Goal: Information Seeking & Learning: Learn about a topic

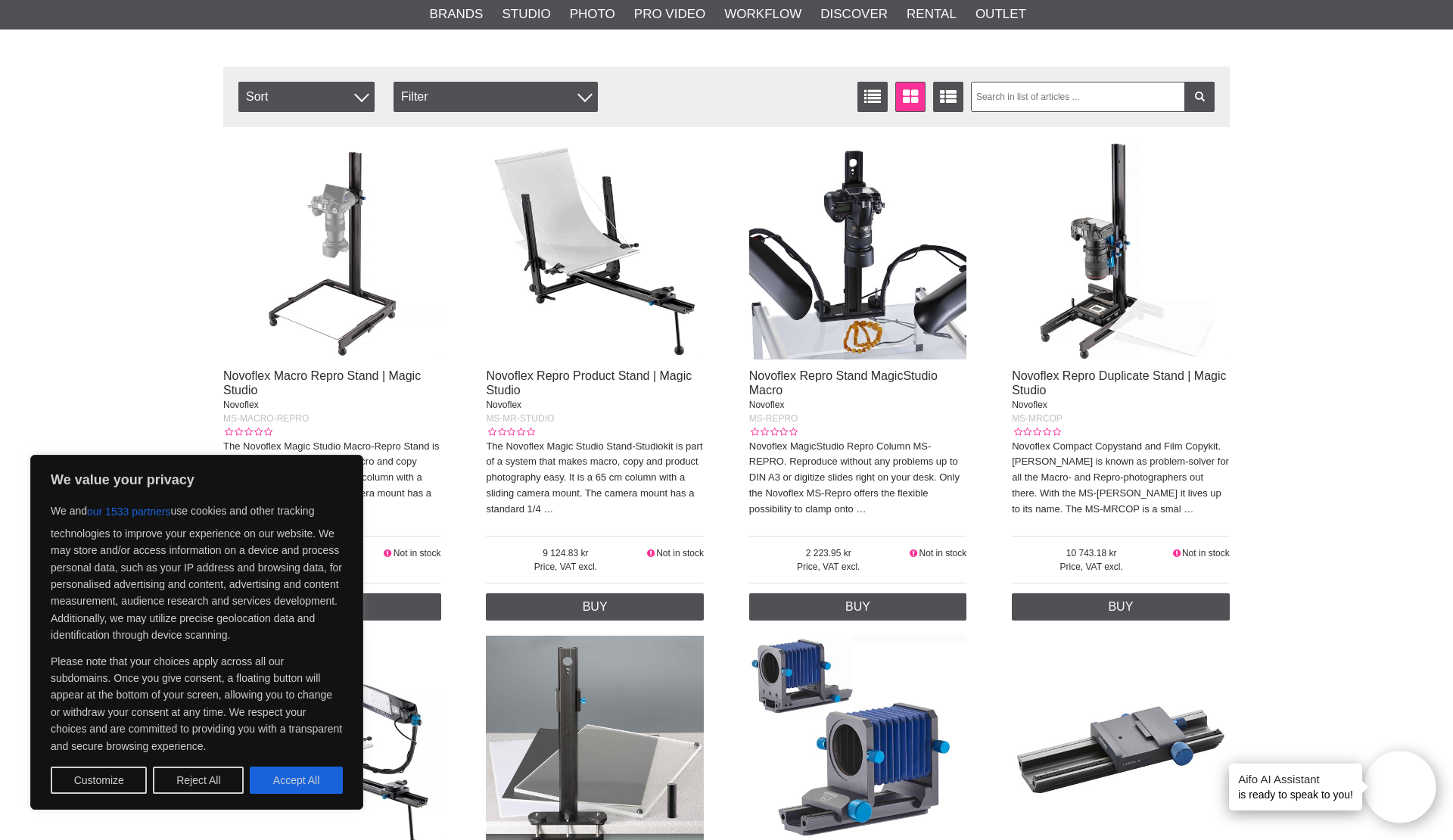
scroll to position [299, 0]
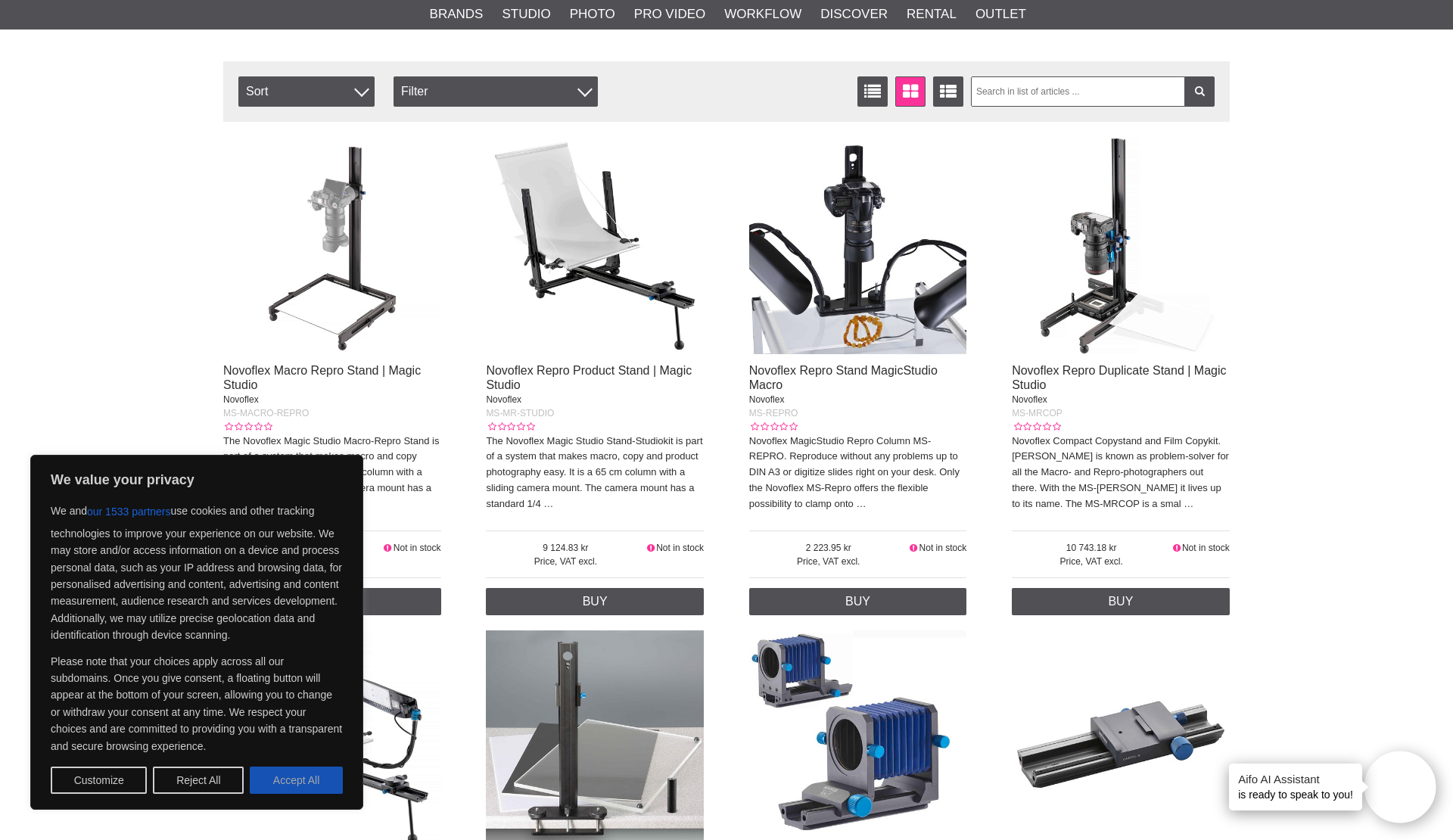
click at [286, 774] on button "Accept All" at bounding box center [296, 780] width 93 height 27
checkbox input "true"
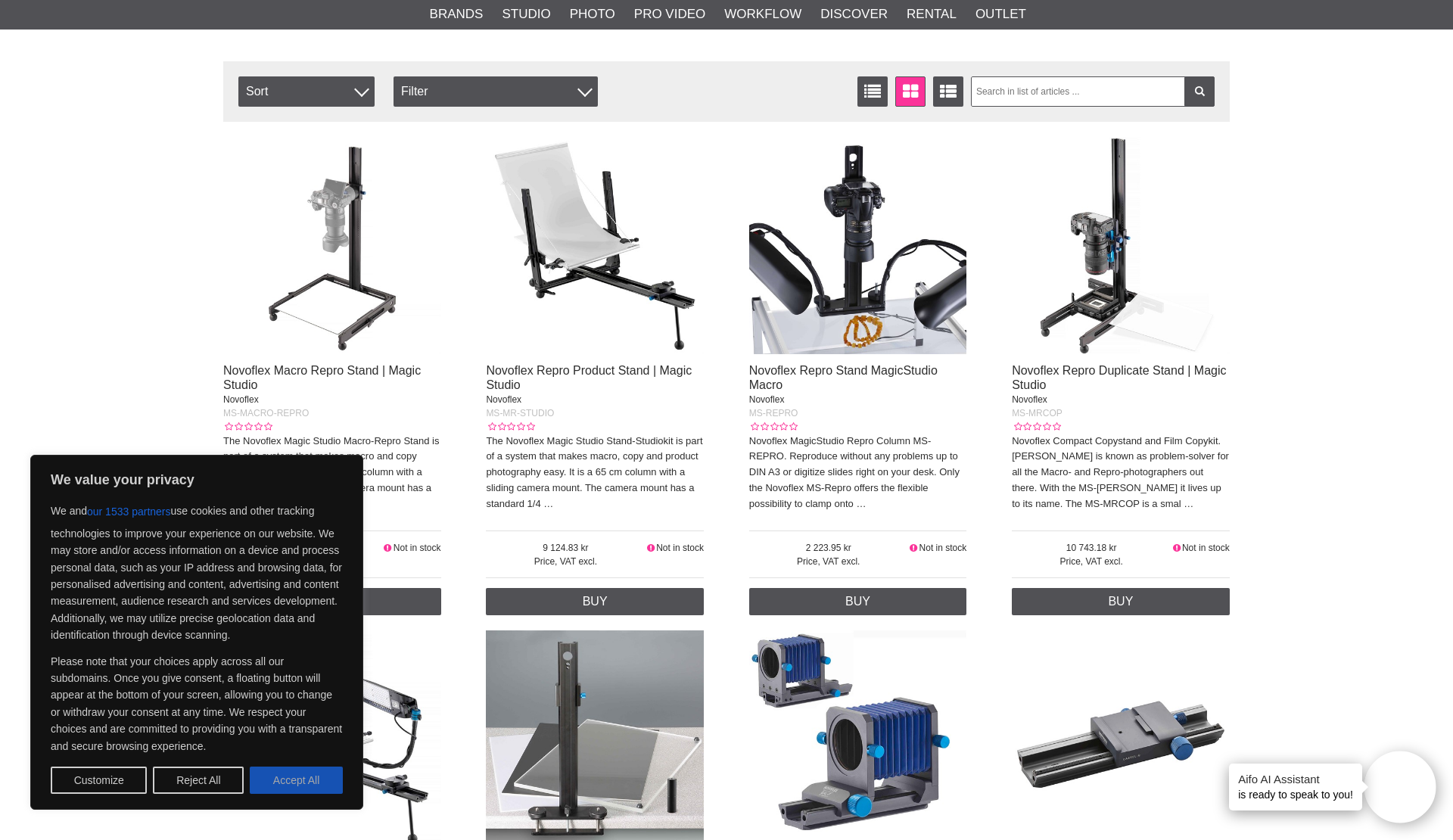
checkbox input "true"
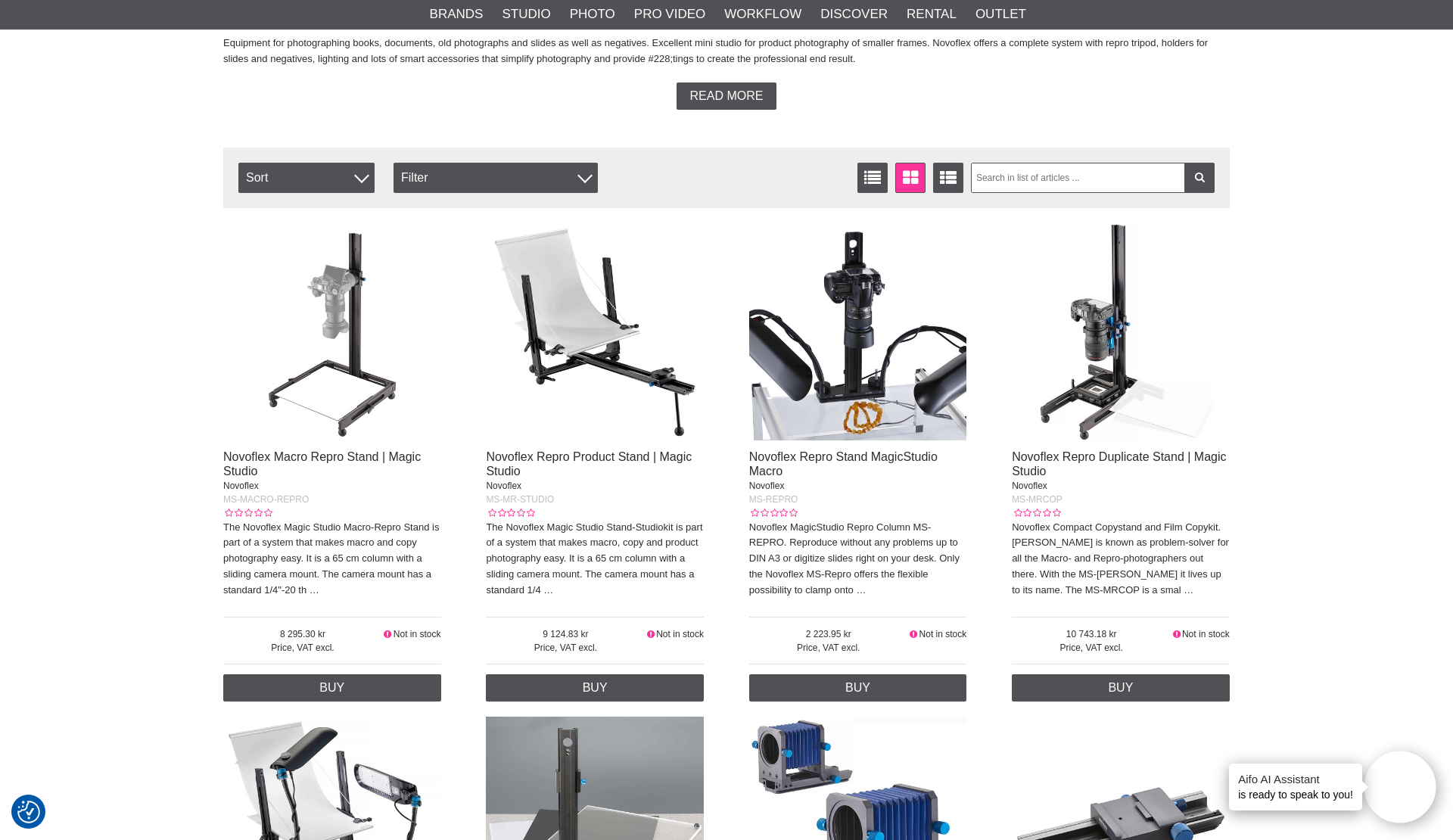
scroll to position [203, 0]
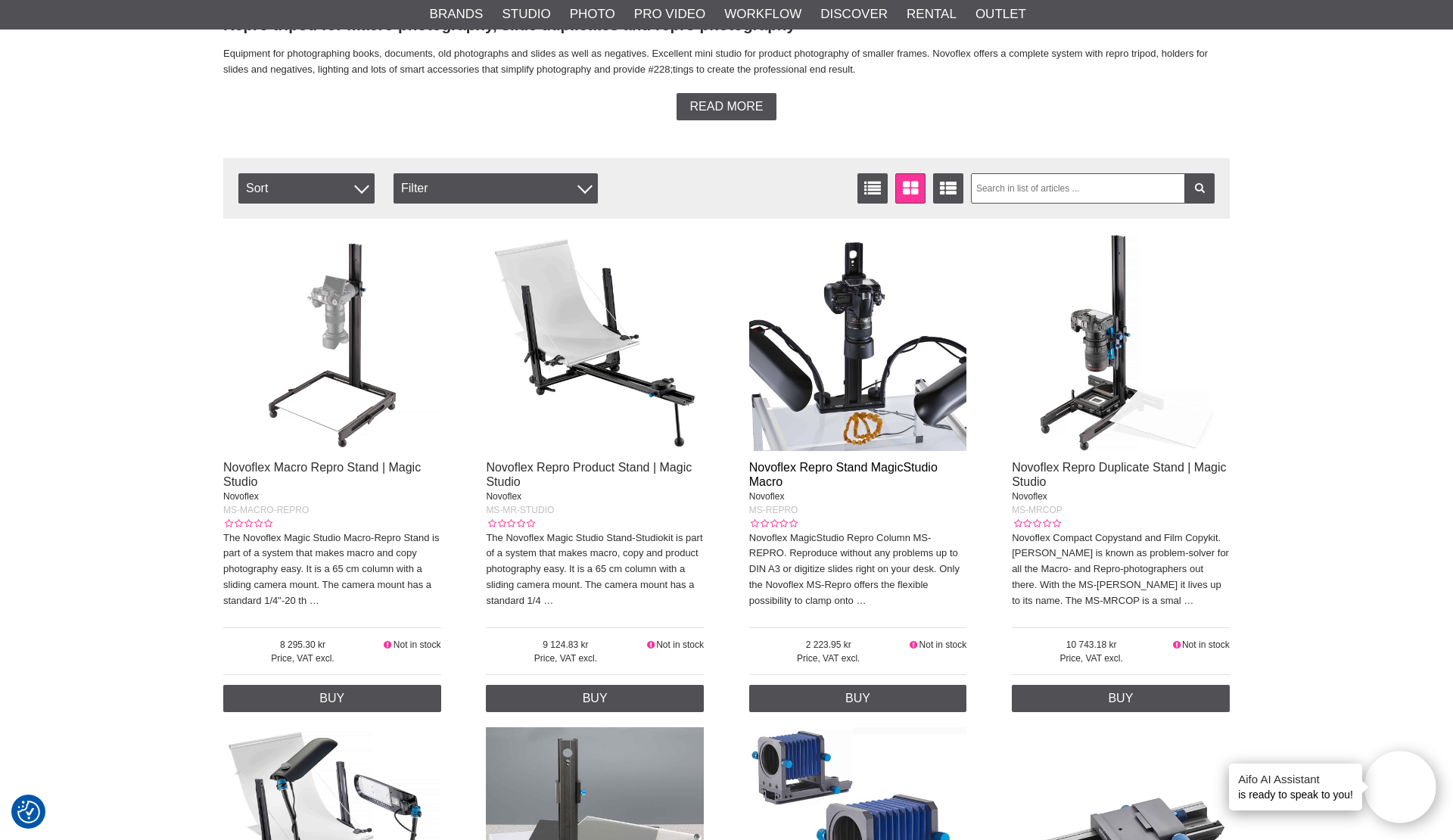
click at [793, 465] on link "Novoflex Repro Stand MagicStudio Macro" at bounding box center [844, 475] width 188 height 27
click at [1066, 467] on link "Novoflex Repro Duplicate Stand | Magic Studio" at bounding box center [1118, 475] width 214 height 27
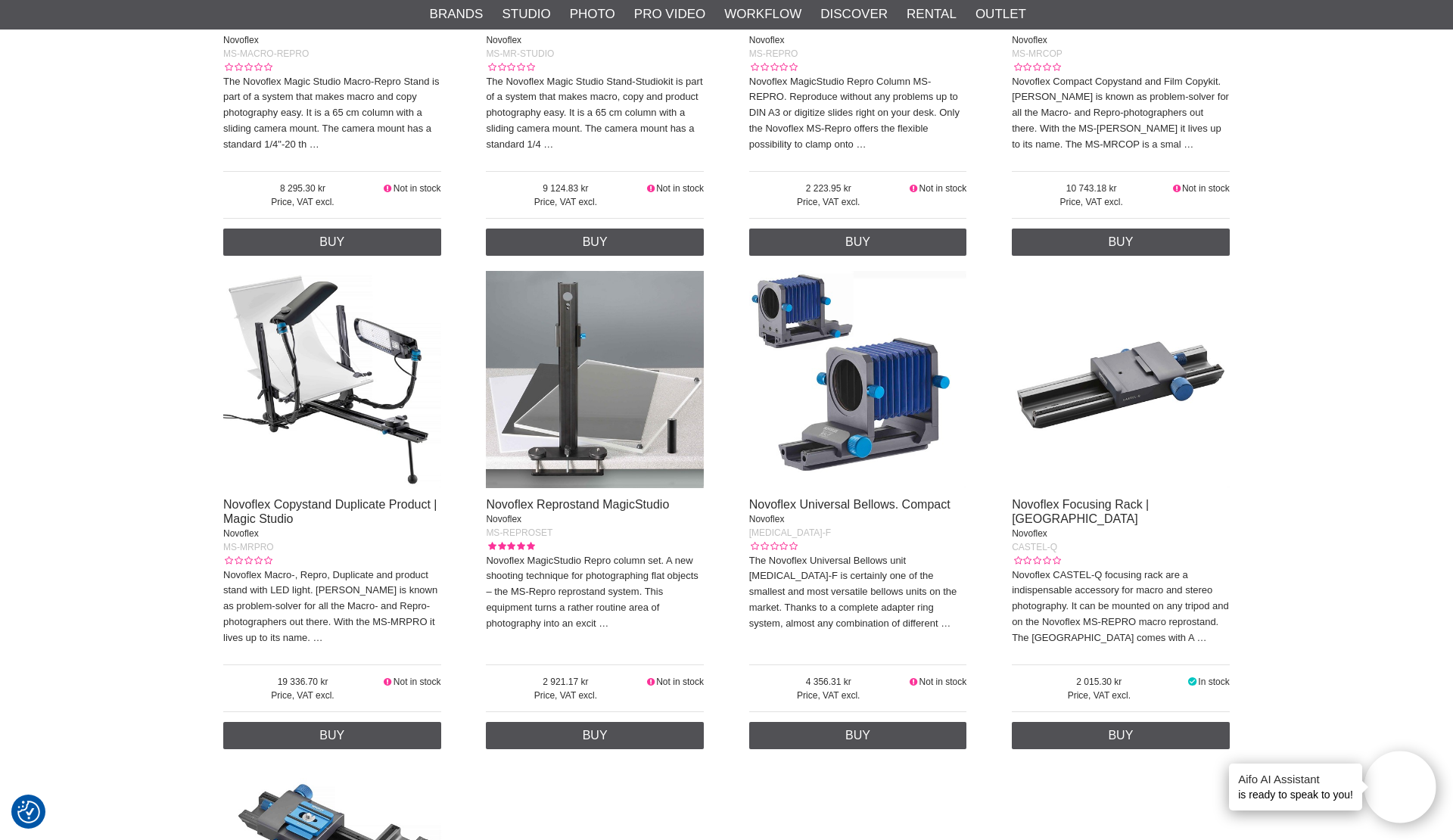
scroll to position [663, 0]
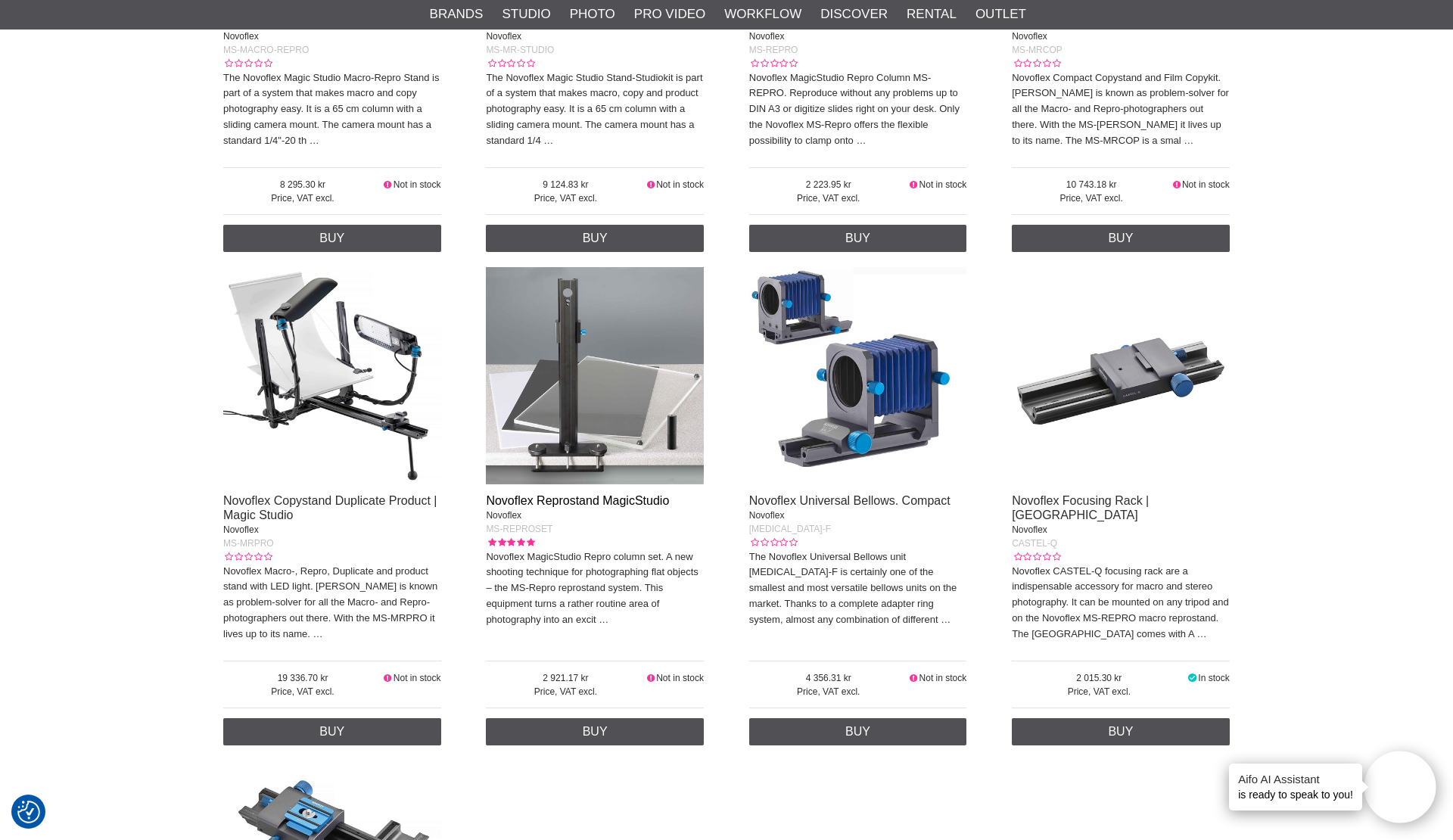
click at [509, 499] on link "Novoflex Reprostand MagicStudio" at bounding box center [577, 501] width 184 height 13
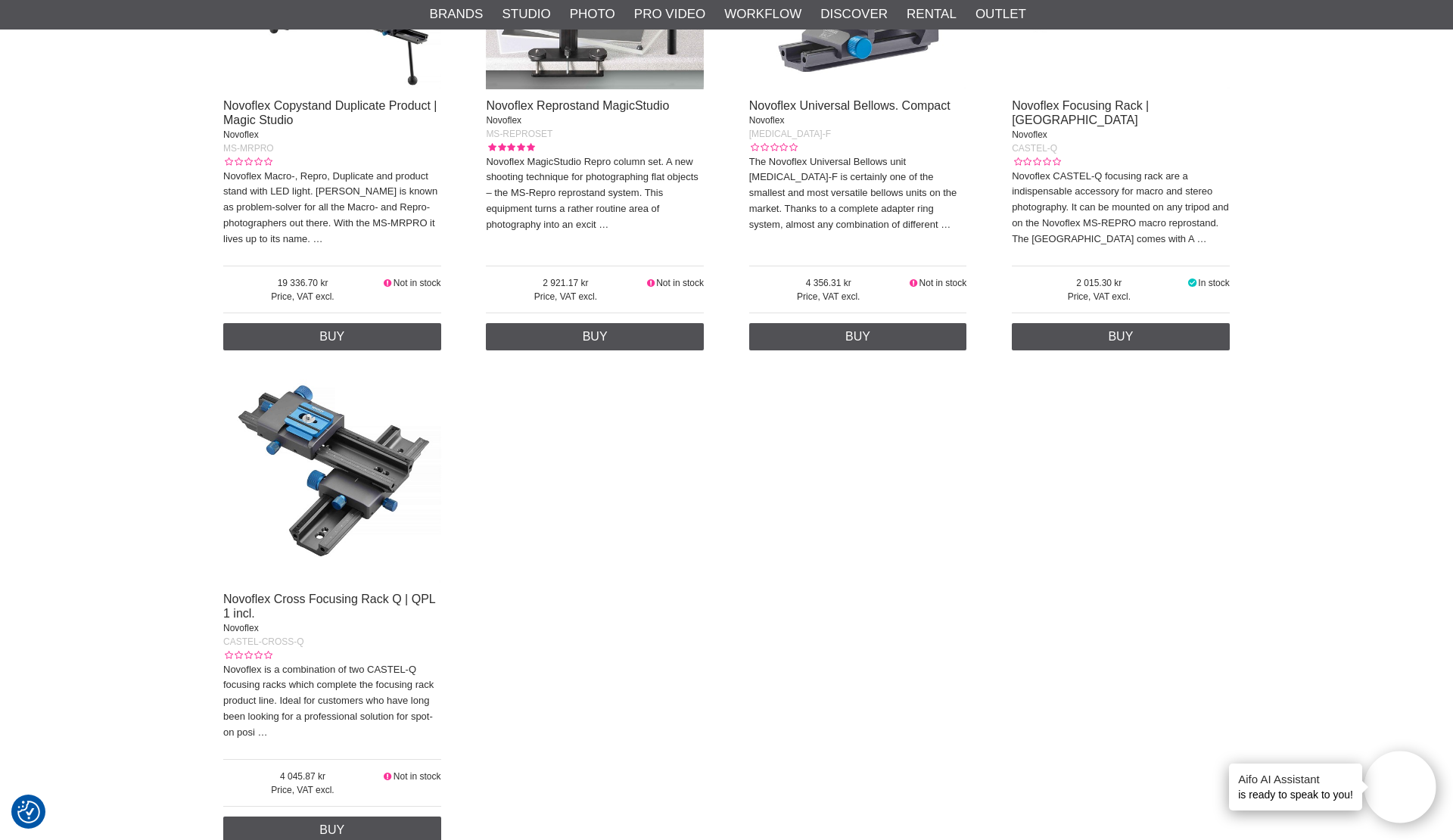
scroll to position [1060, 0]
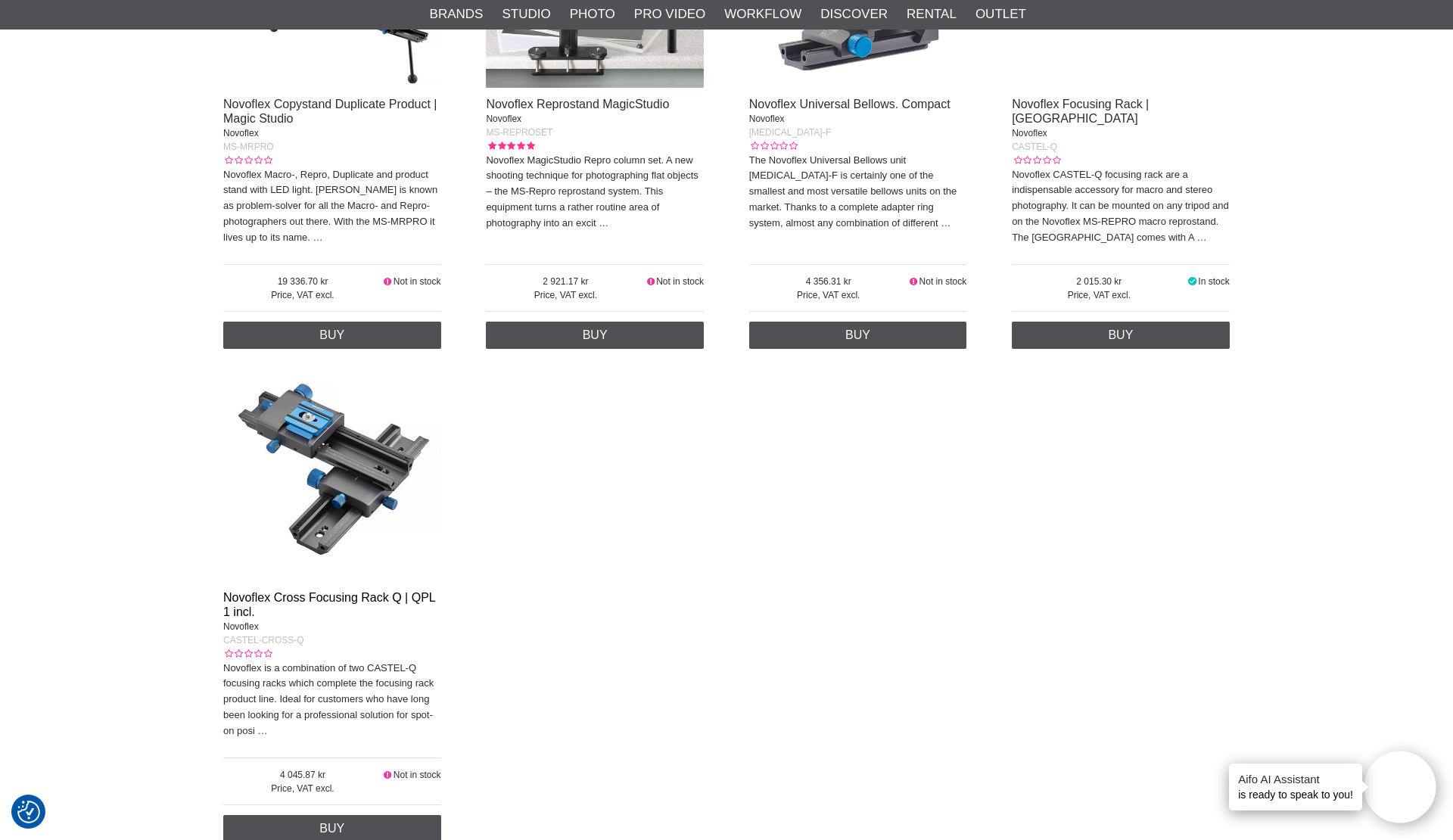
click at [346, 591] on link "Novoflex Cross Focusing Rack Q | QPL 1 incl." at bounding box center [329, 605] width 212 height 27
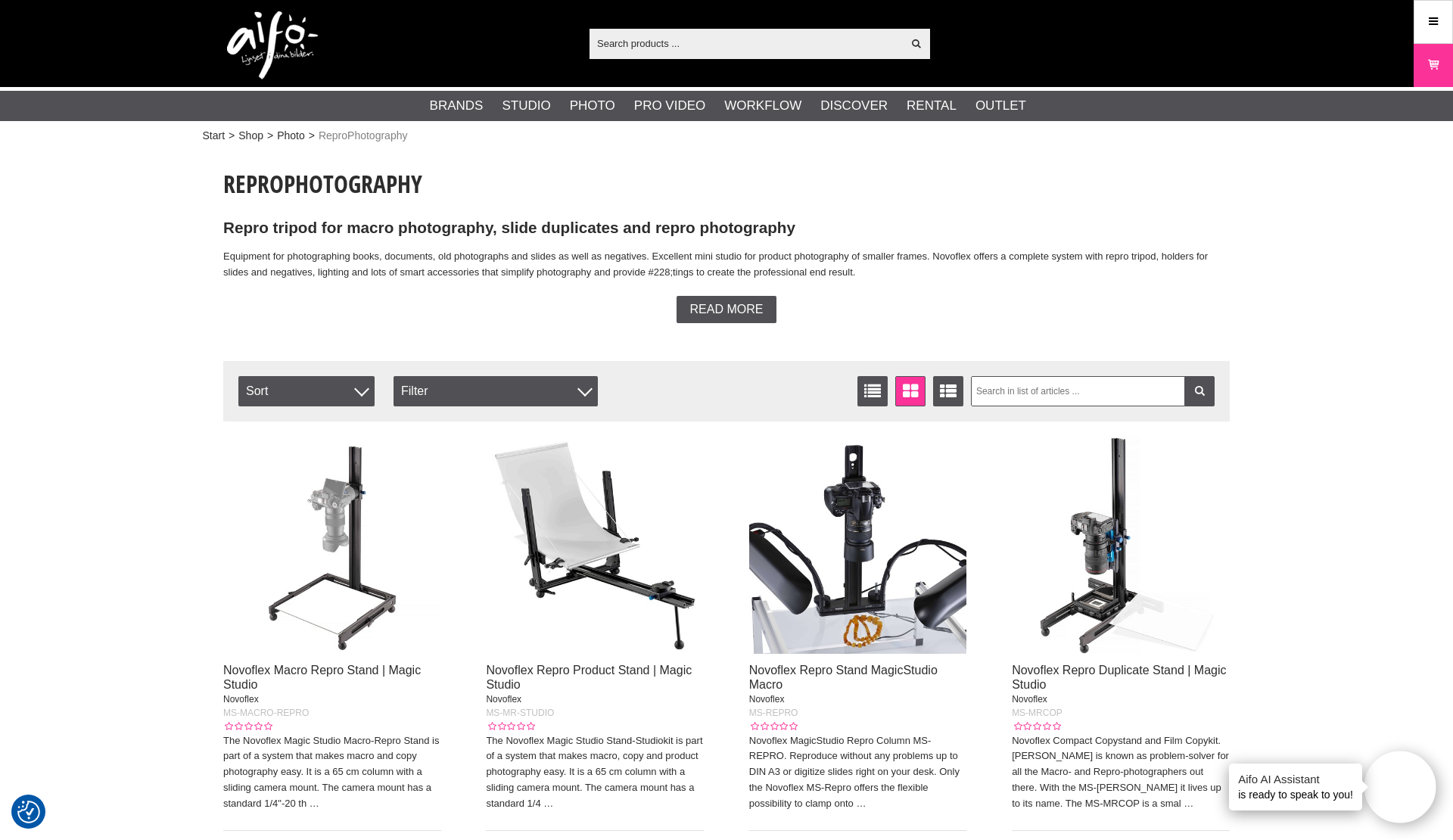
scroll to position [0, 0]
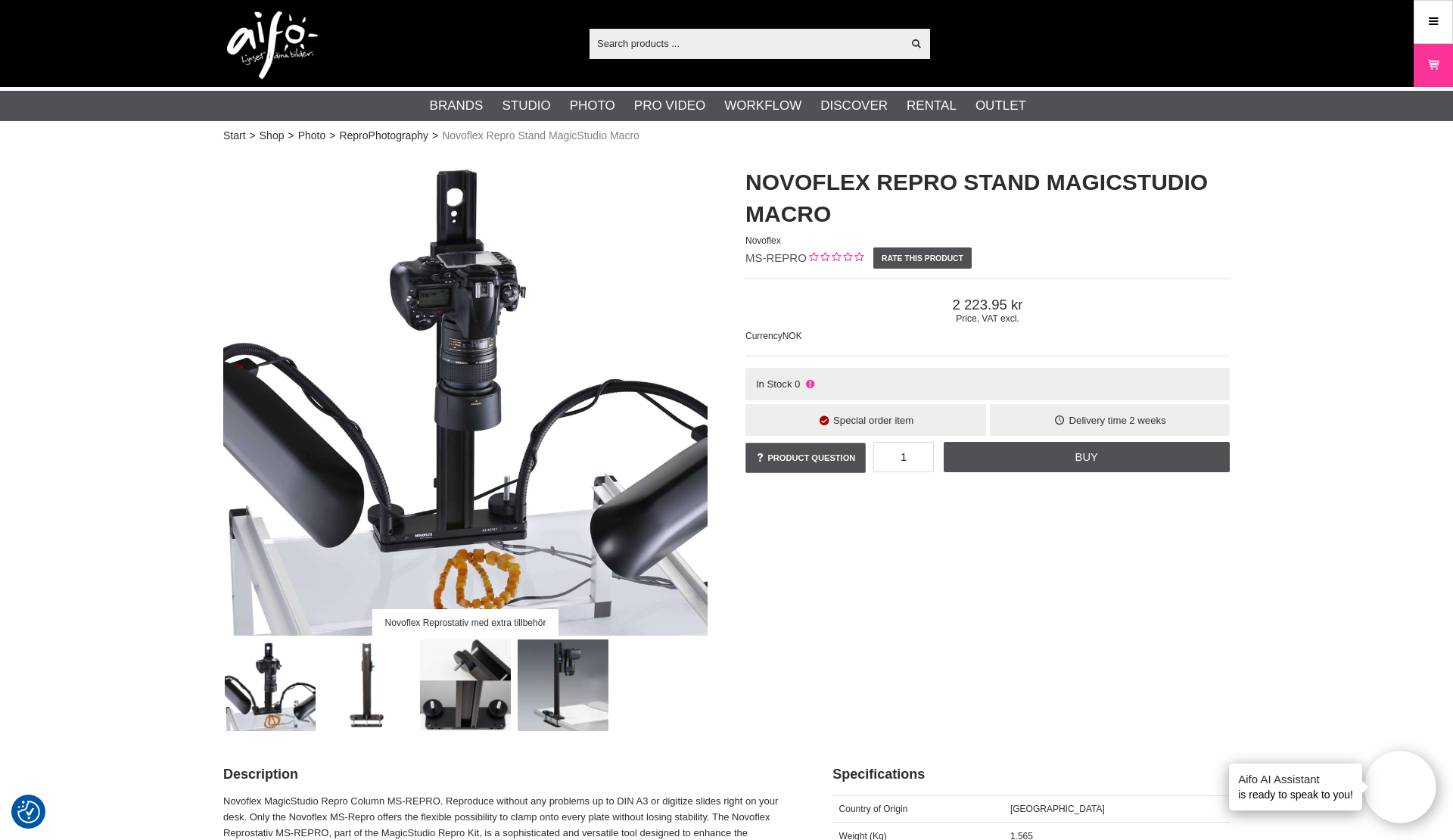
click at [356, 701] on img at bounding box center [368, 684] width 91 height 91
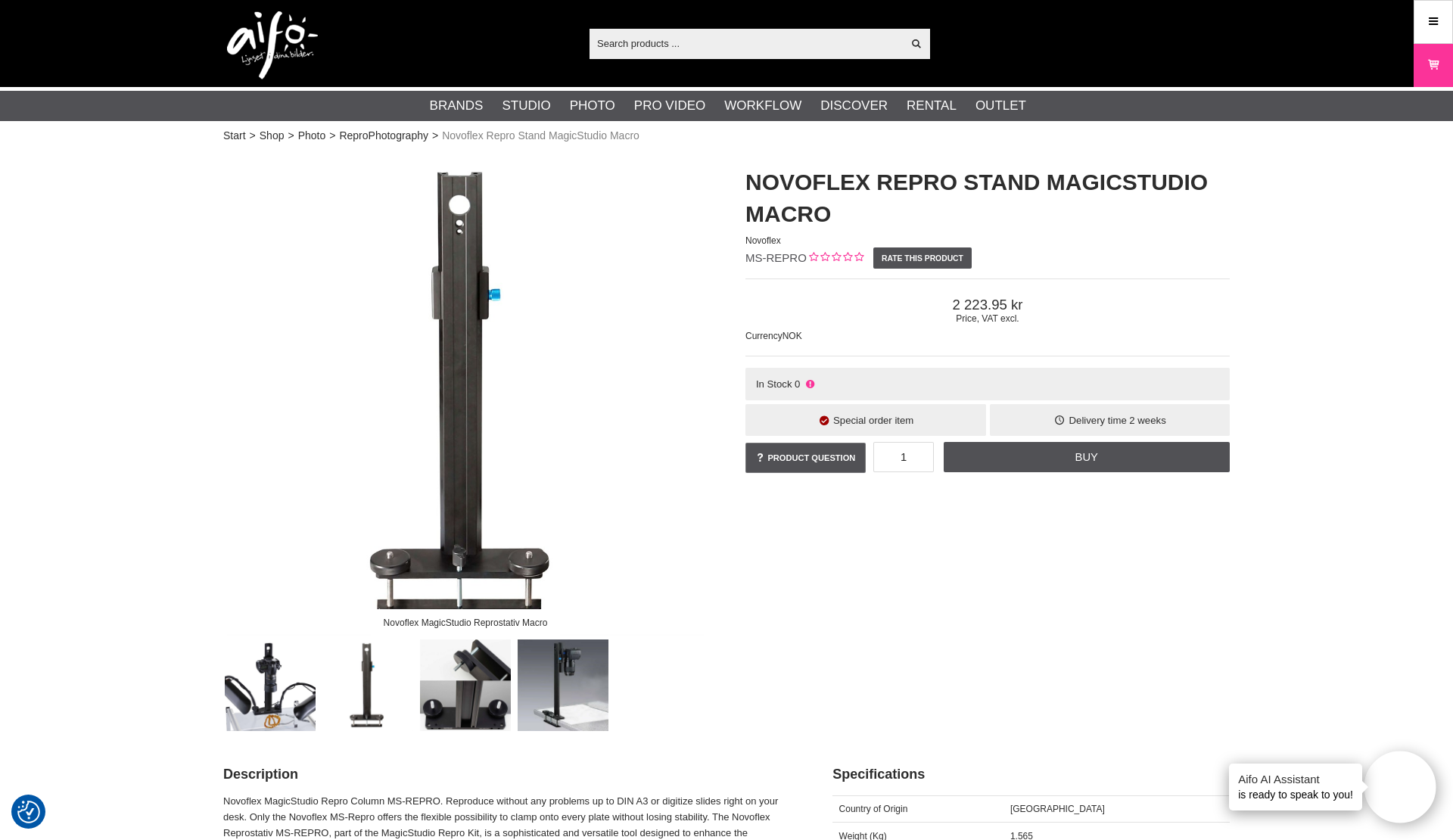
click at [433, 698] on img at bounding box center [466, 684] width 91 height 91
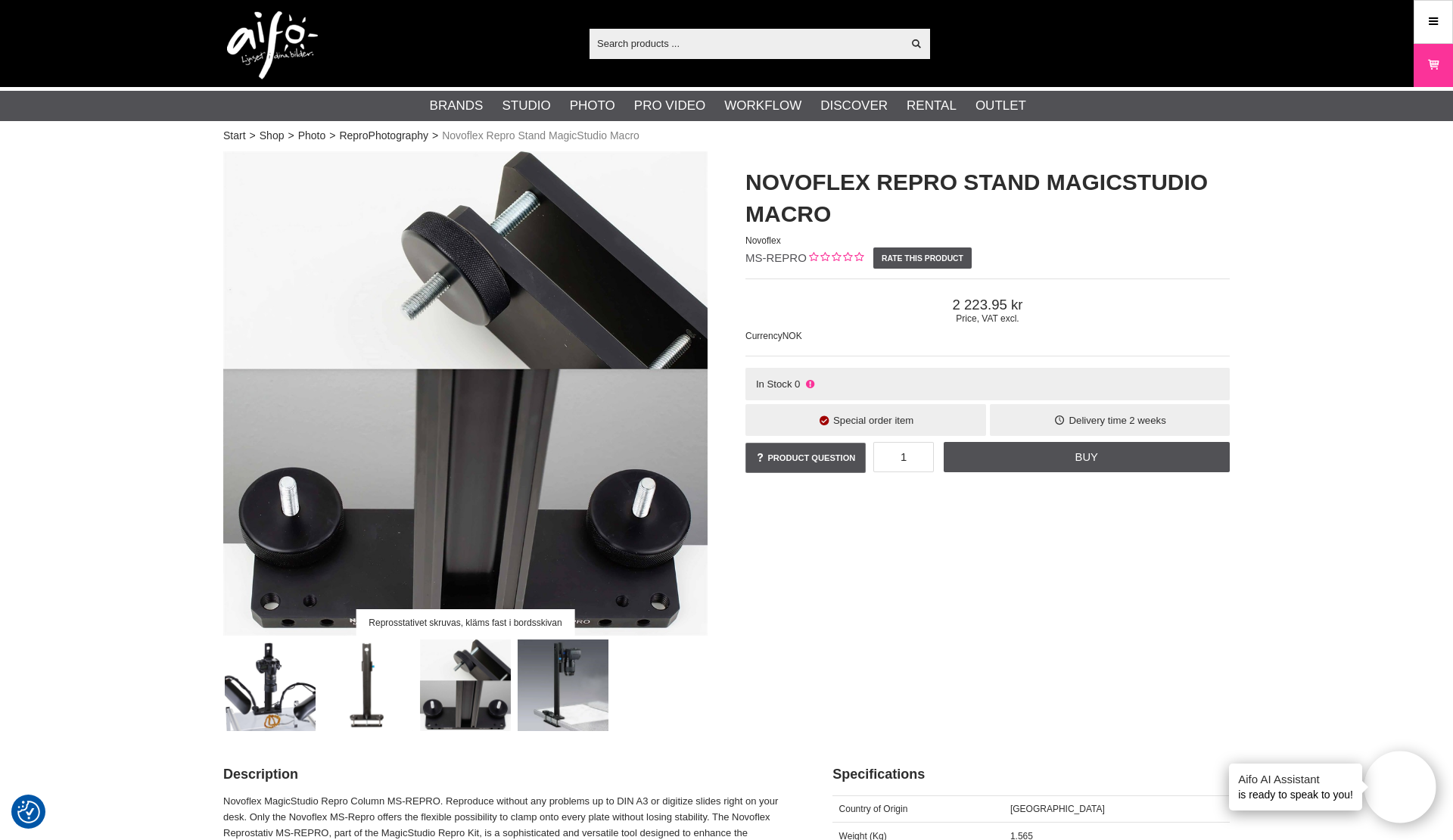
click at [355, 711] on img at bounding box center [368, 684] width 91 height 91
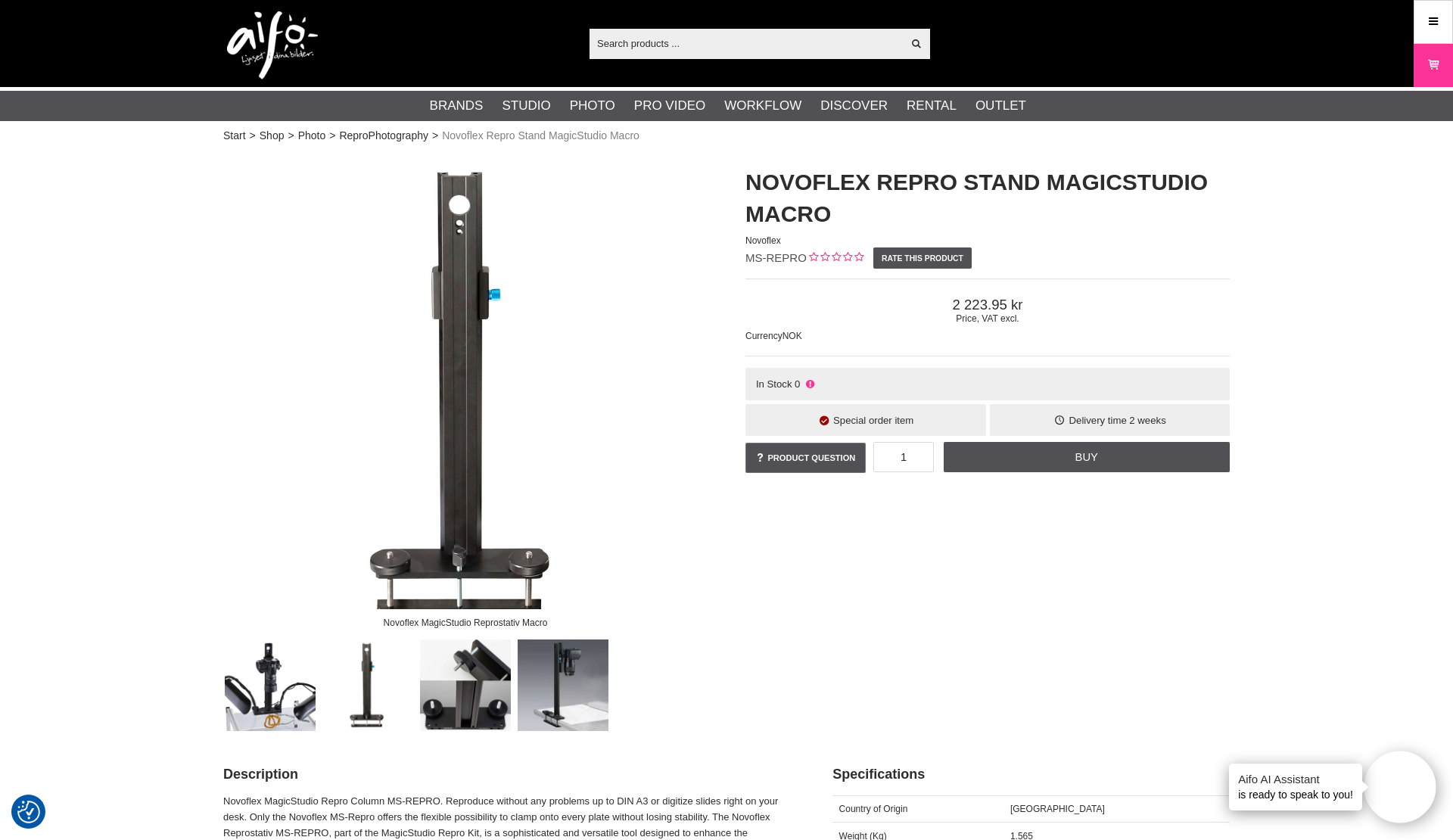
click at [551, 690] on img at bounding box center [563, 684] width 91 height 91
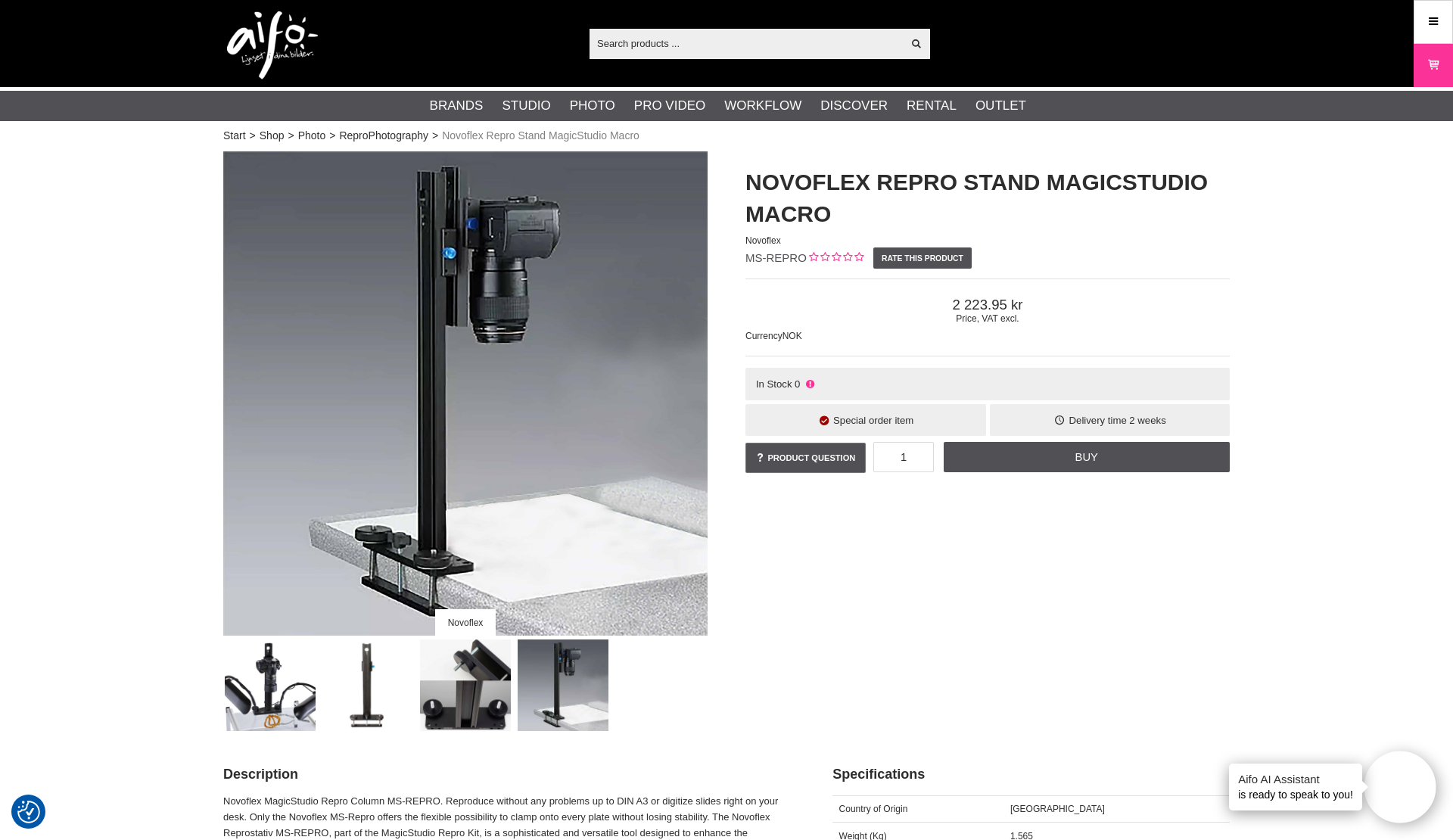
click at [289, 702] on img at bounding box center [270, 684] width 91 height 91
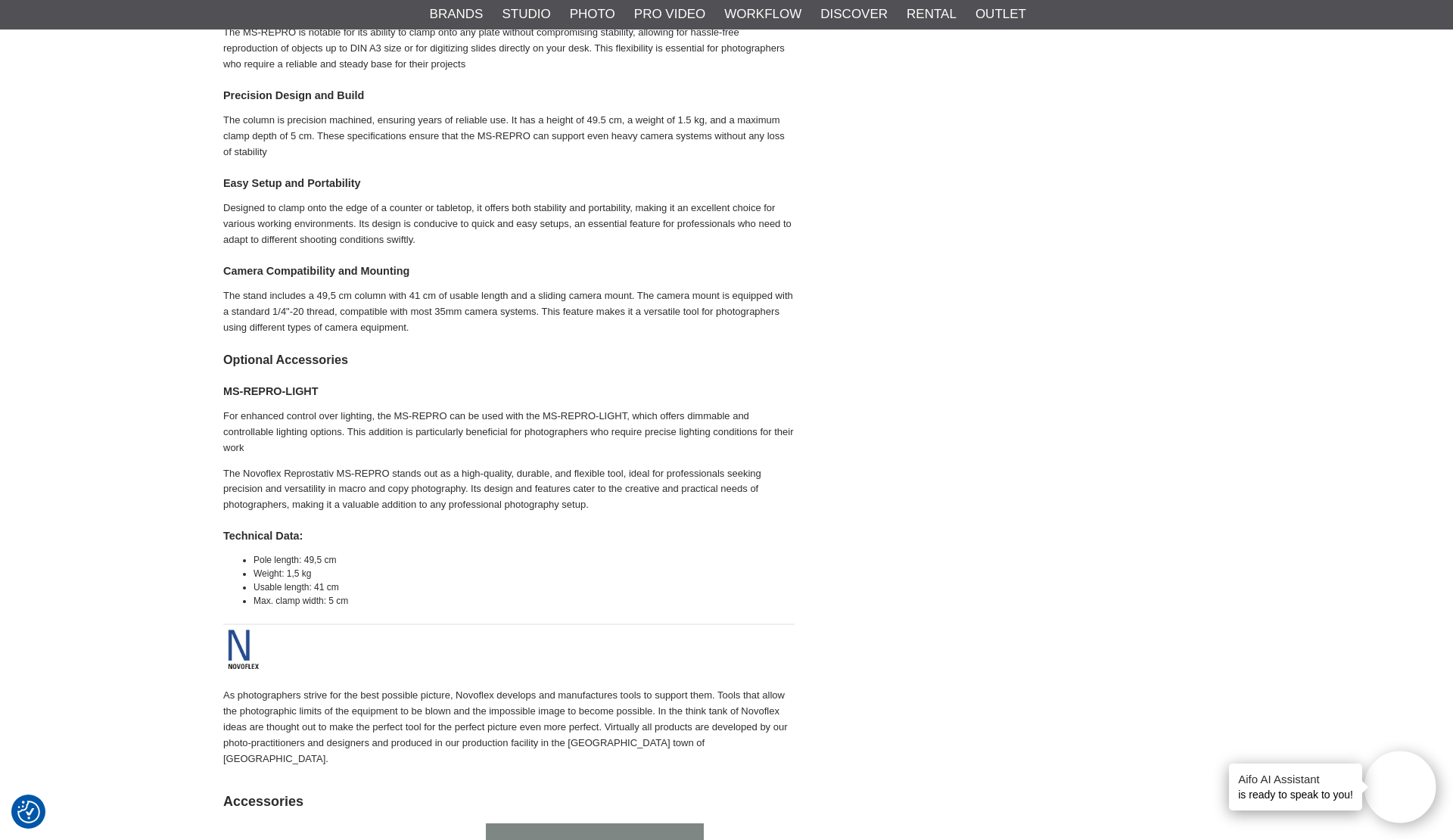
click at [242, 634] on img at bounding box center [509, 646] width 571 height 56
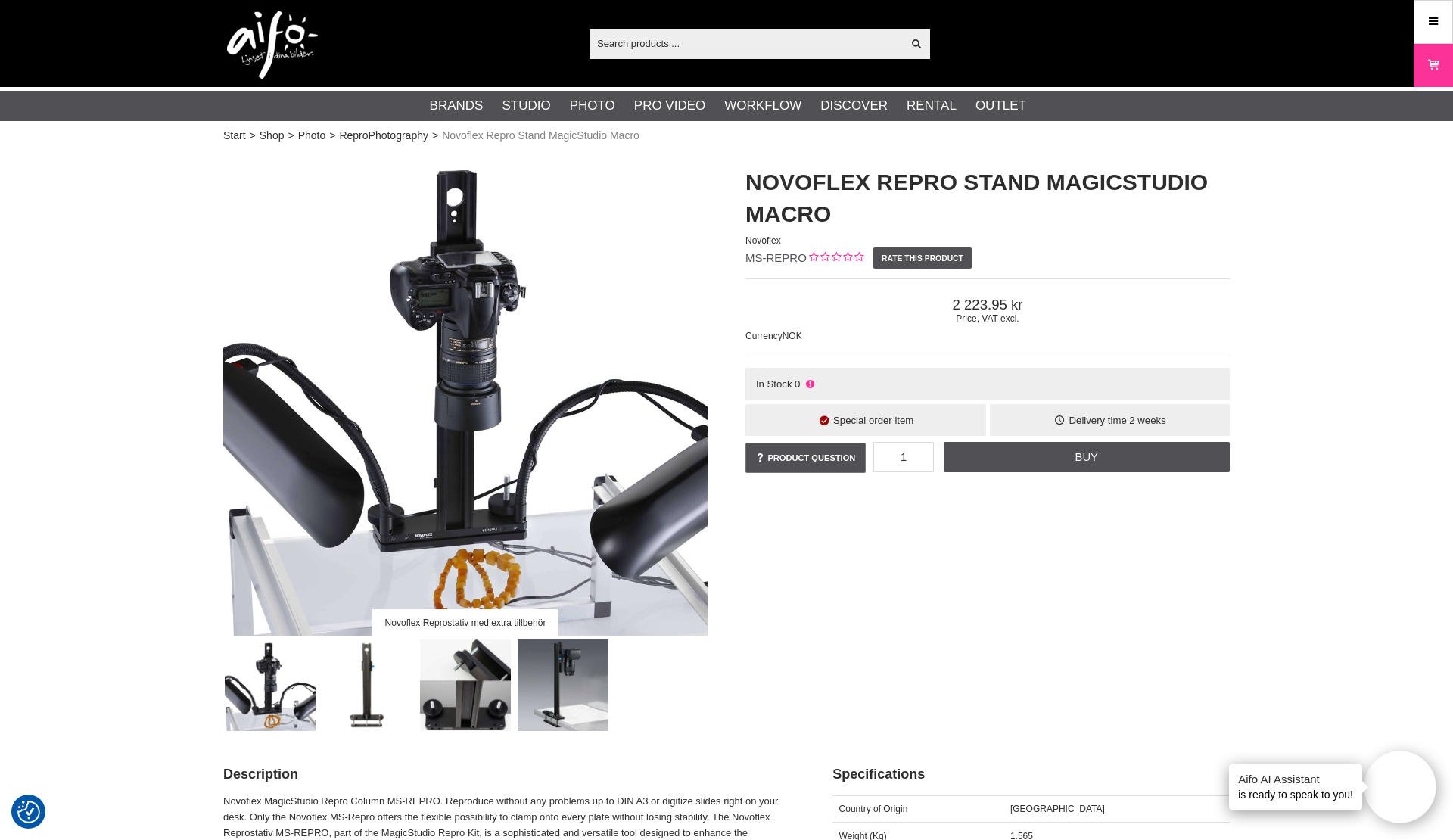
click at [712, 49] on input "text" at bounding box center [746, 42] width 313 height 23
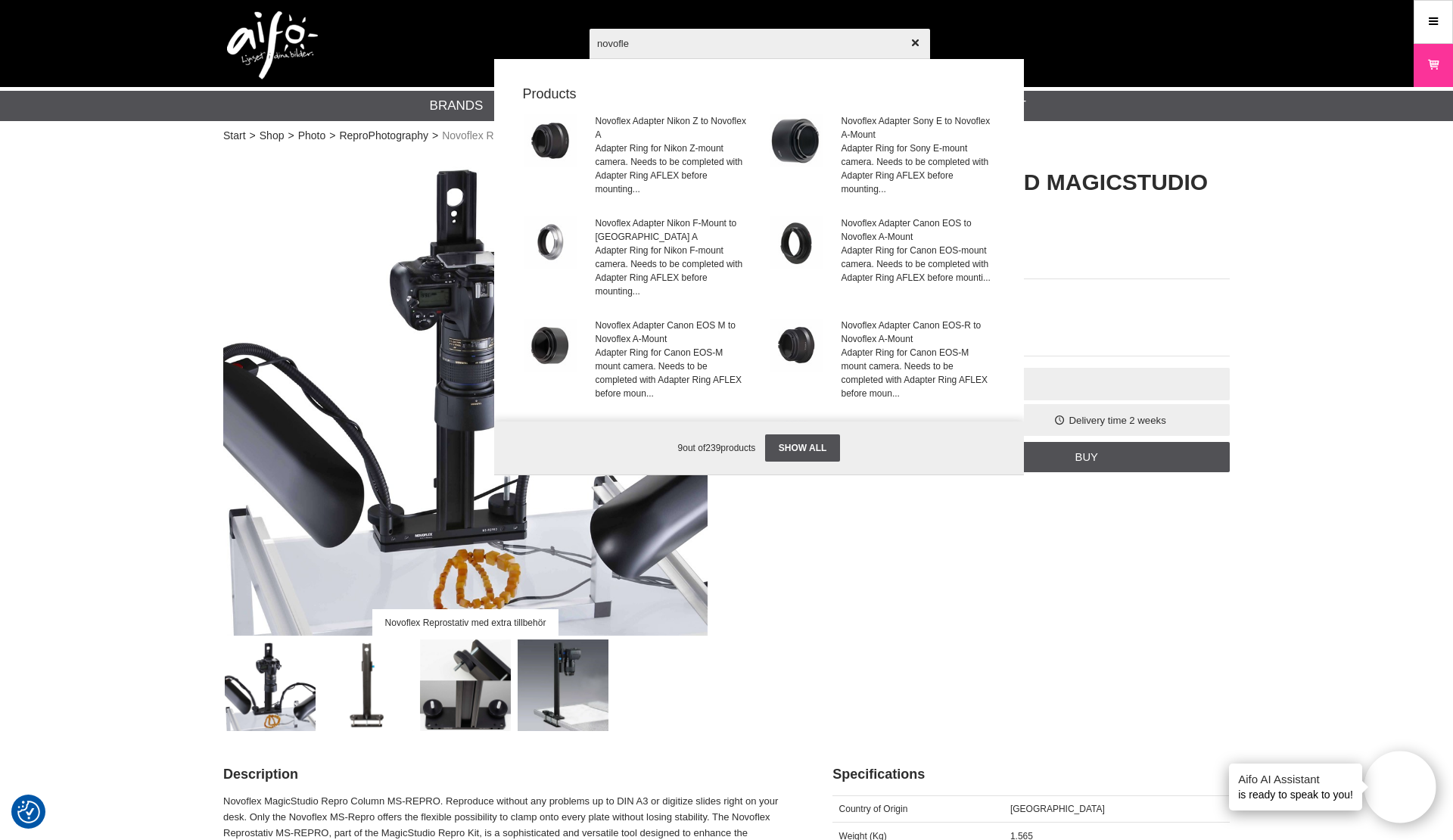
type input "novoflex"
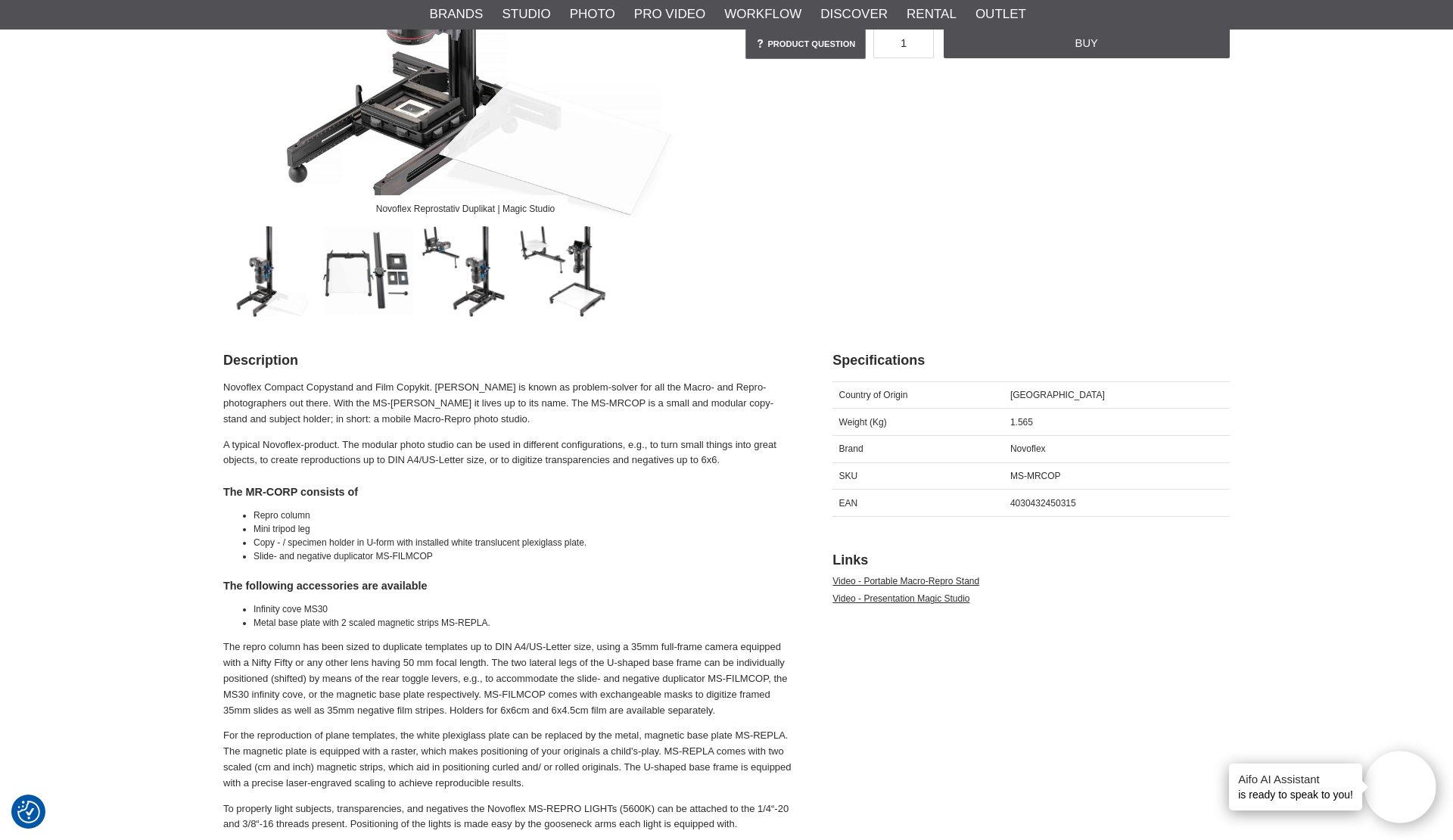
scroll to position [425, 0]
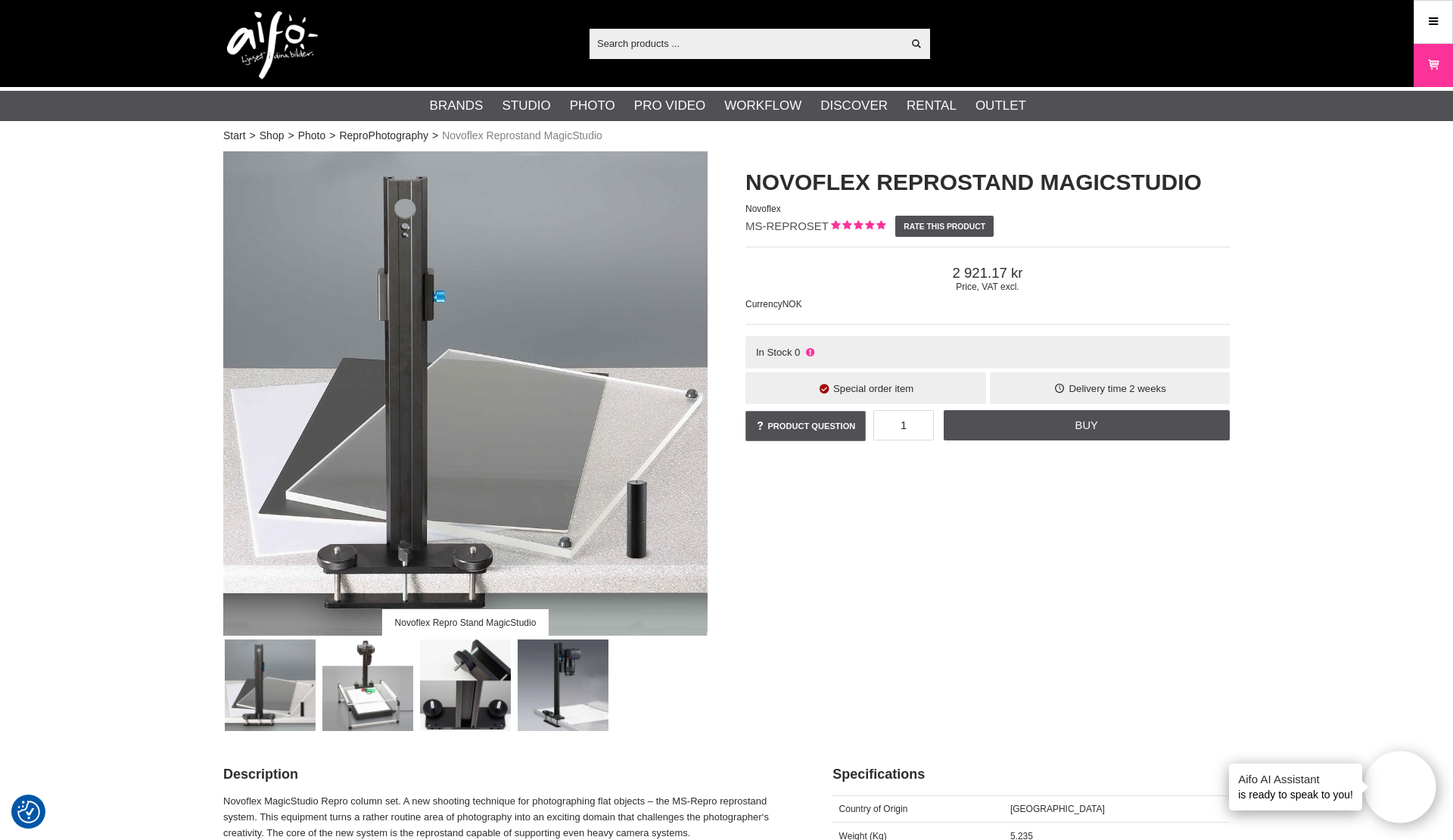
click at [920, 588] on div "Novoflex Repro Stand MagicStudio Novoflex Reprostand MagicStudio Novoflex MS-RE…" at bounding box center [726, 440] width 1044 height 580
click at [458, 697] on img at bounding box center [466, 684] width 91 height 91
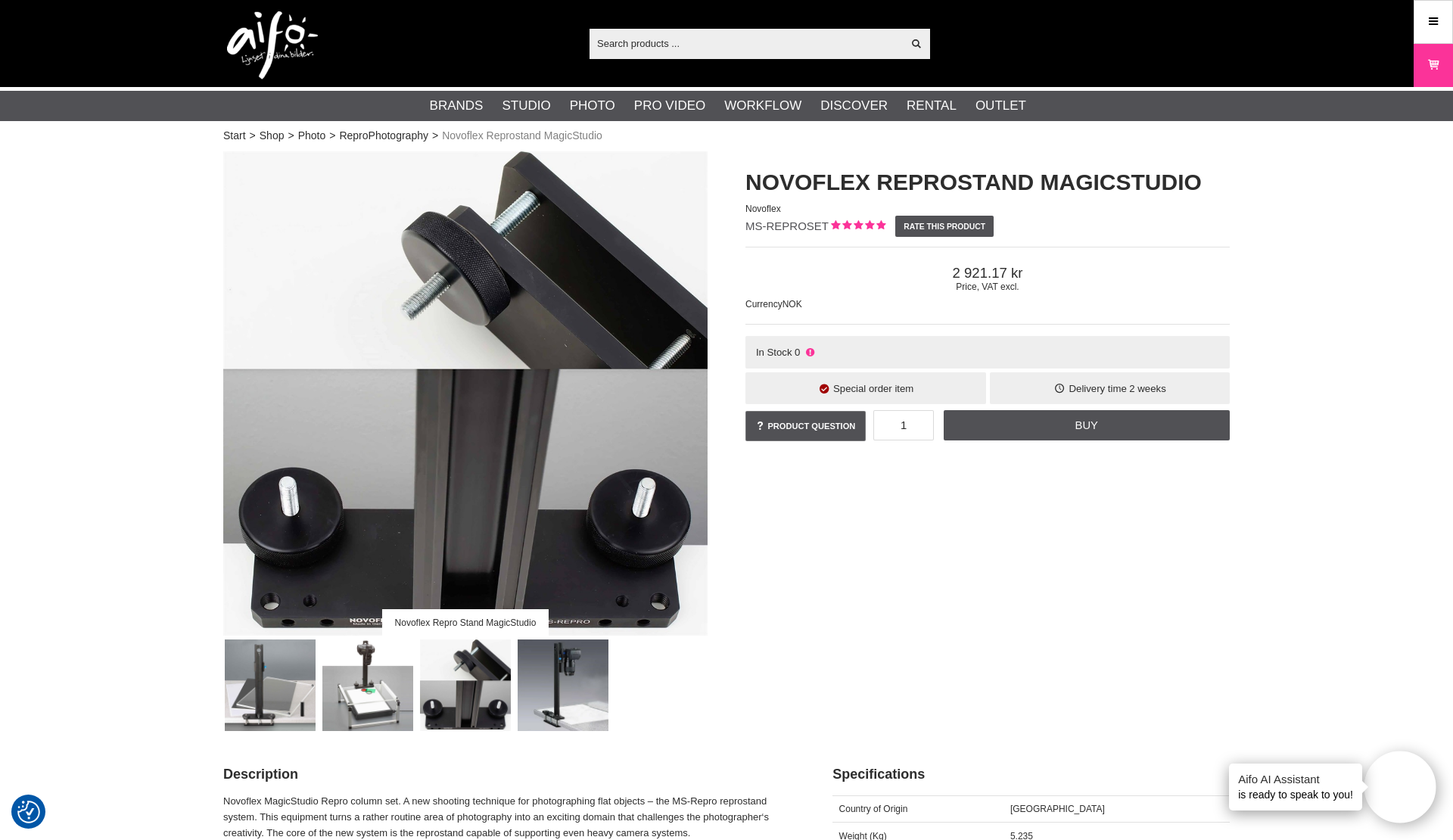
click at [573, 692] on img at bounding box center [563, 684] width 91 height 91
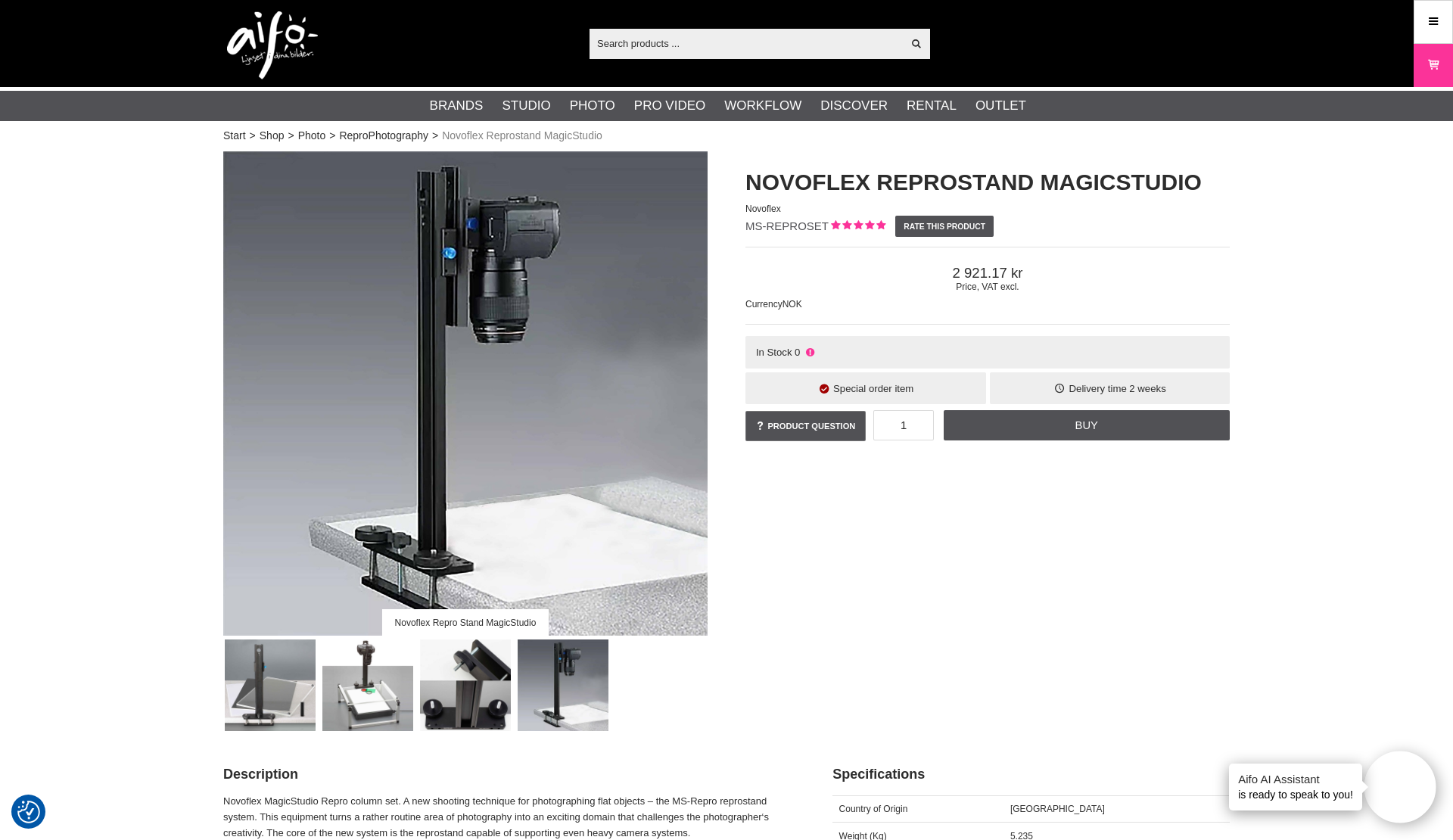
click at [458, 687] on img at bounding box center [466, 684] width 91 height 91
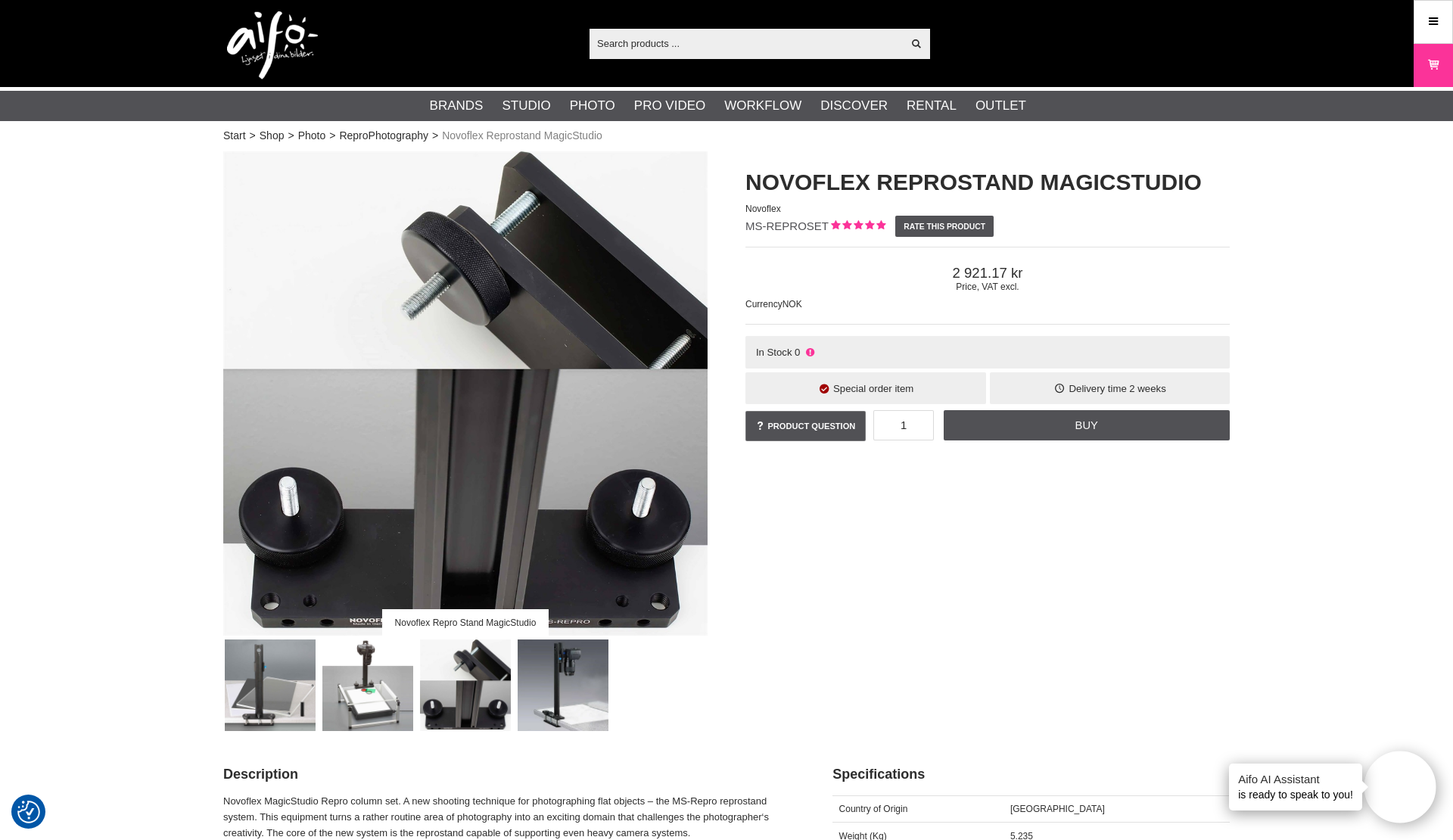
click at [363, 684] on img at bounding box center [368, 684] width 91 height 91
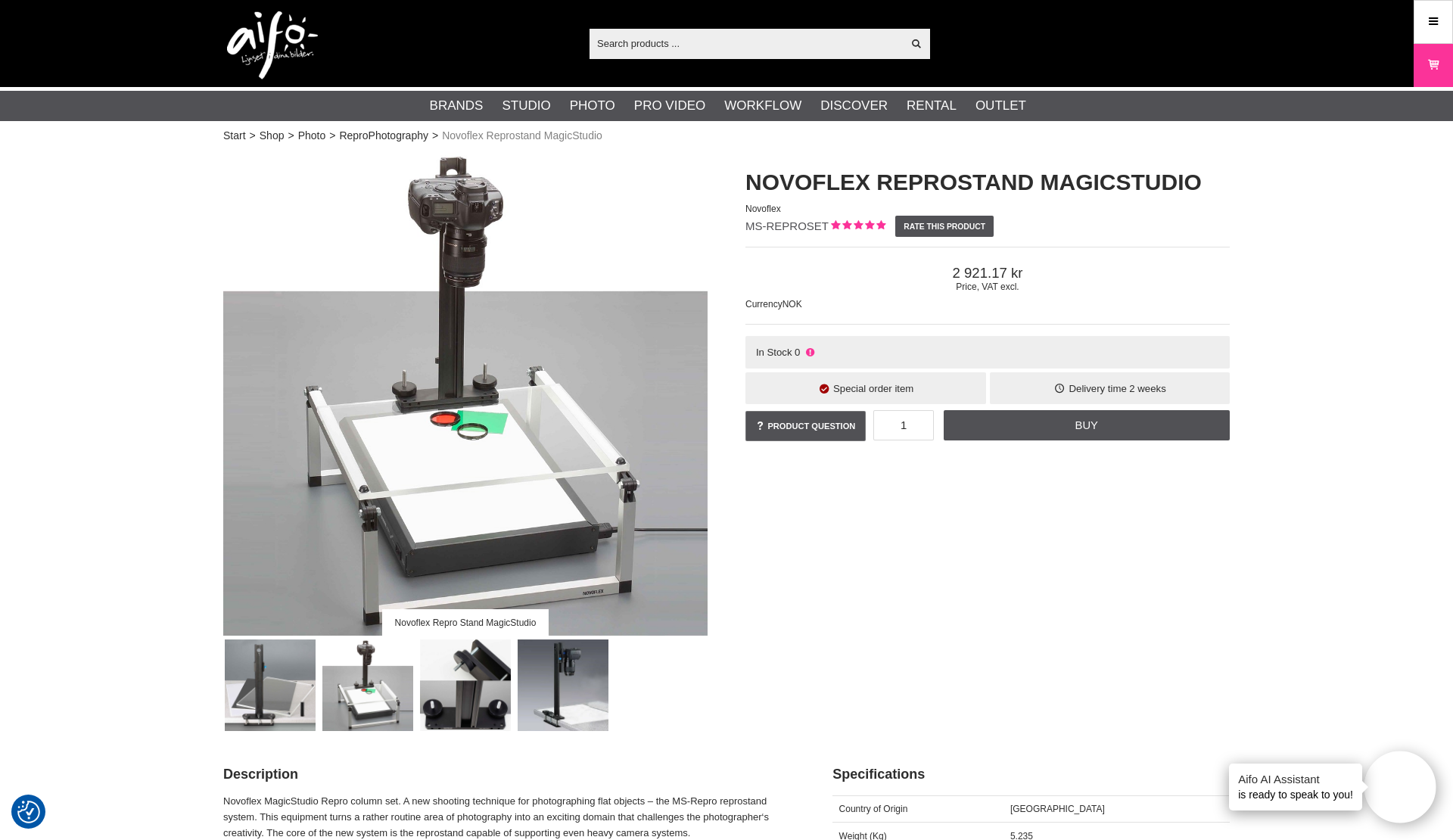
click at [280, 682] on img at bounding box center [270, 684] width 91 height 91
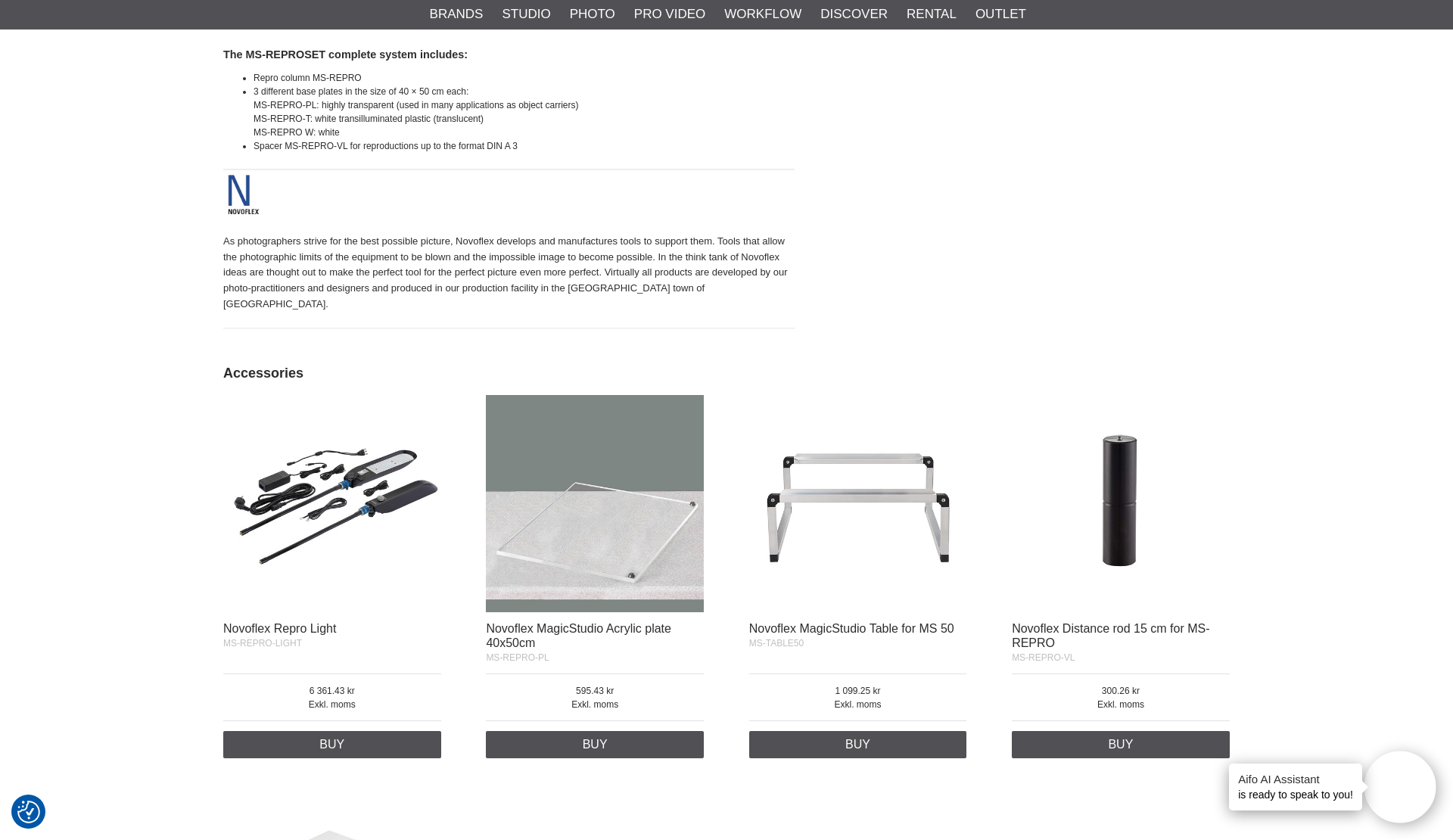
scroll to position [916, 0]
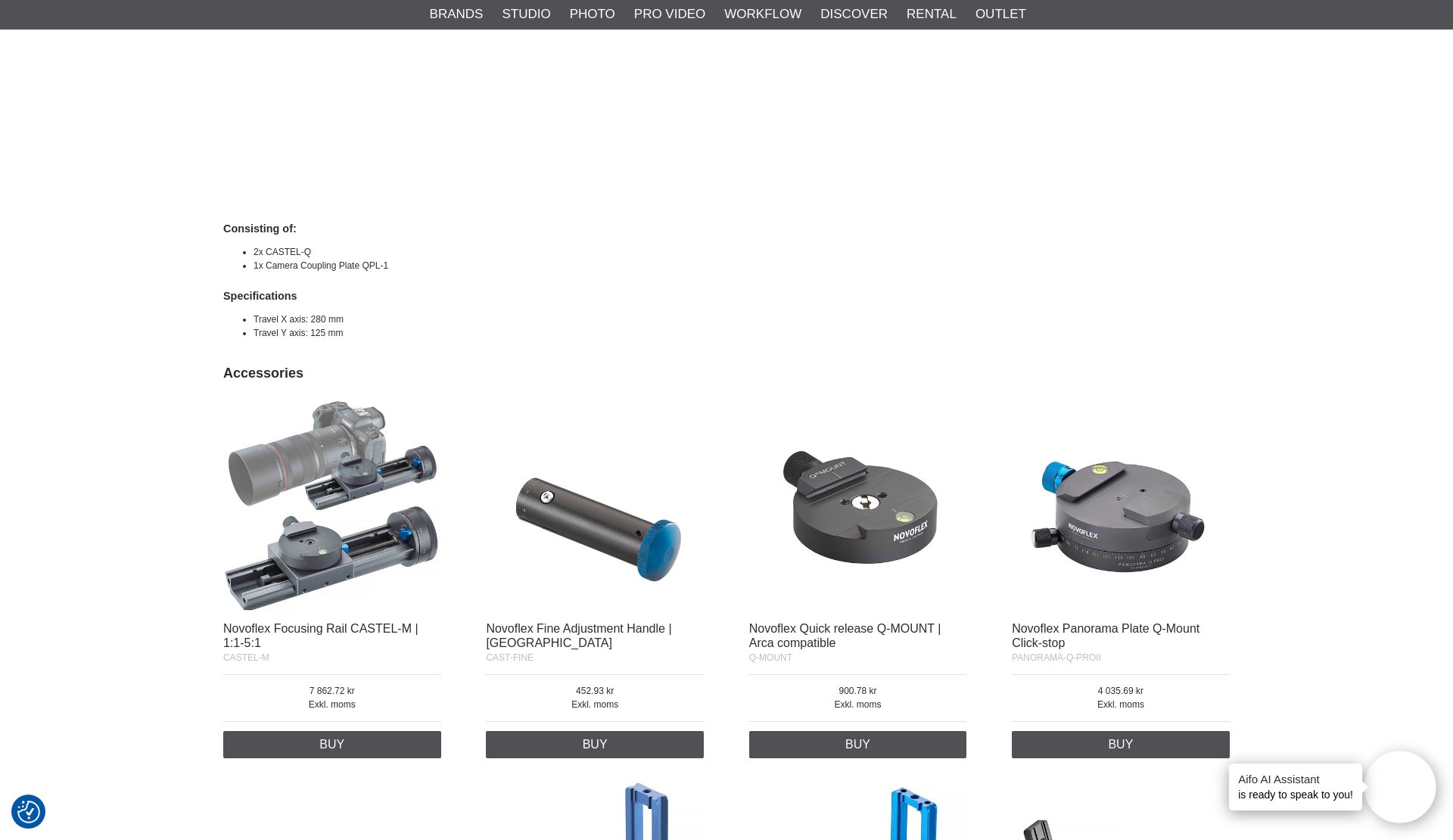
scroll to position [1148, 0]
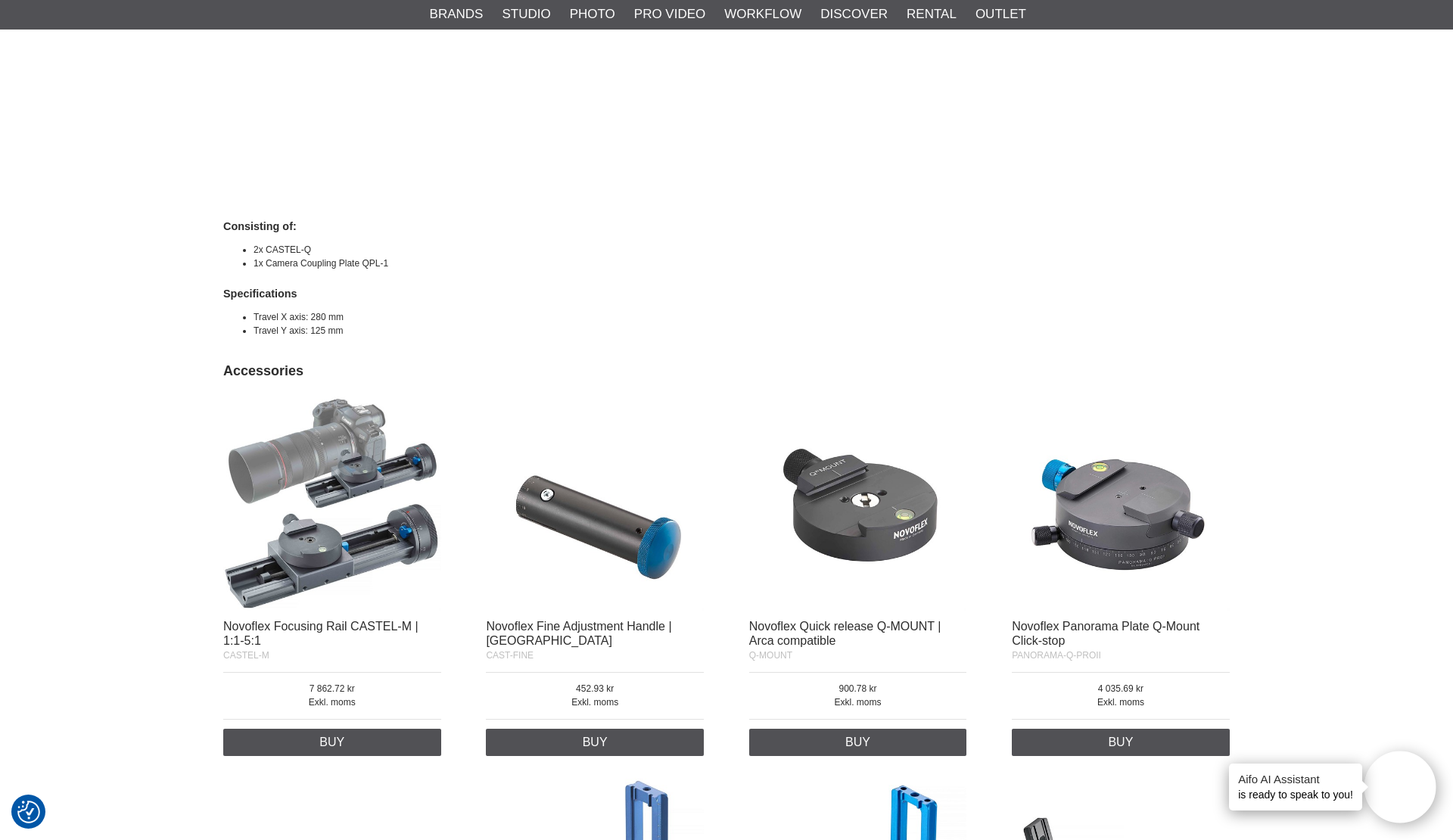
click at [576, 503] on img at bounding box center [594, 501] width 218 height 218
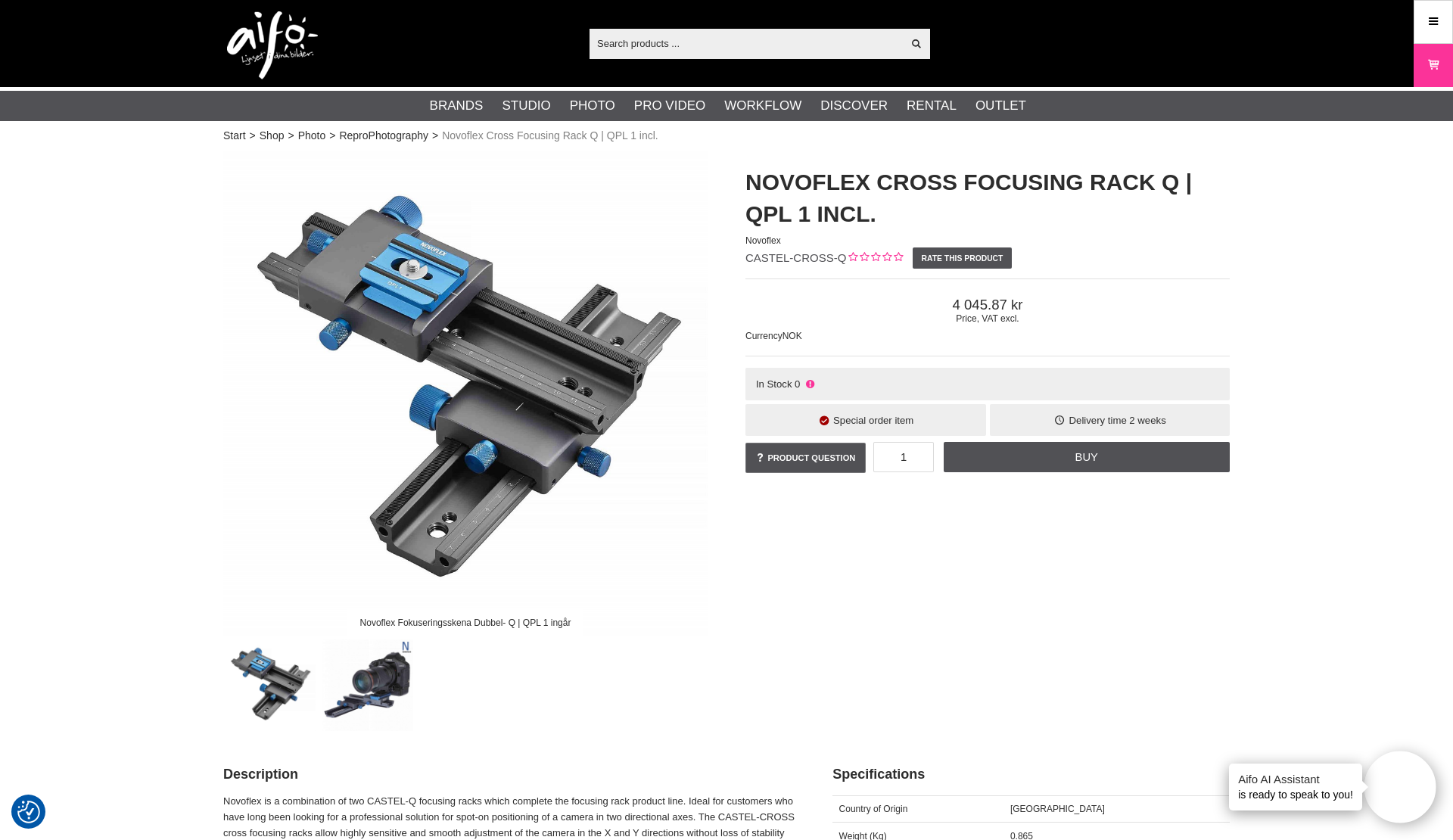
scroll to position [0, 0]
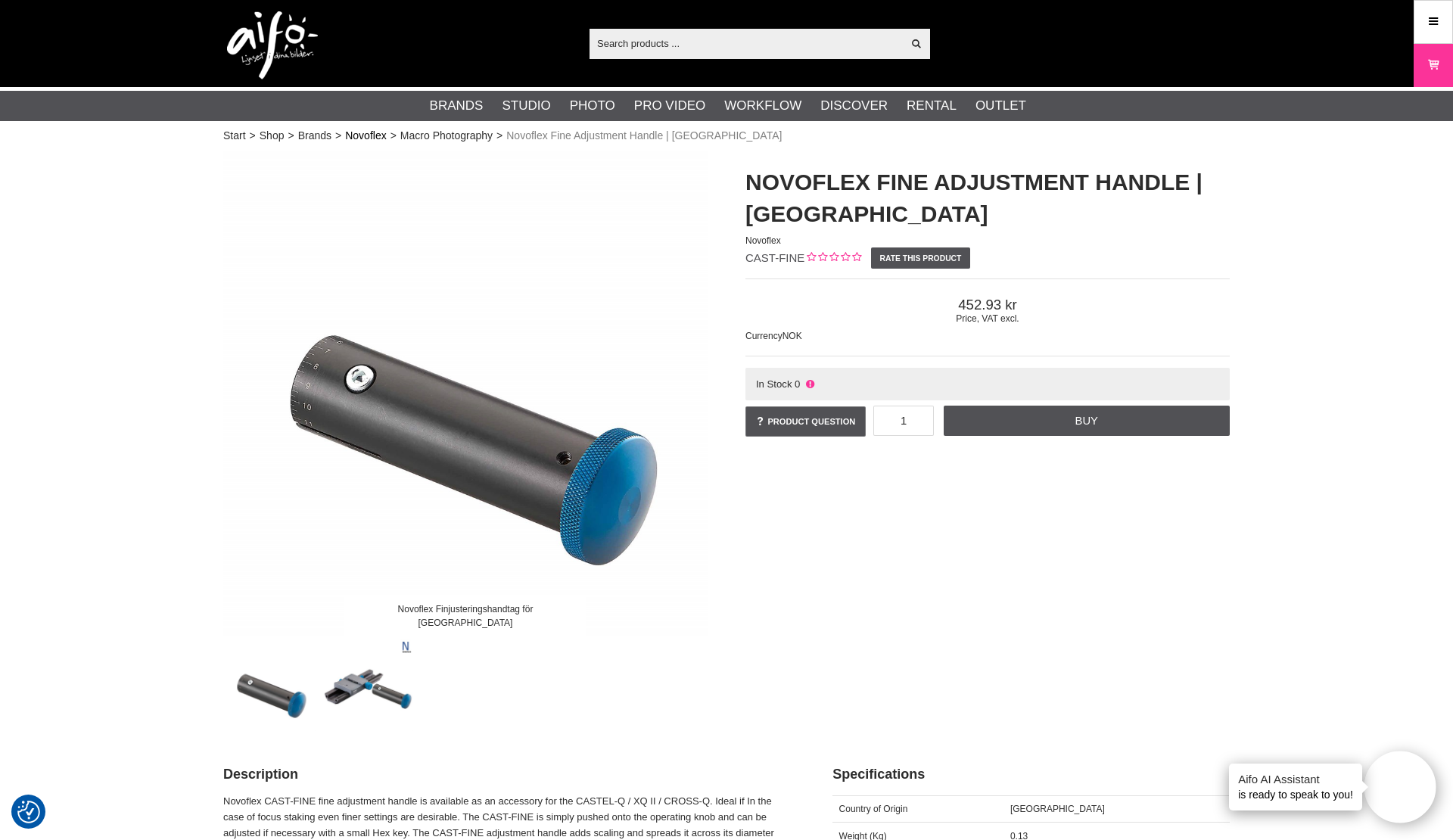
click at [358, 131] on link "Novoflex" at bounding box center [365, 136] width 41 height 16
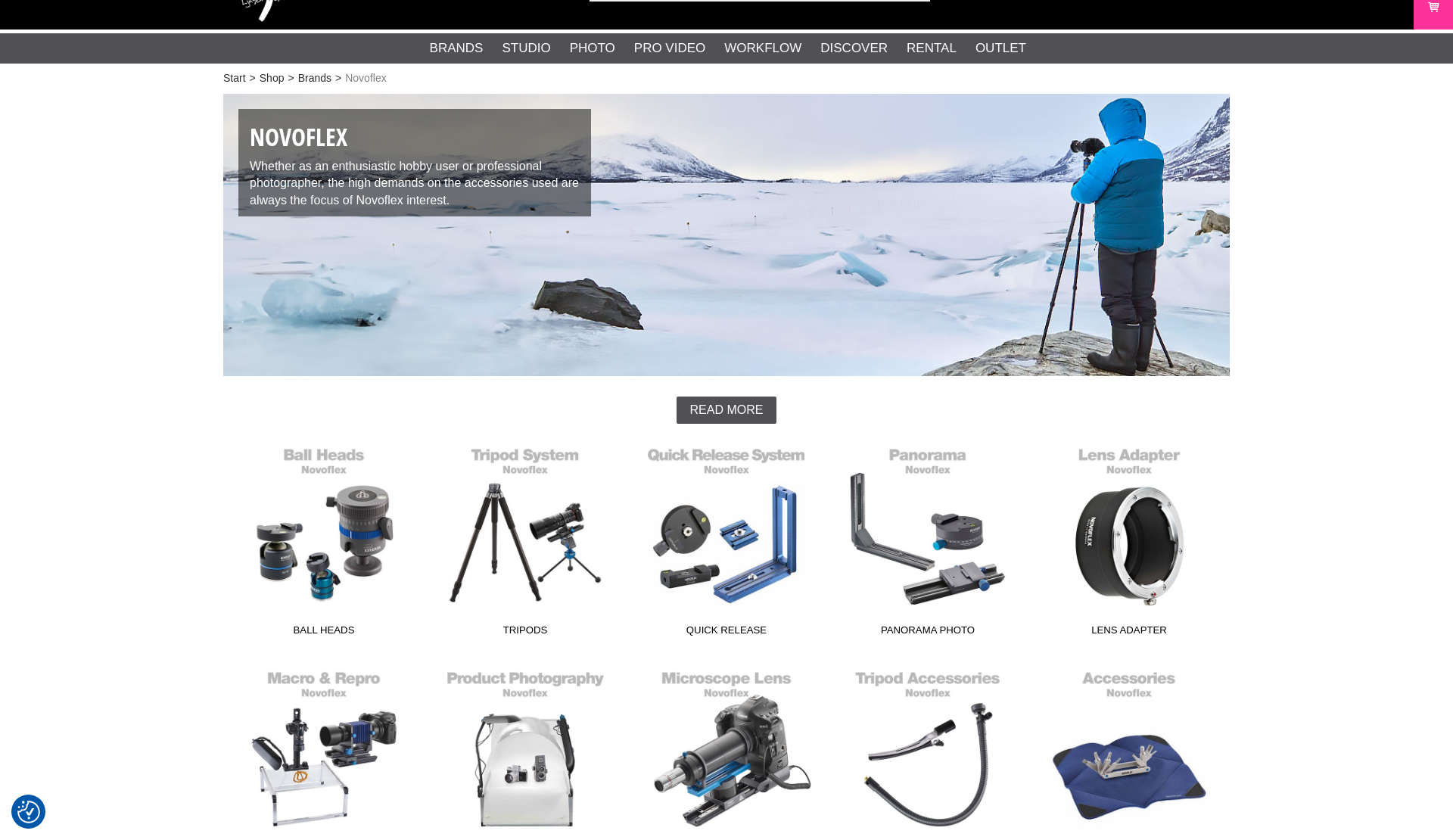
scroll to position [336, 0]
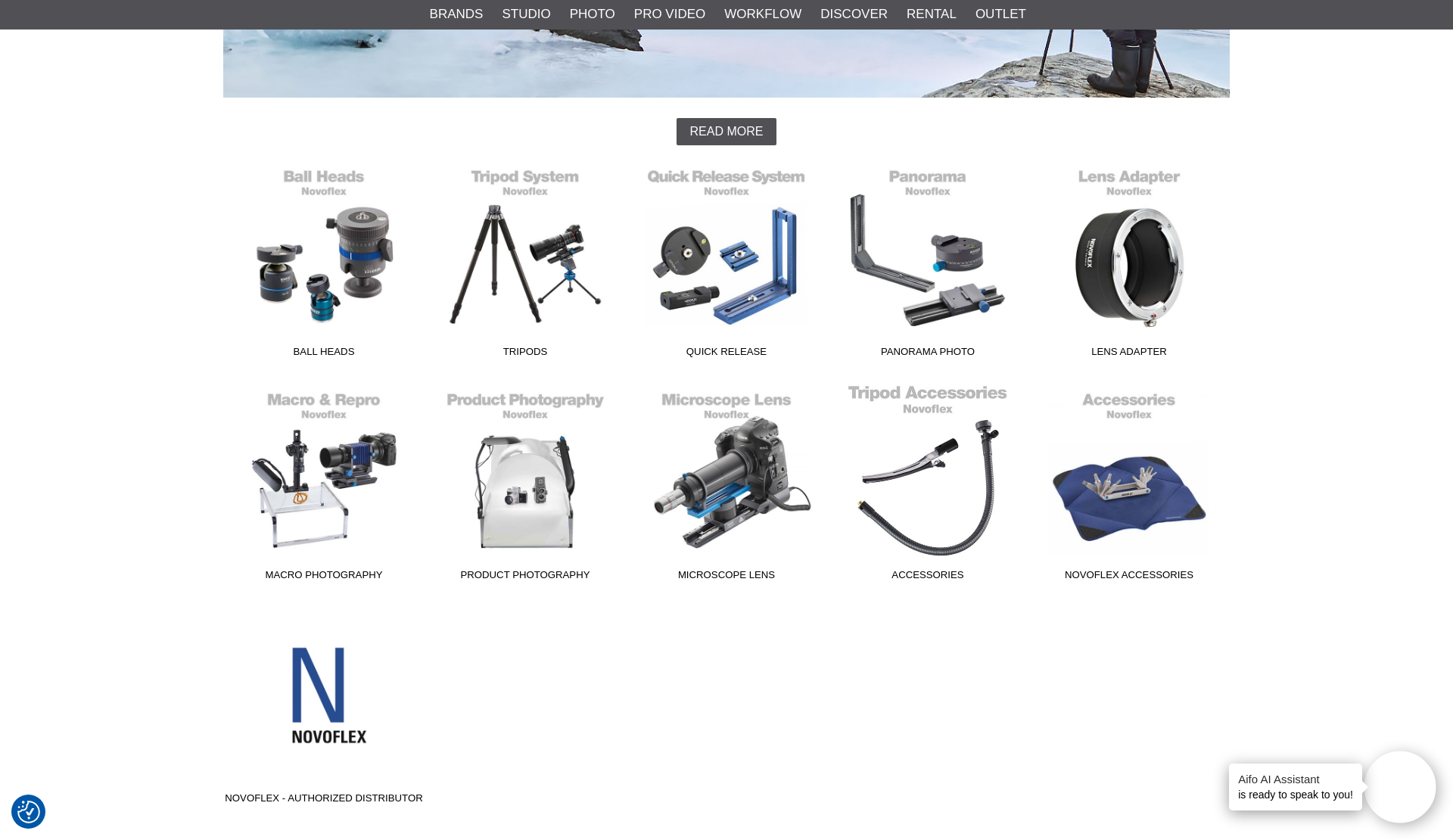
click at [941, 536] on link "Accessories" at bounding box center [928, 486] width 202 height 204
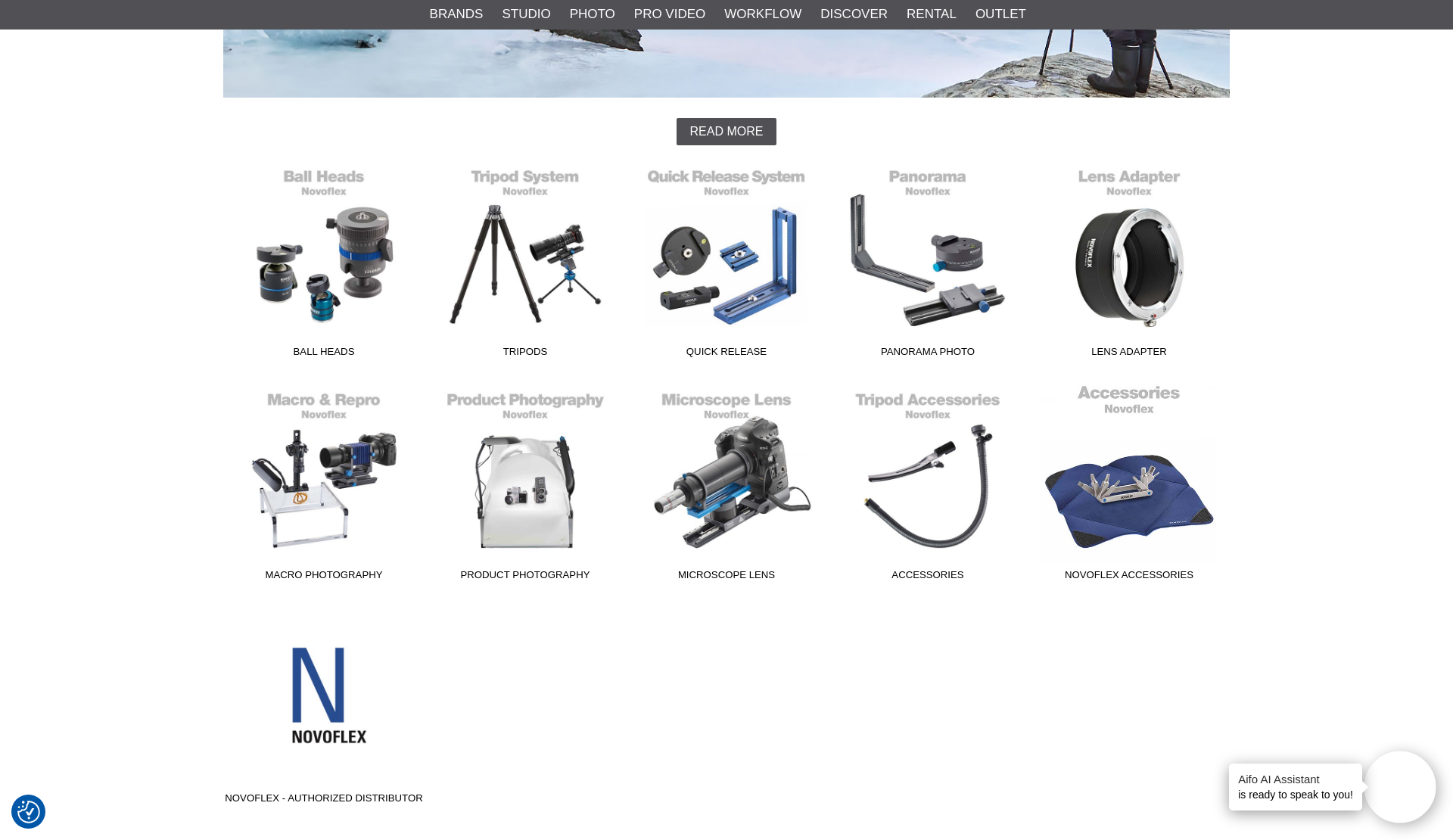
click at [1099, 524] on link "Novoflex Accessories" at bounding box center [1129, 486] width 202 height 204
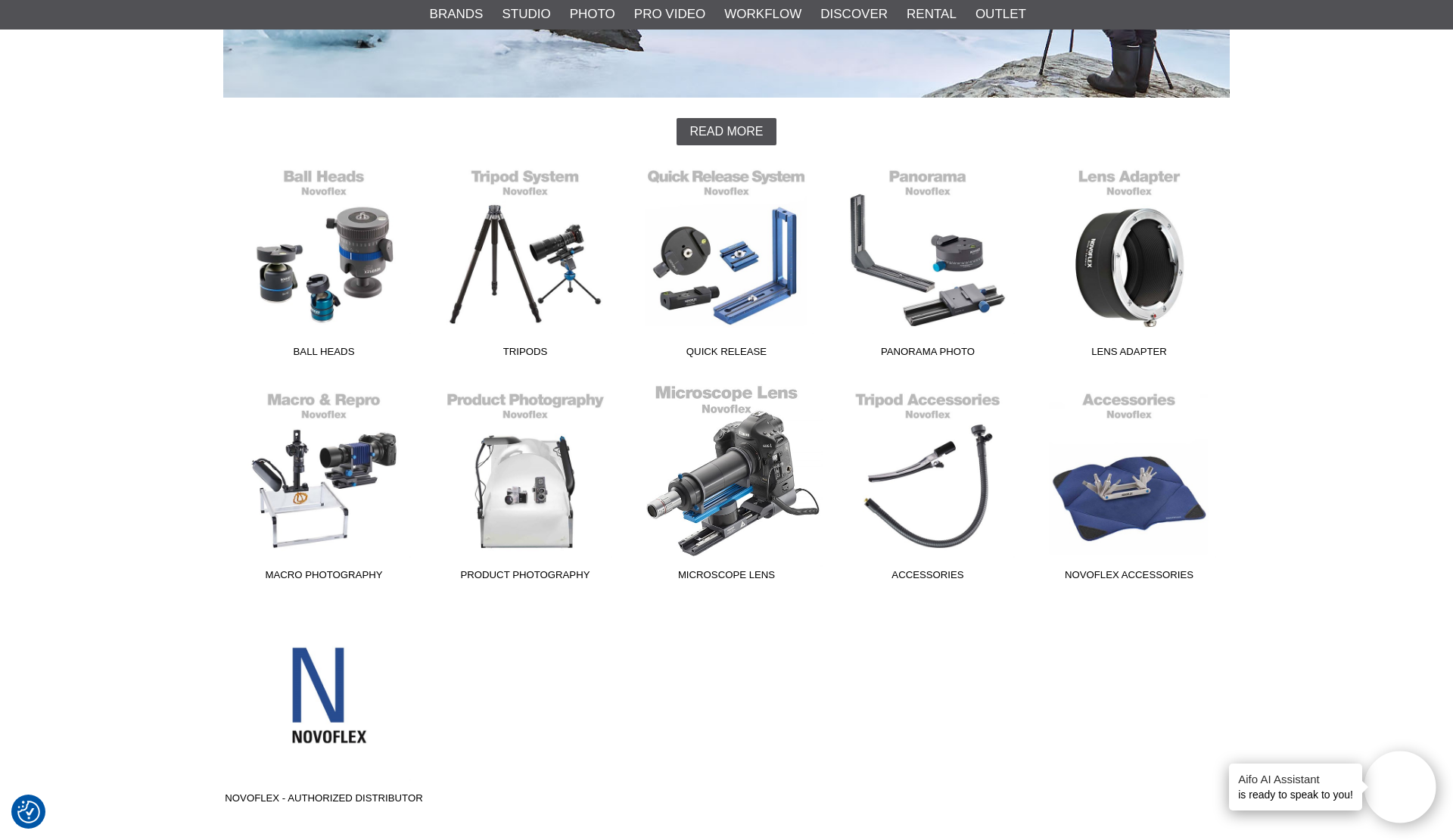
click at [741, 504] on link "Microscope Lens" at bounding box center [726, 486] width 202 height 204
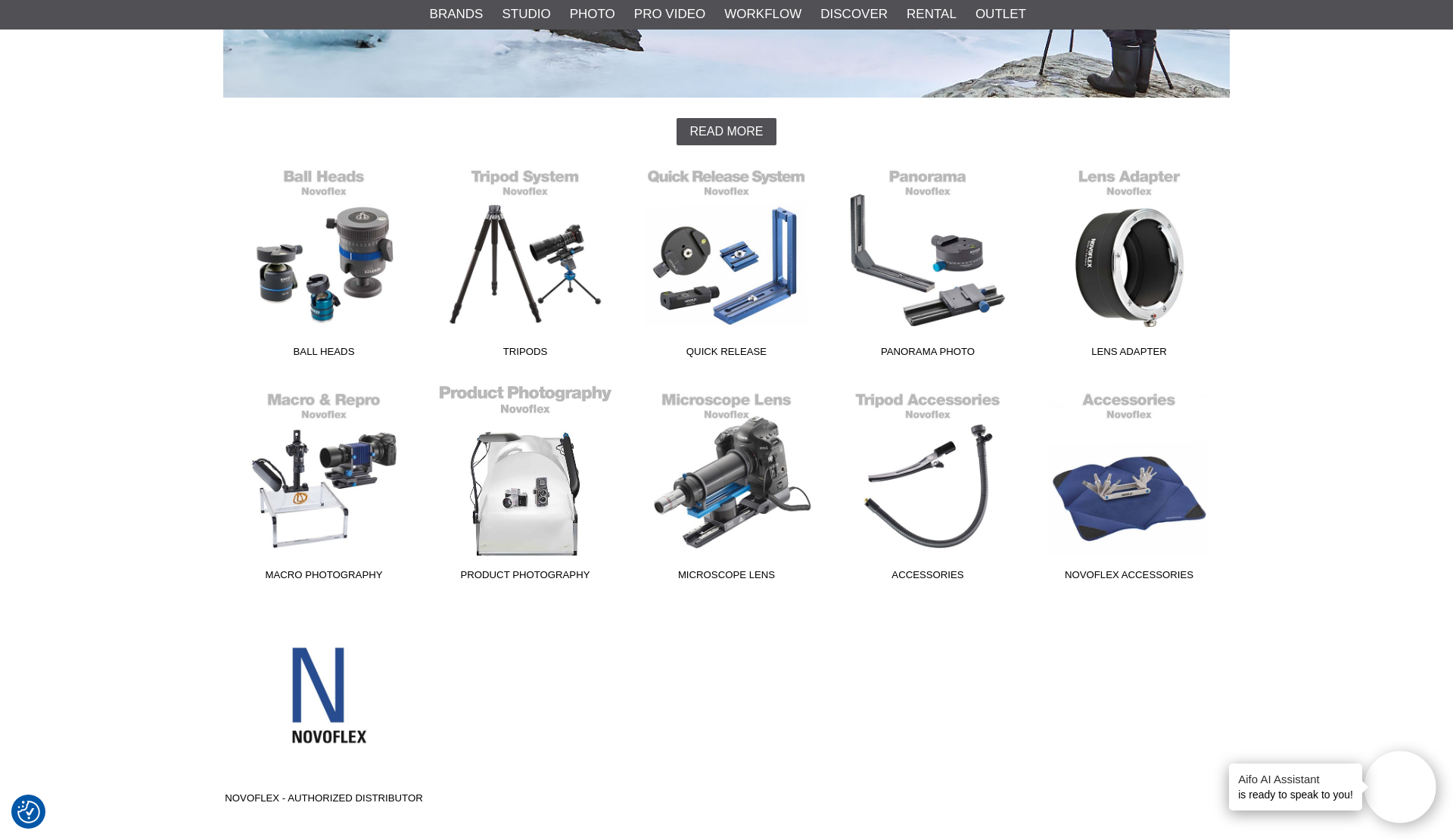
click at [523, 504] on link "Product Photography" at bounding box center [525, 486] width 202 height 204
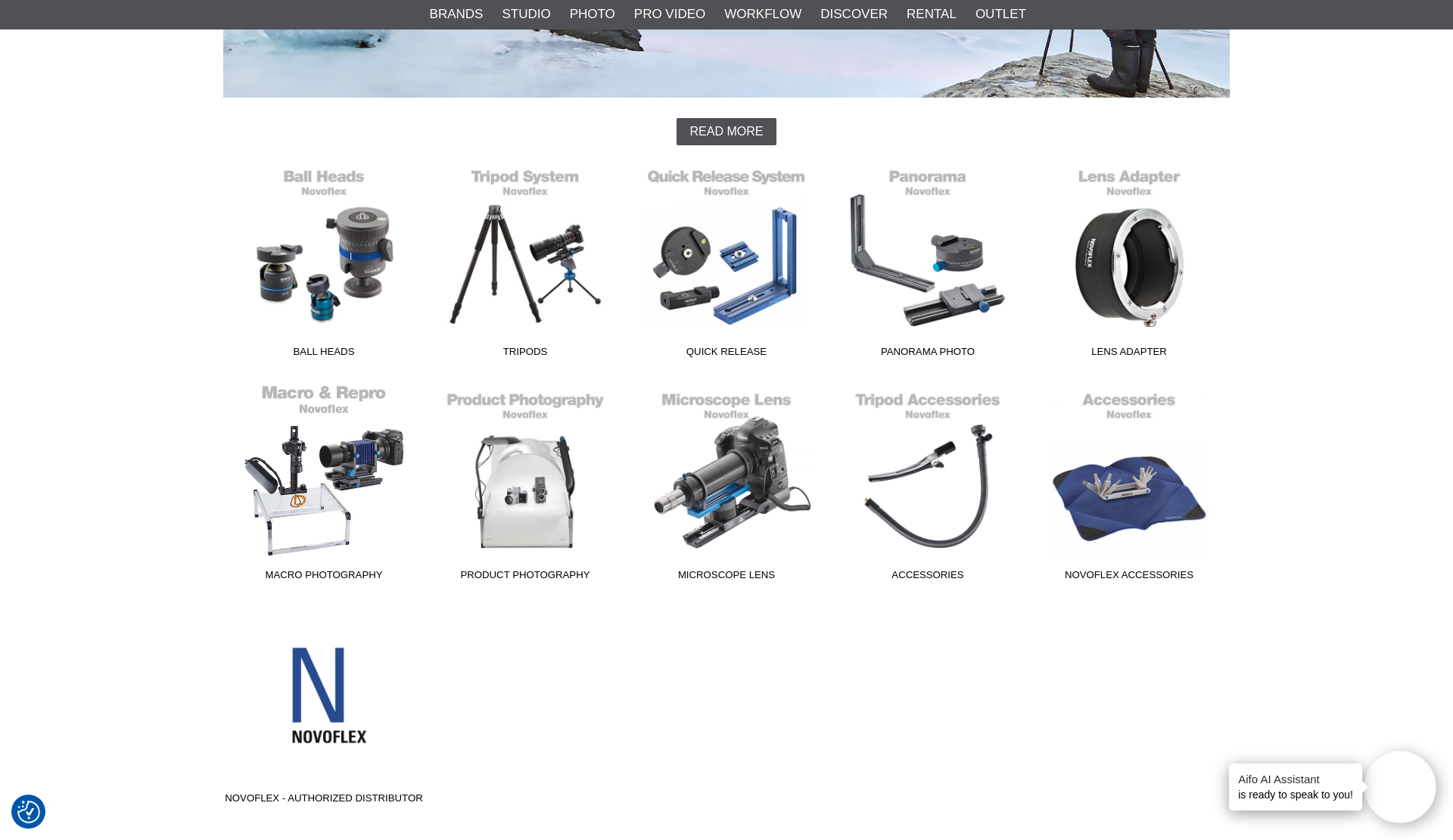
click at [346, 523] on link "Macro Photography" at bounding box center [324, 486] width 202 height 204
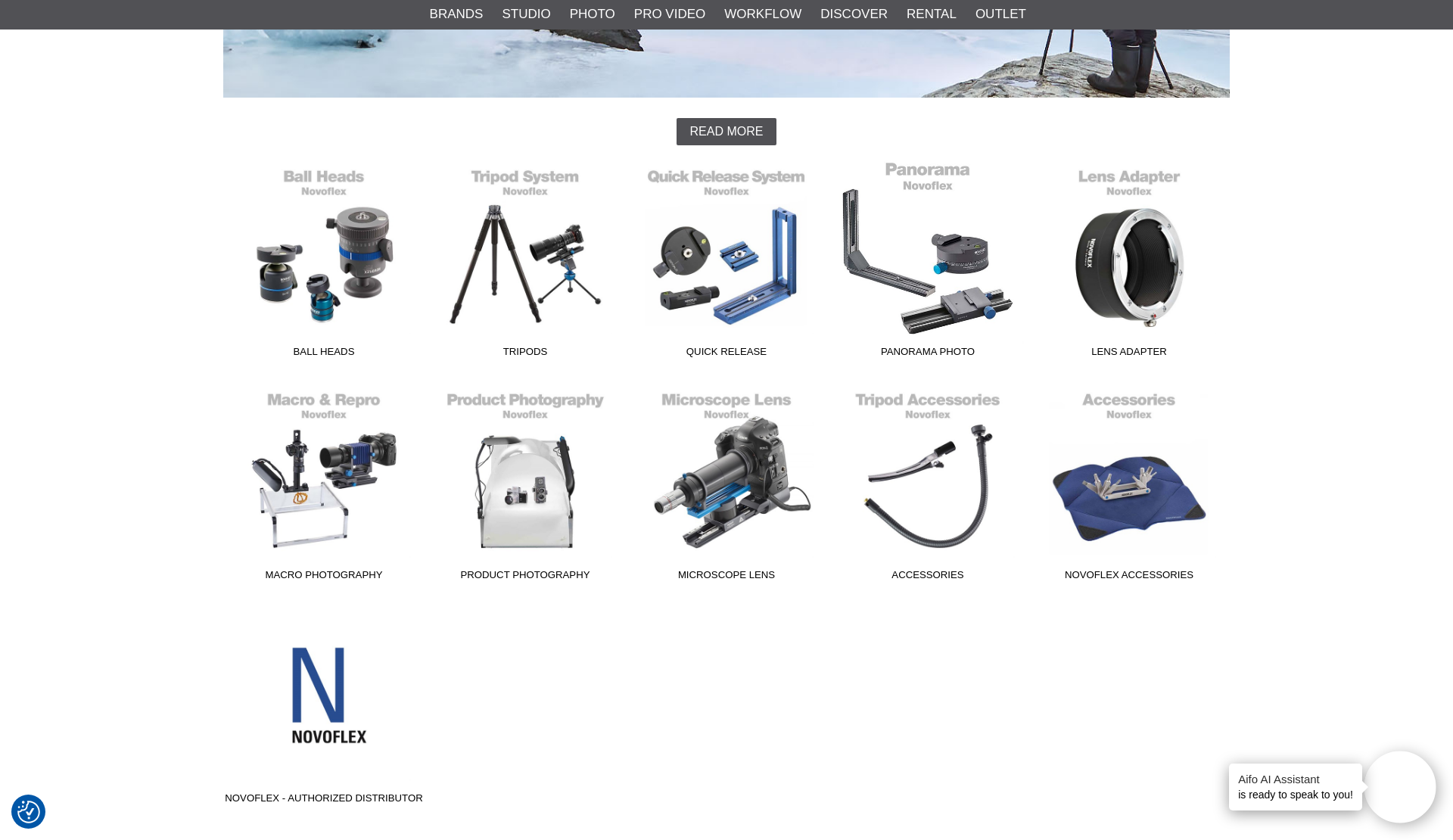
click at [914, 310] on link "Panorama Photo" at bounding box center [928, 262] width 202 height 204
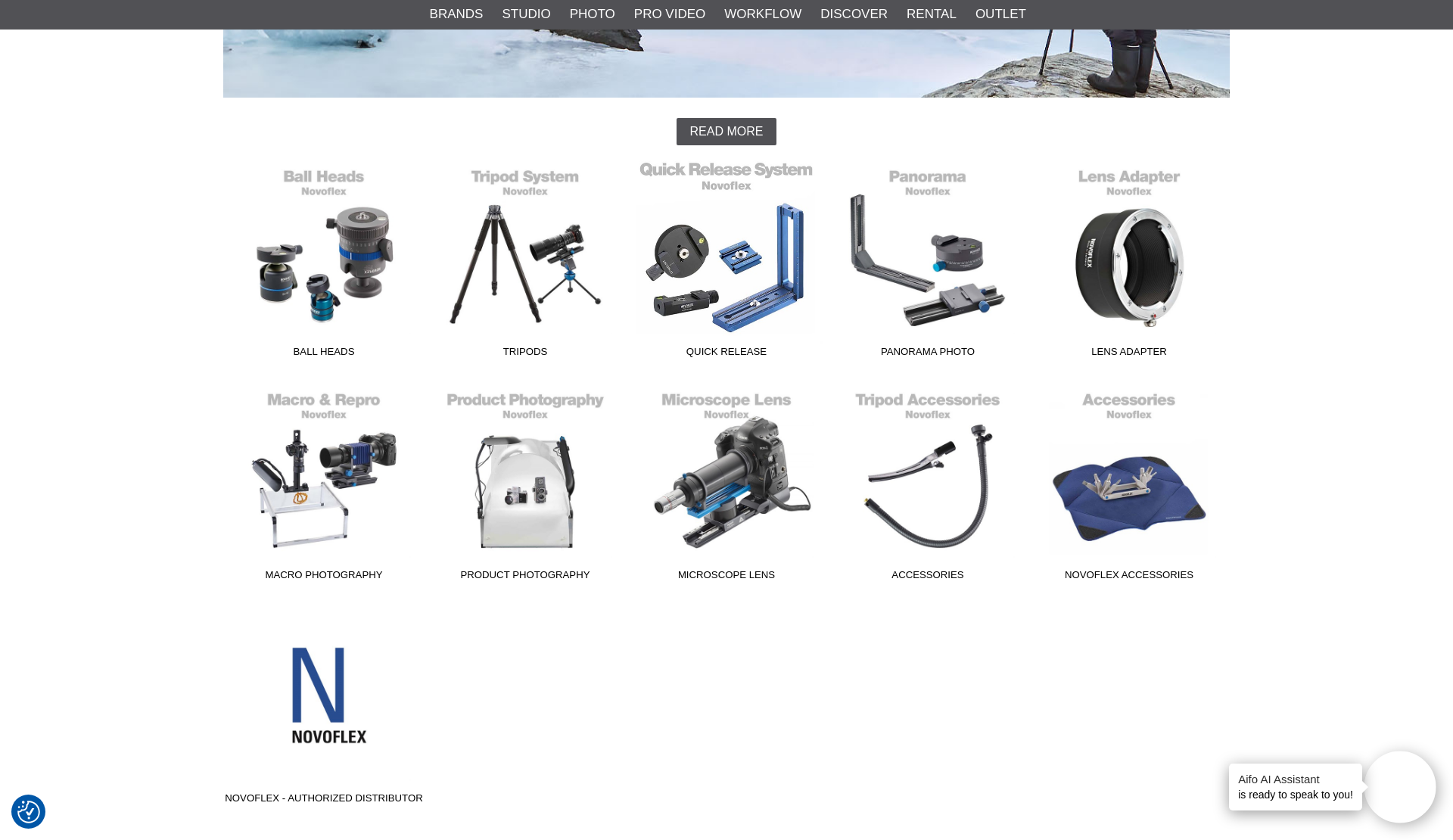
click at [758, 289] on link "Quick Release" at bounding box center [726, 262] width 202 height 204
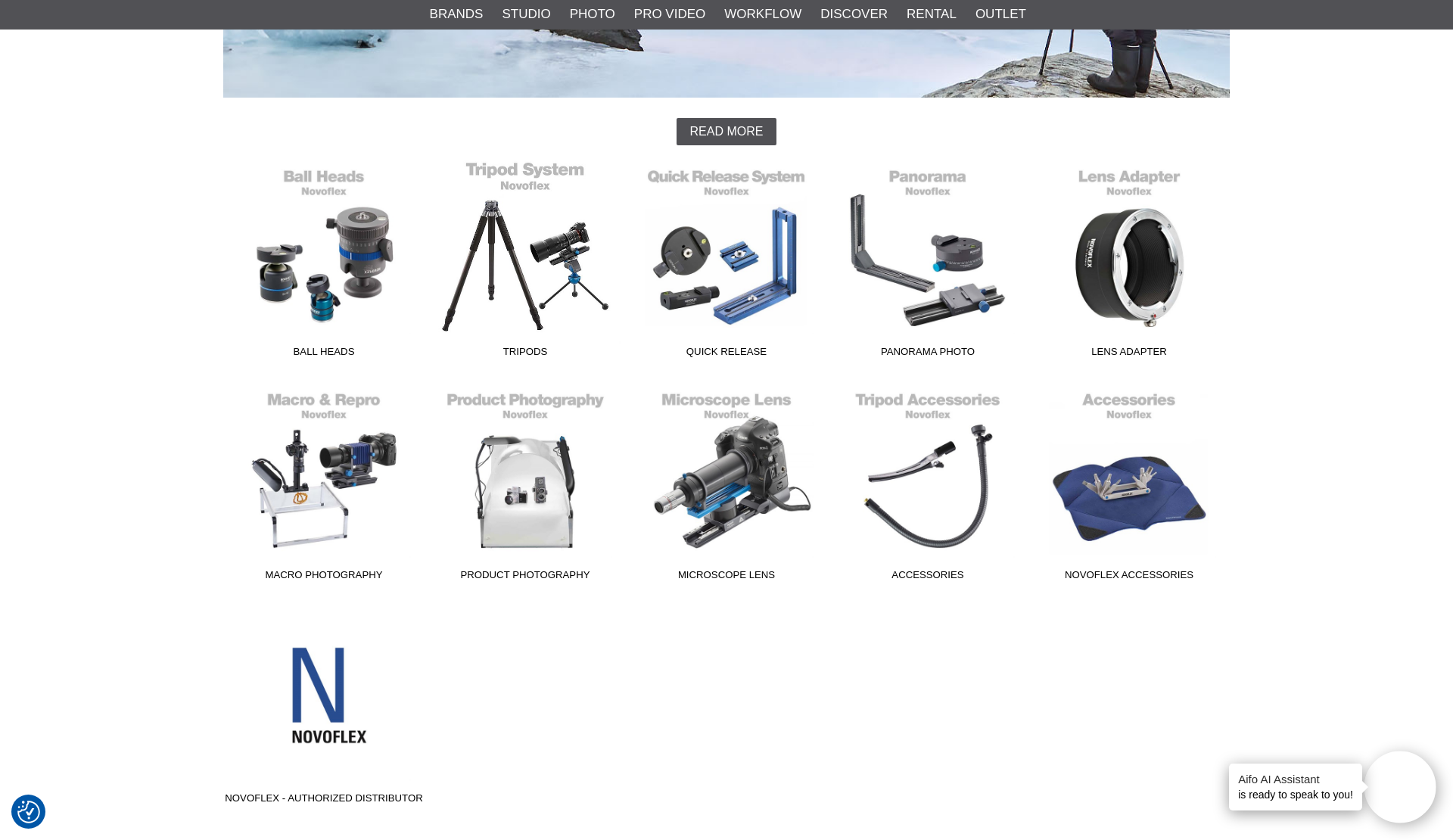
click at [579, 291] on link "Tripods" at bounding box center [525, 262] width 202 height 204
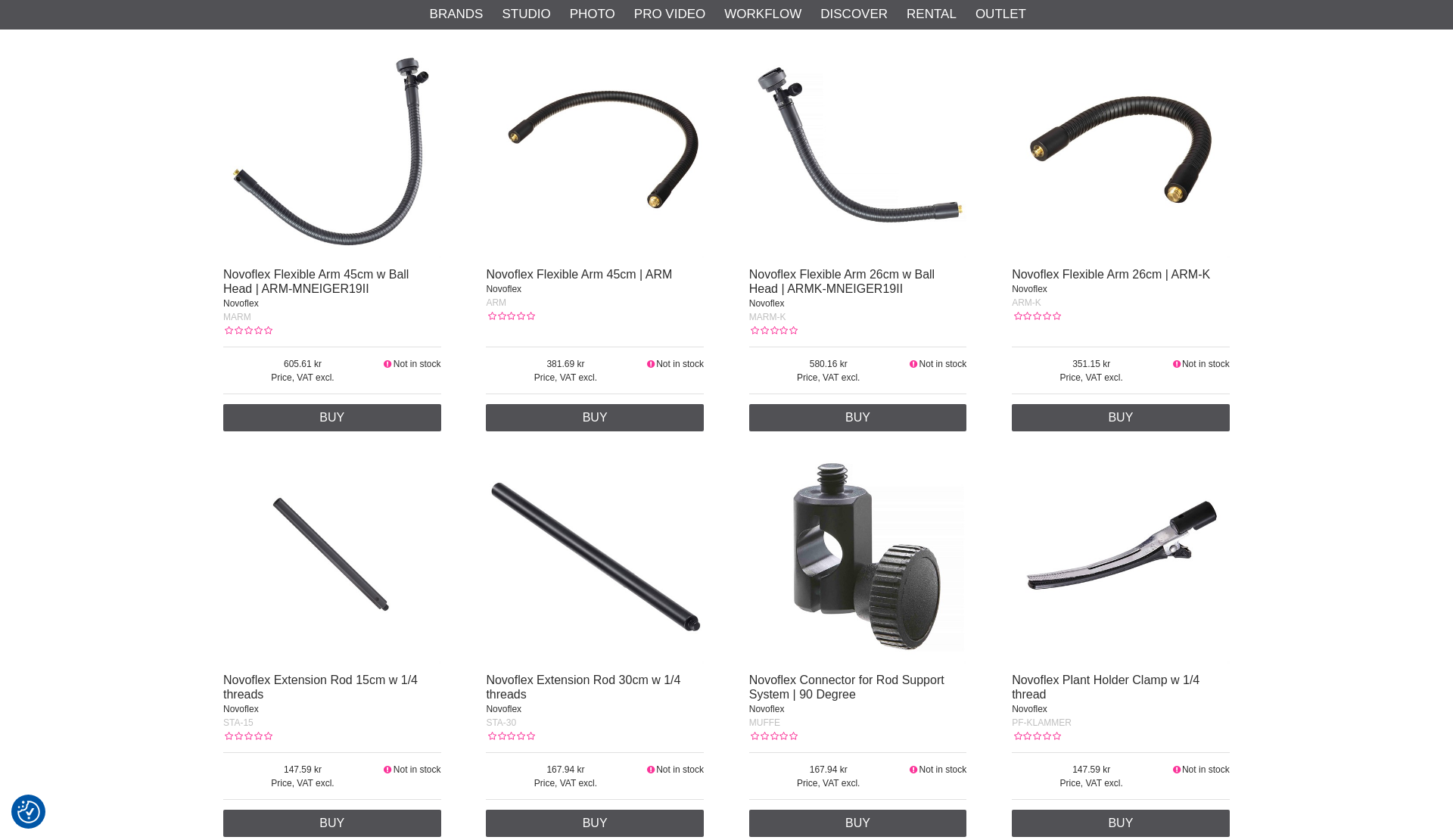
scroll to position [946, 0]
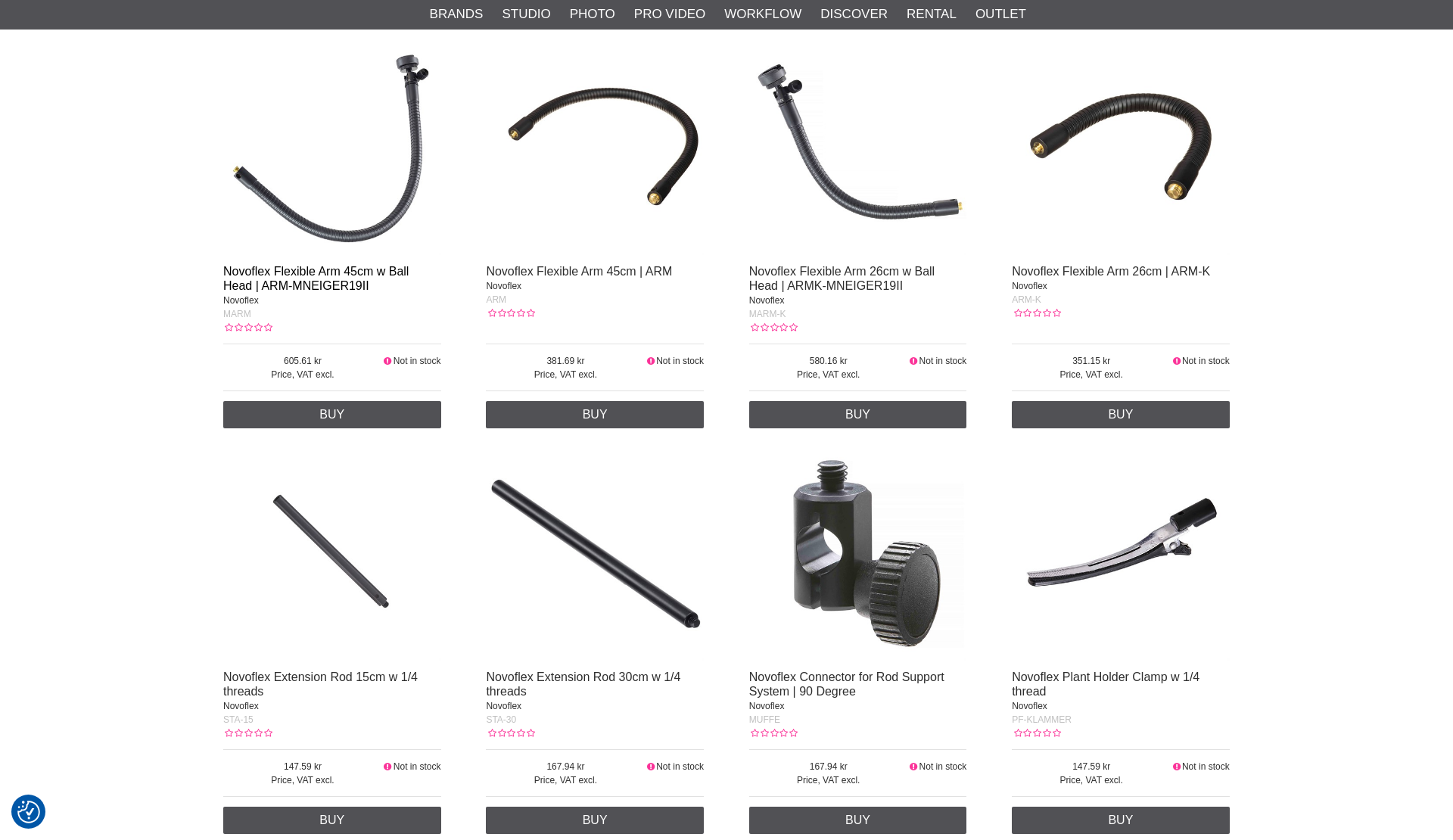
click at [323, 277] on link "Novoflex Flexible Arm 45cm w Ball Head | ARM-MNEIGER19II" at bounding box center [316, 278] width 185 height 27
click at [504, 273] on link "Novoflex Flexible Arm 45cm | ARM" at bounding box center [579, 271] width 186 height 13
click at [799, 269] on link "Novoflex Flexible Arm 26cm w Ball Head | ARMK-MNEIGER19II" at bounding box center [842, 278] width 185 height 27
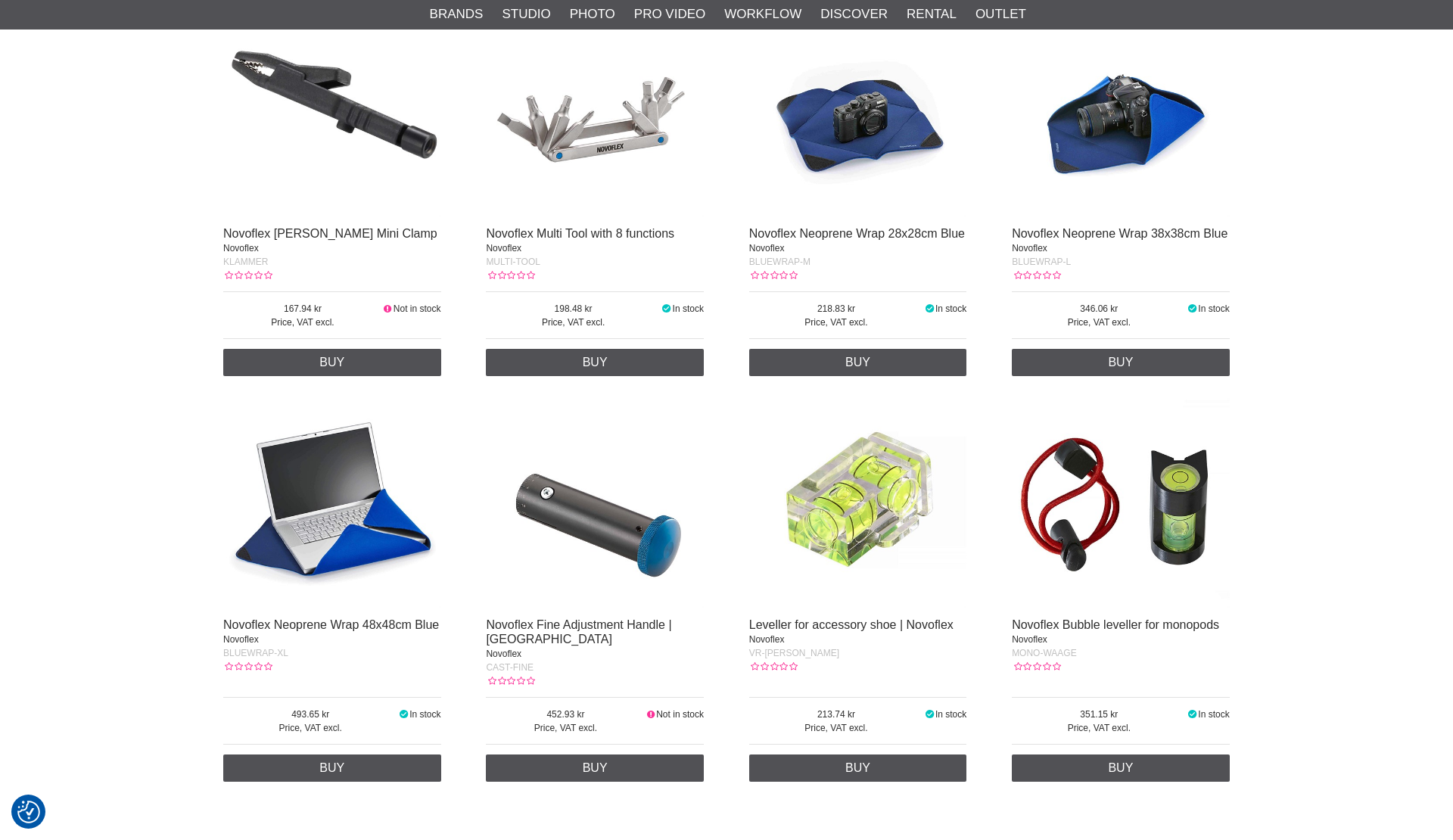
scroll to position [1796, 0]
click at [572, 622] on link "Novoflex Fine Adjustment Handle | CASTEL-Q" at bounding box center [578, 631] width 185 height 27
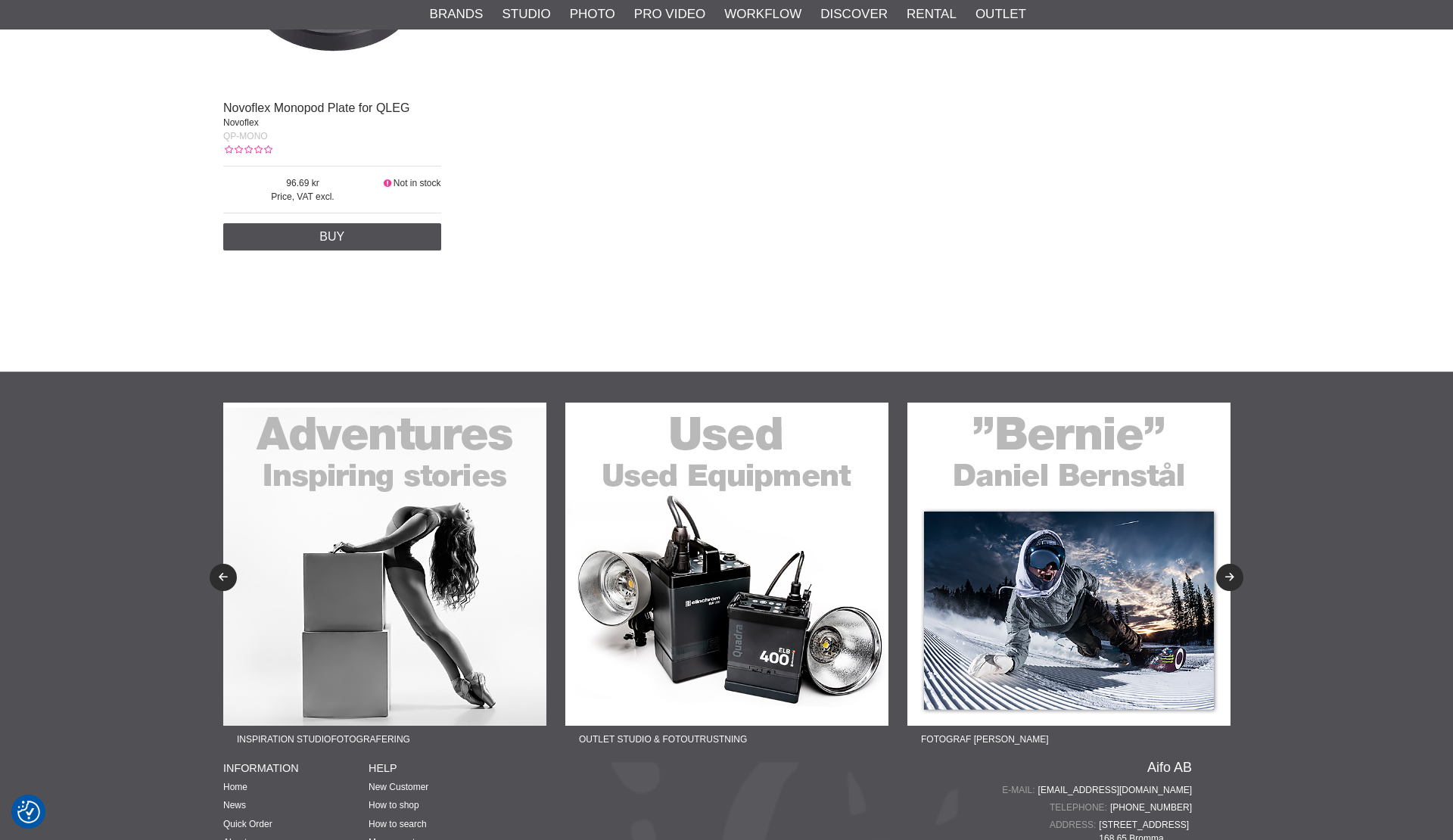
scroll to position [2714, 0]
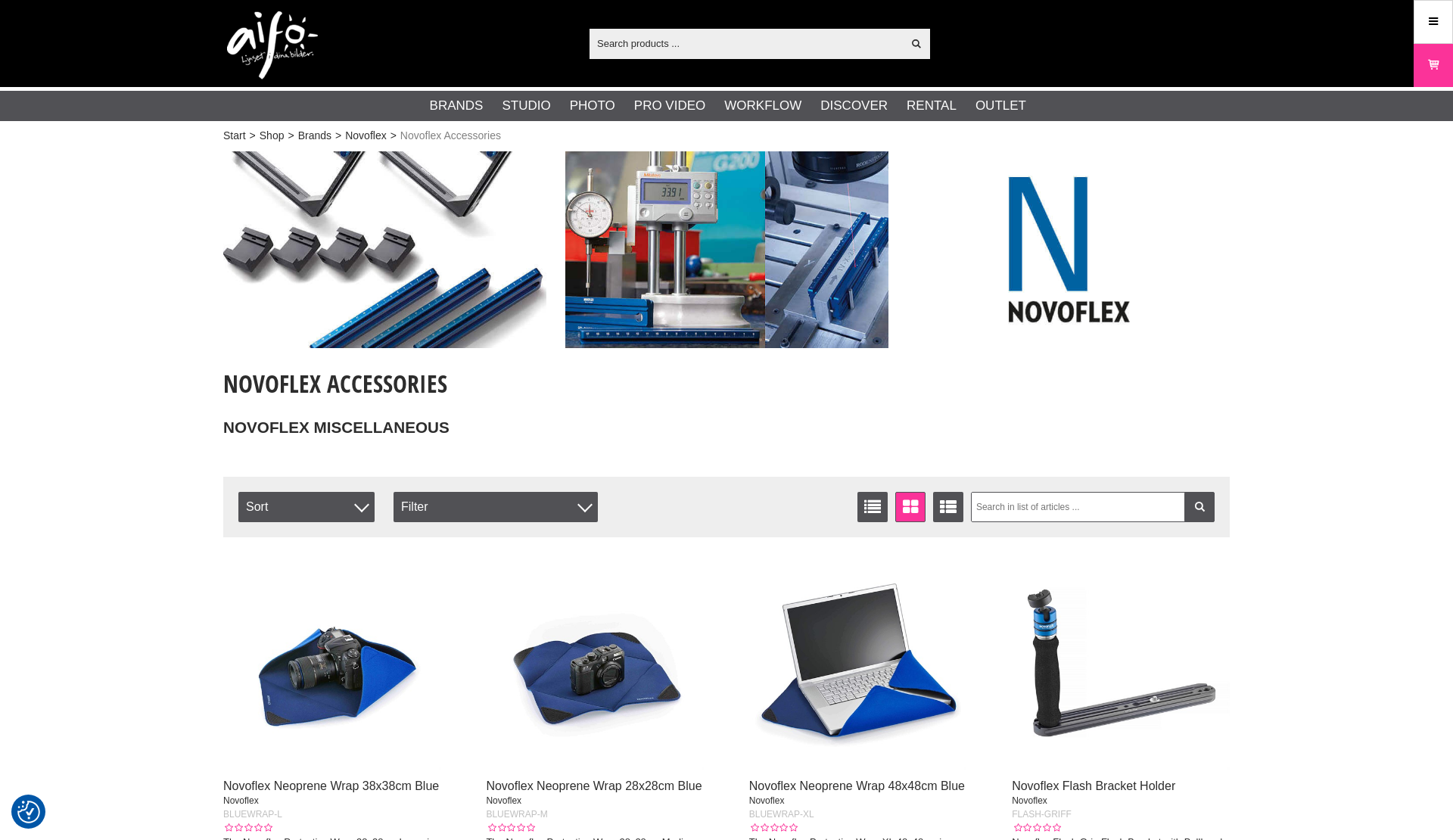
checkbox input "true"
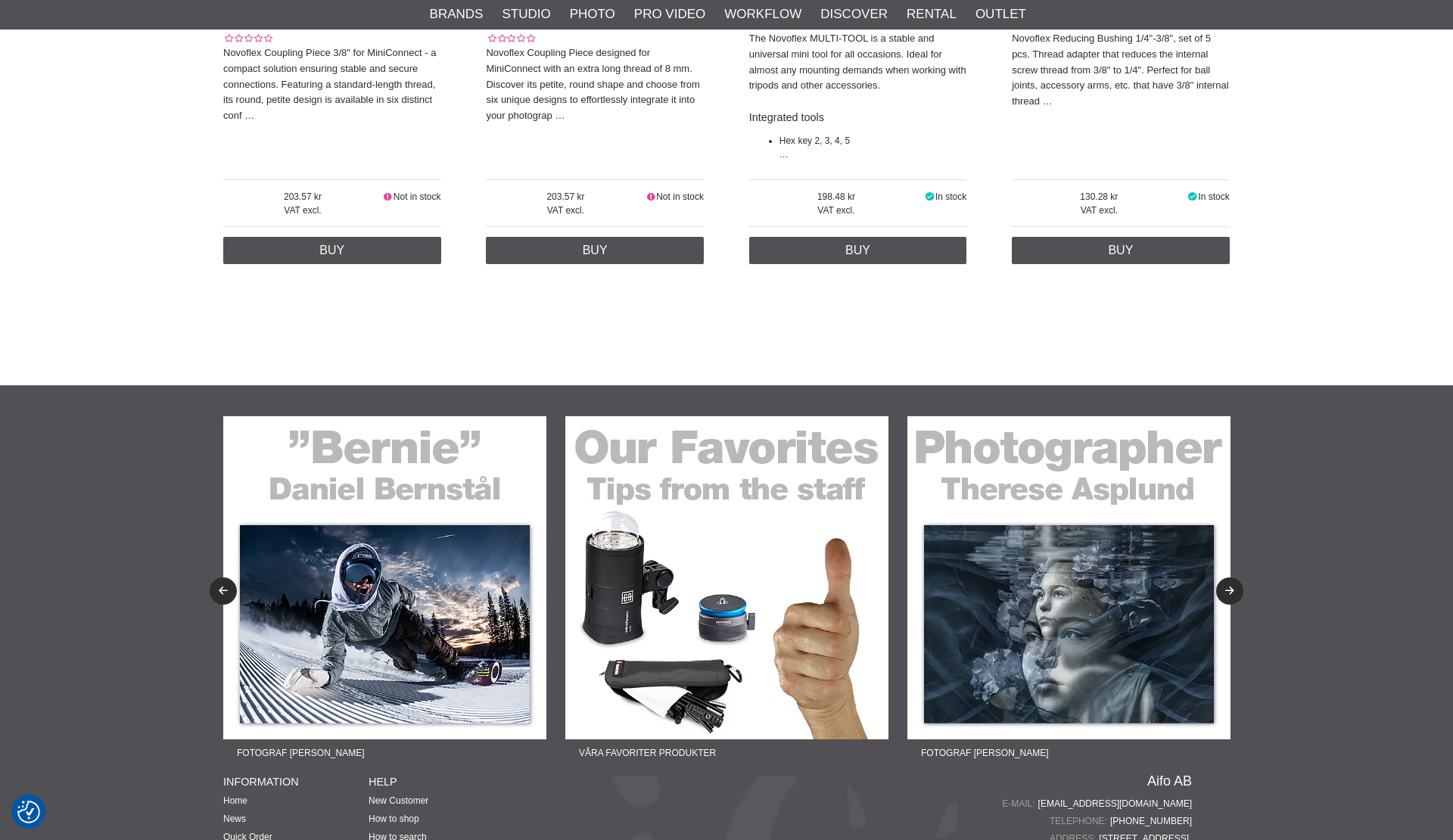
scroll to position [1816, 0]
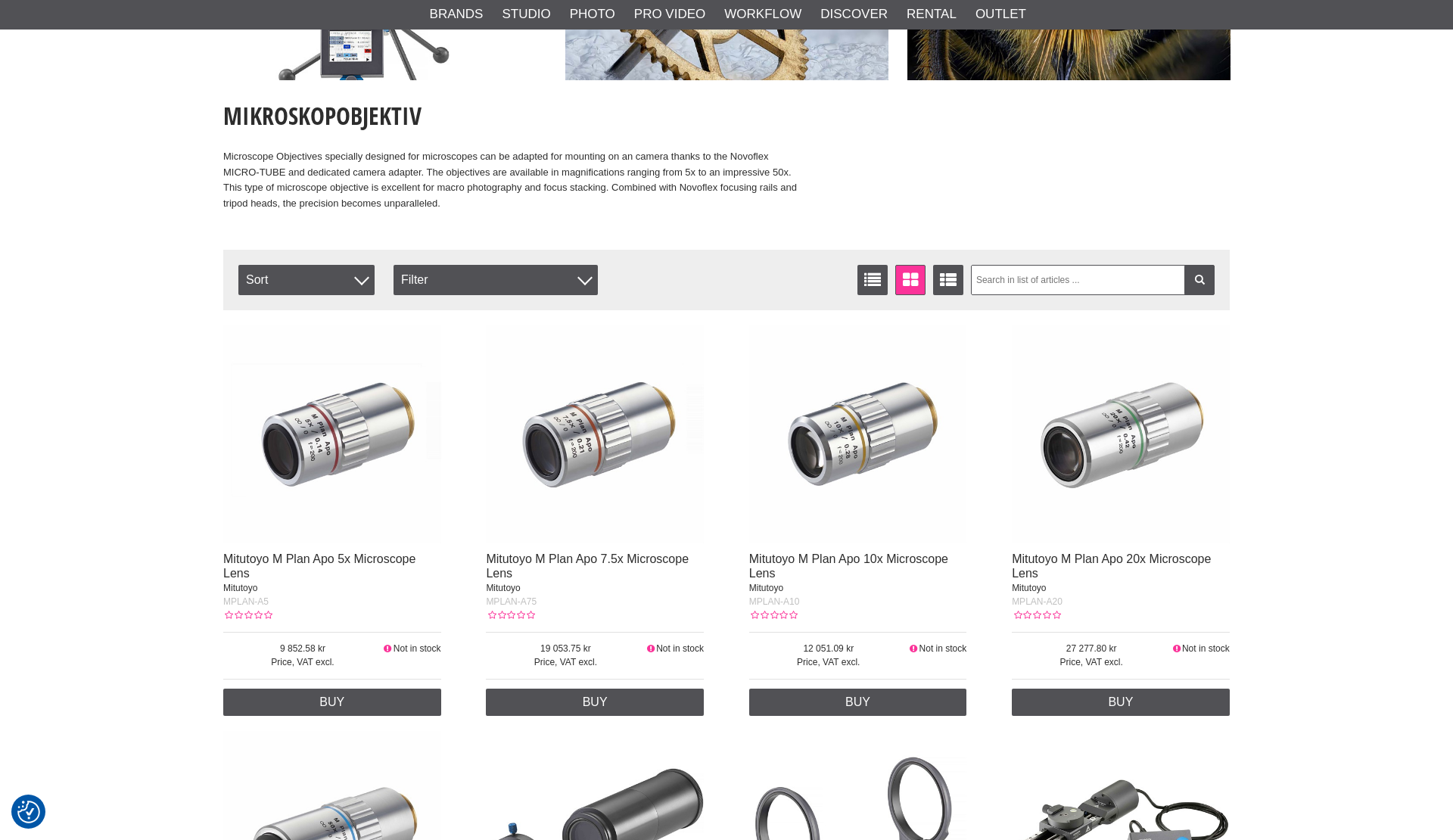
scroll to position [80, 0]
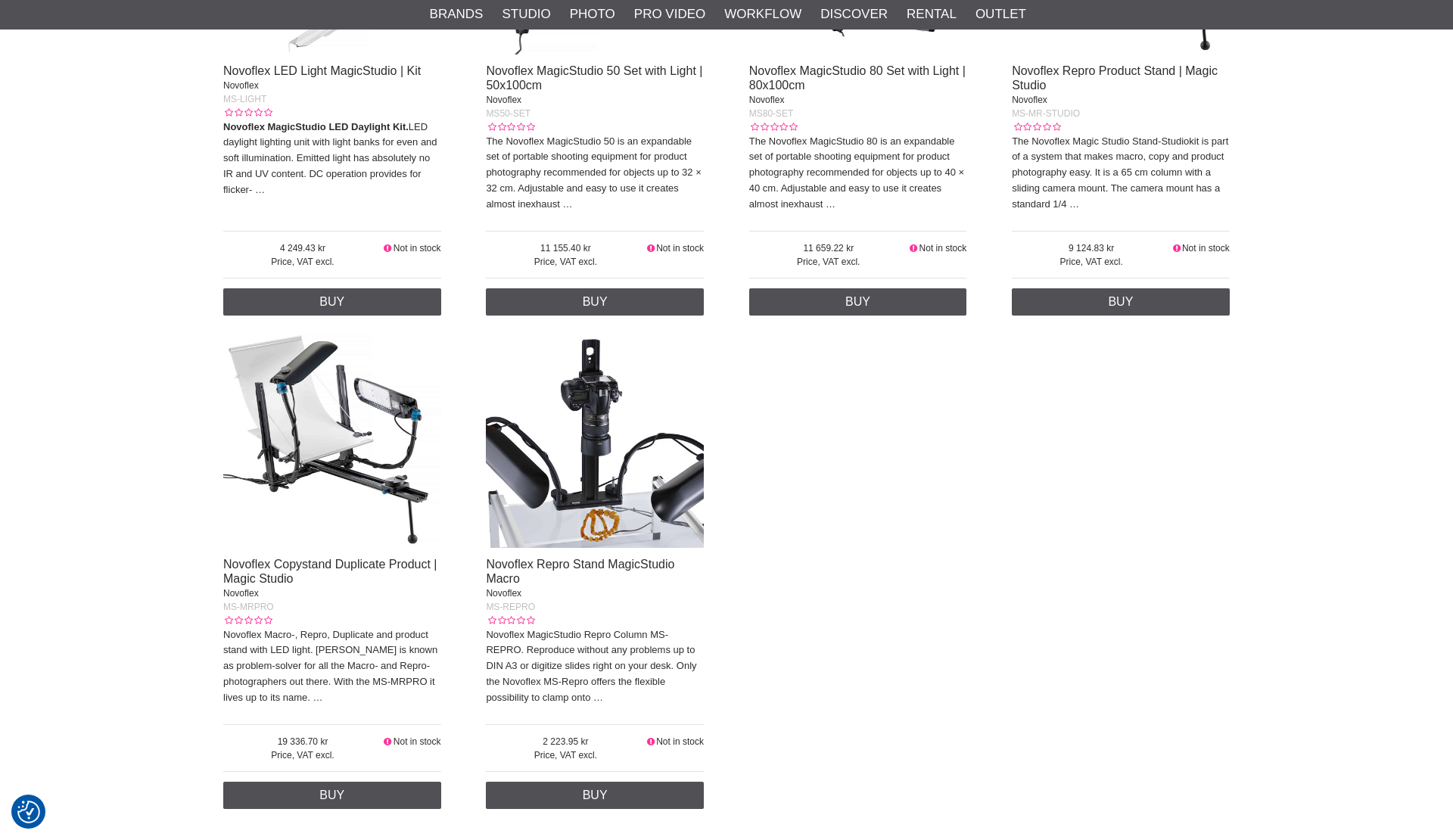
scroll to position [1744, 0]
click at [590, 557] on link "Novoflex Repro Stand MagicStudio Macro" at bounding box center [580, 571] width 188 height 27
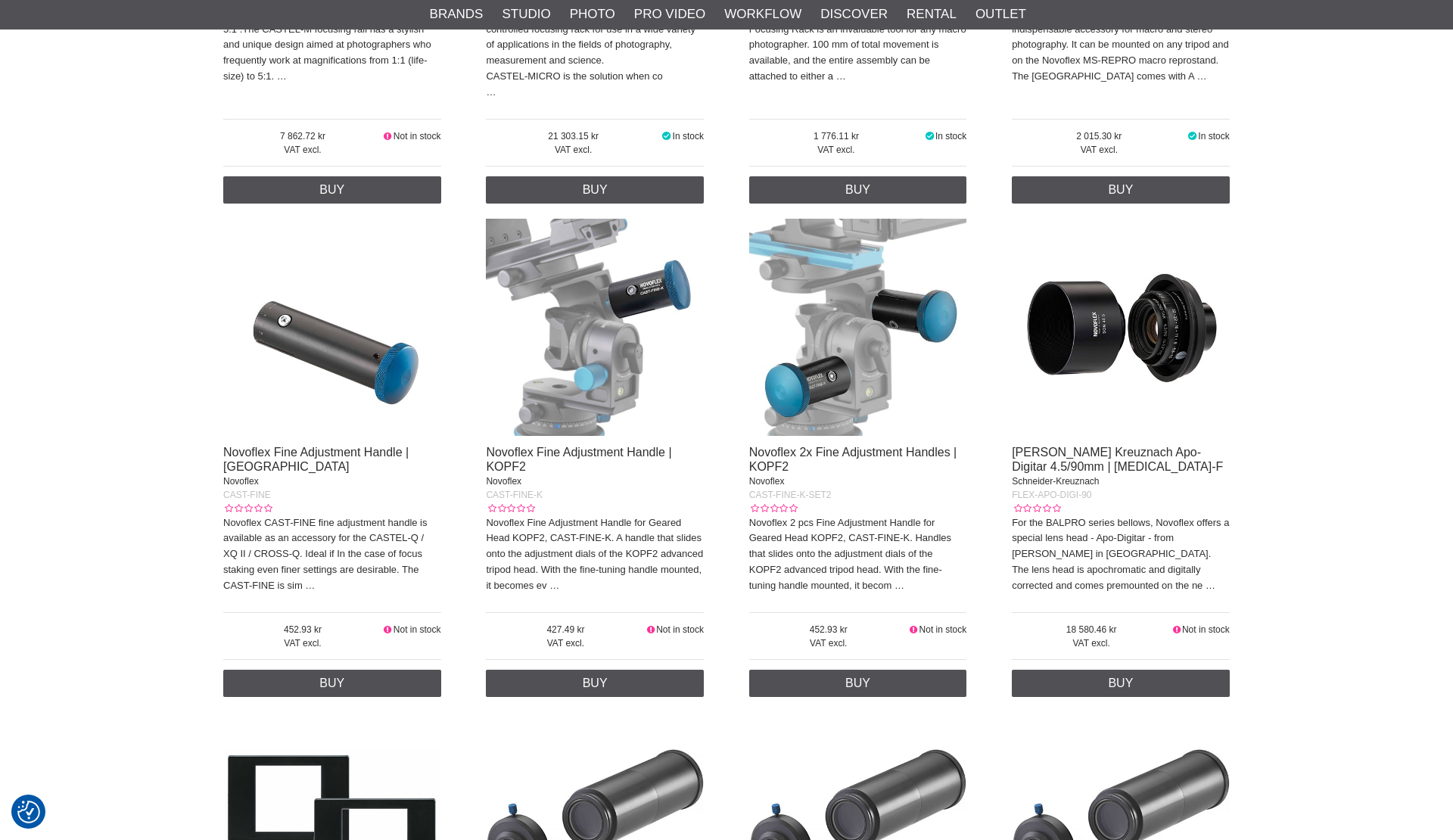
scroll to position [2895, 0]
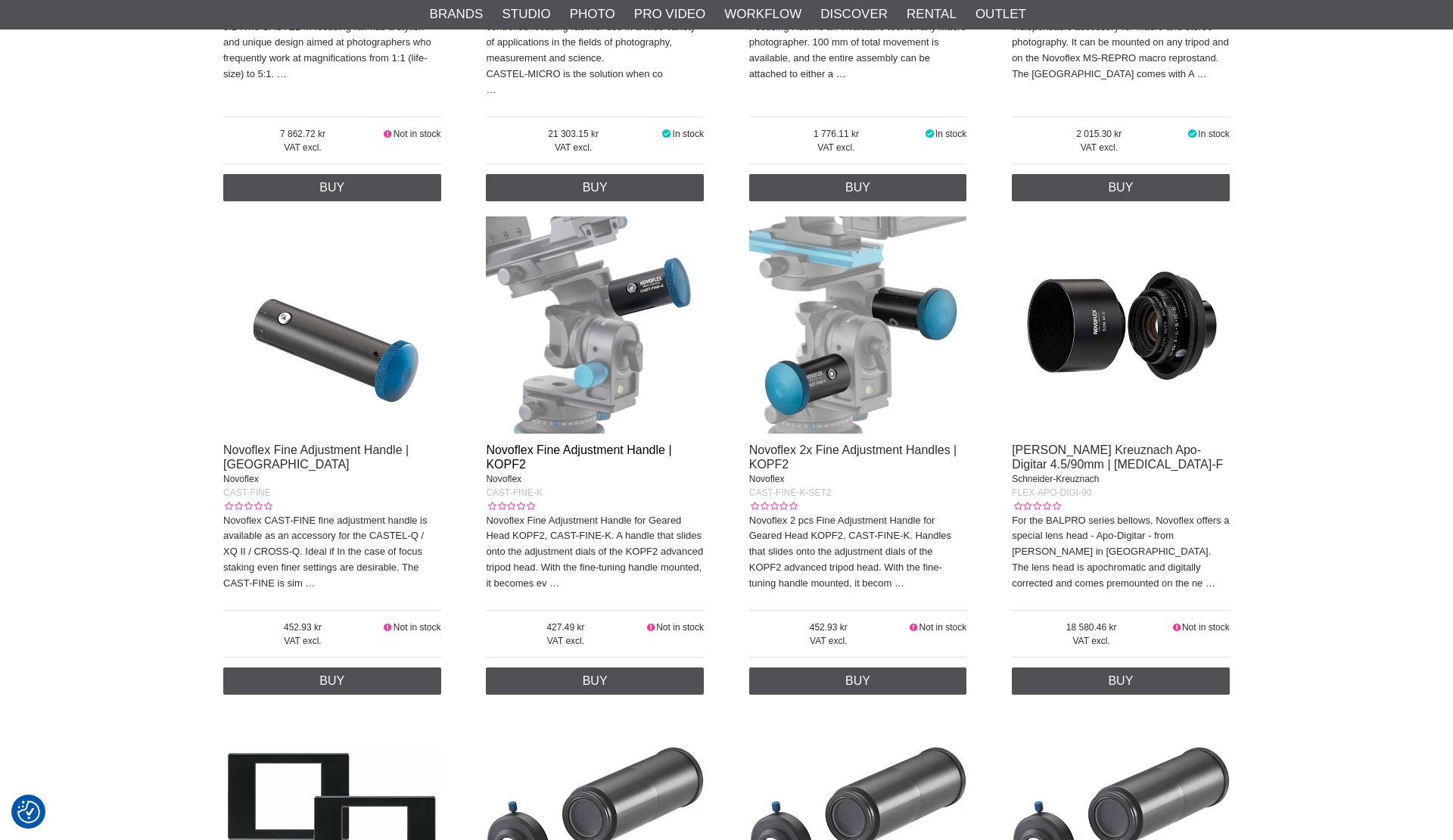
click at [547, 444] on link "Novoflex Fine Adjustment Handle | KOPF2" at bounding box center [578, 458] width 185 height 27
click at [769, 444] on link "Novoflex 2x Fine Adjustment Handles | KOPF2" at bounding box center [854, 458] width 208 height 27
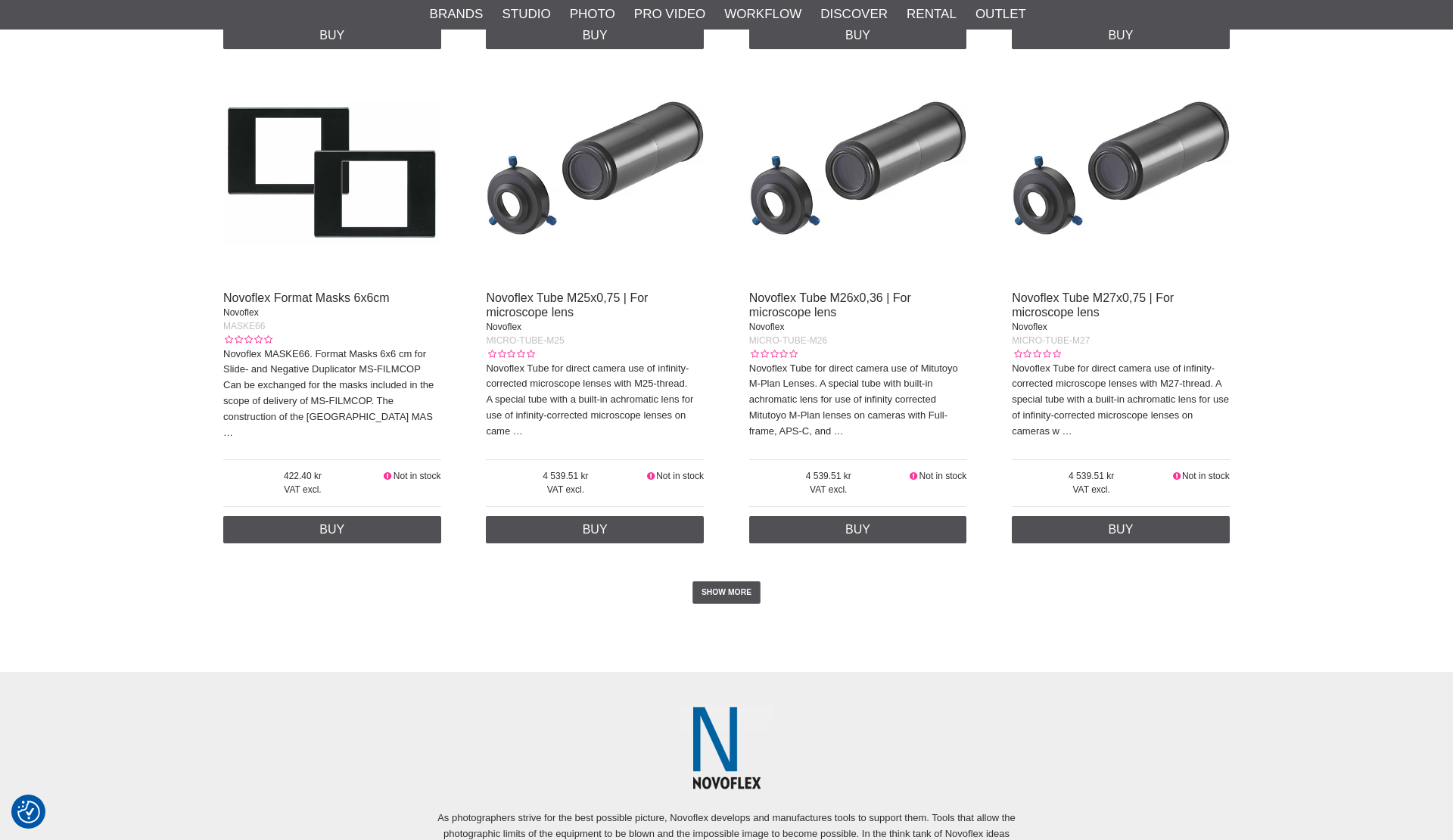
scroll to position [3621, 0]
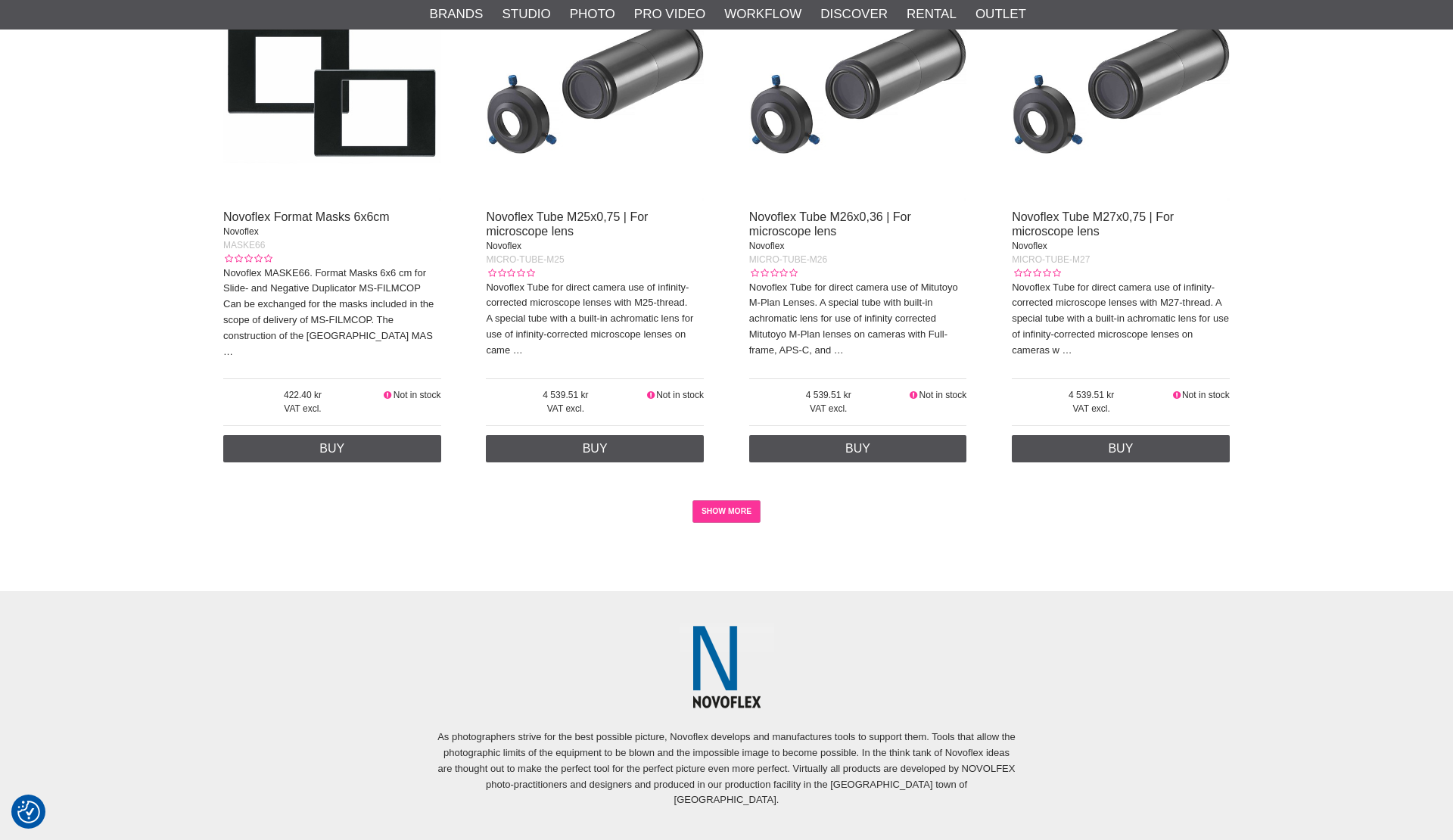
click at [729, 500] on link "SHOW MORE" at bounding box center [727, 511] width 69 height 23
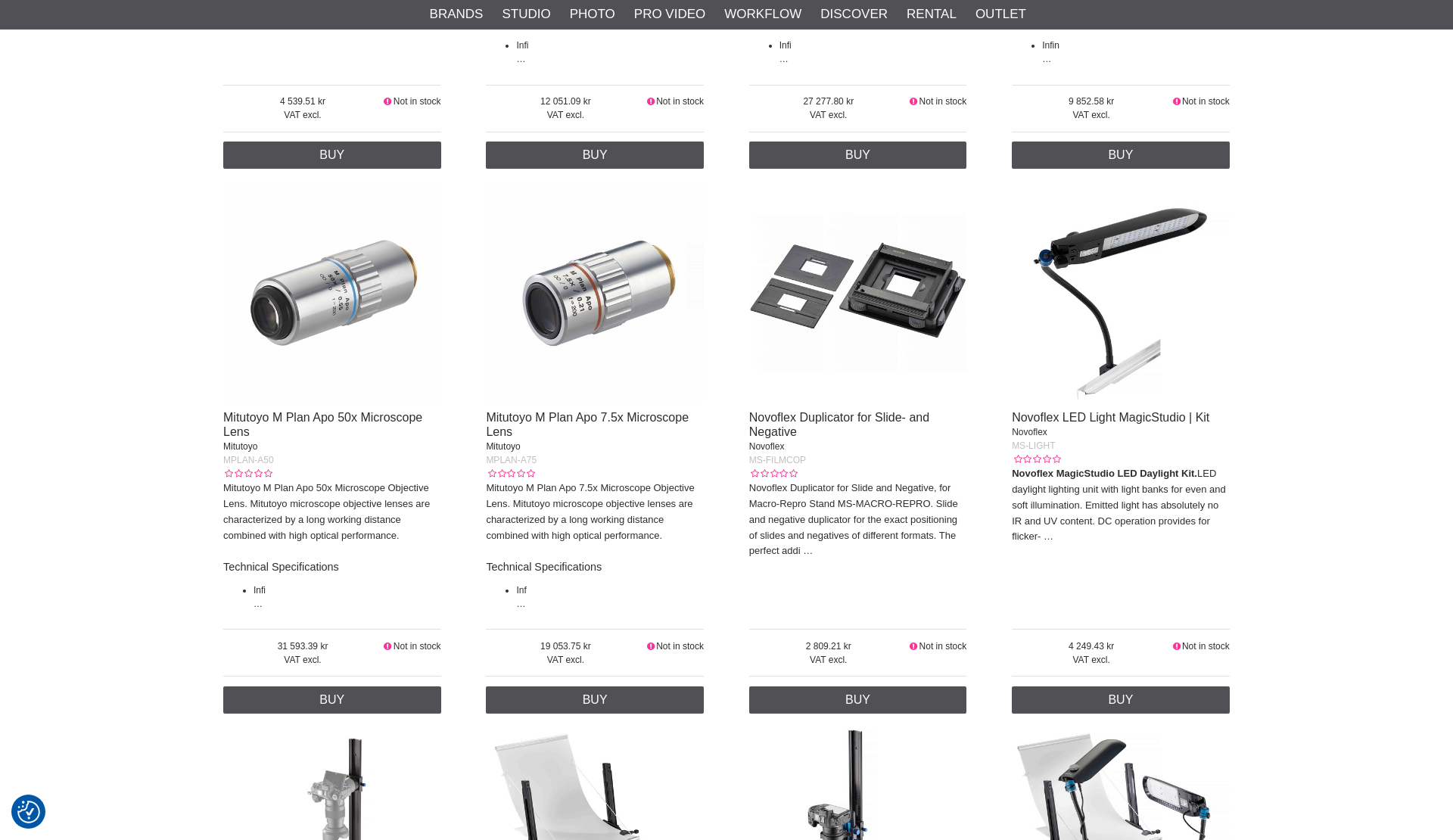
scroll to position [4457, 0]
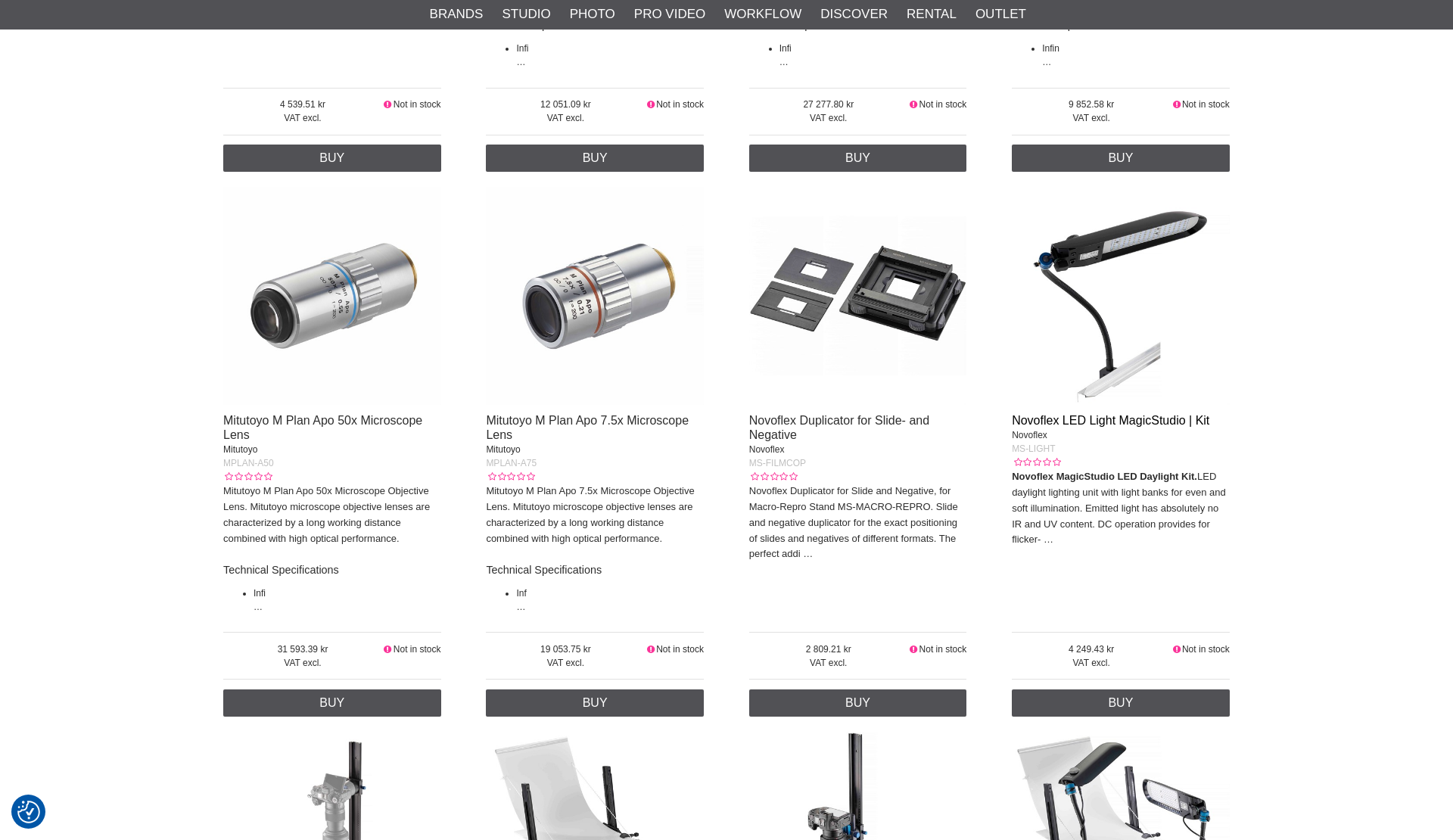
click at [1139, 414] on link "Novoflex LED Light MagicStudio | Kit" at bounding box center [1110, 420] width 197 height 13
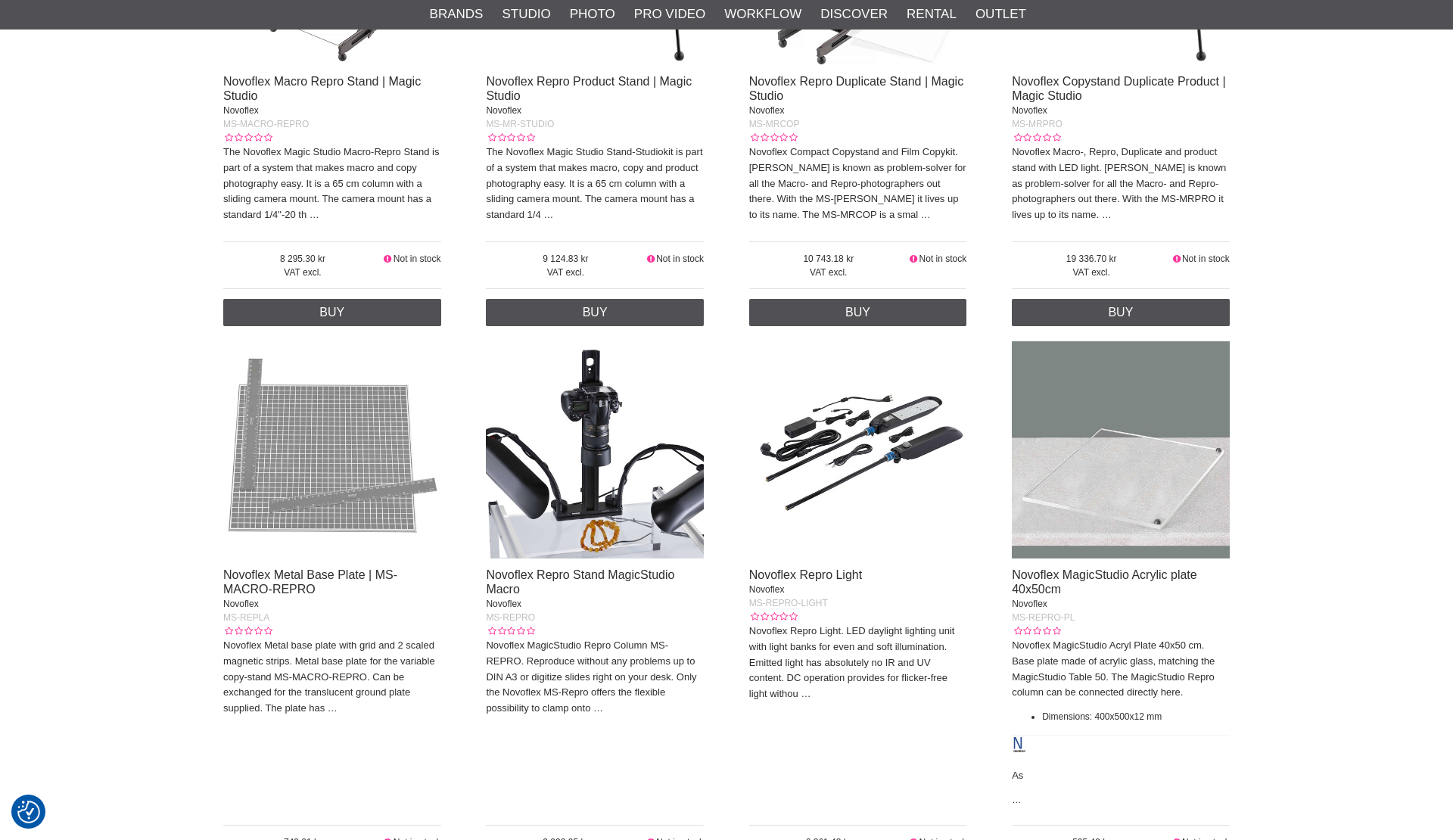
scroll to position [5344, 0]
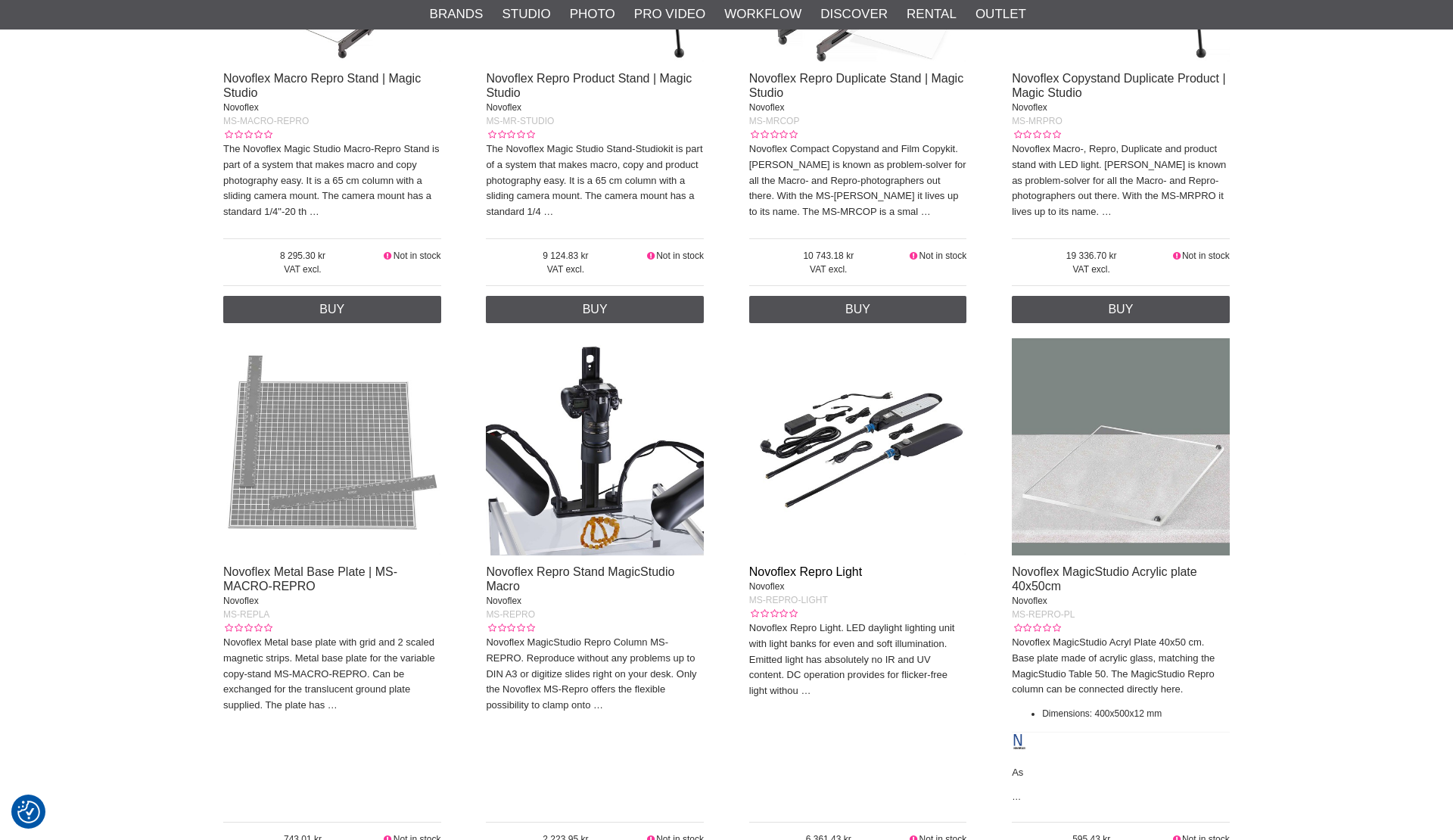
click at [815, 565] on link "Novoflex Repro Light" at bounding box center [806, 571] width 113 height 13
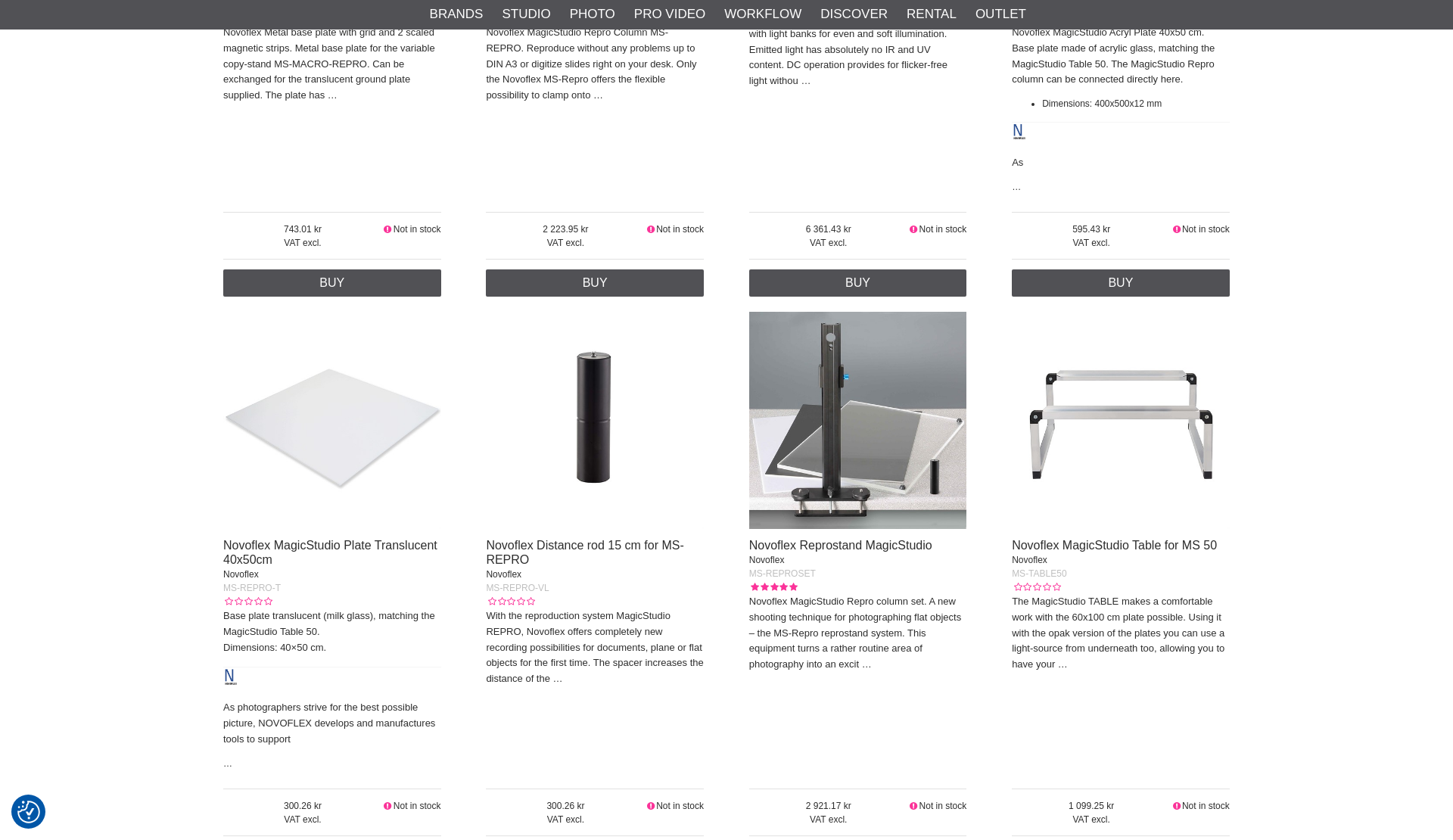
scroll to position [5957, 0]
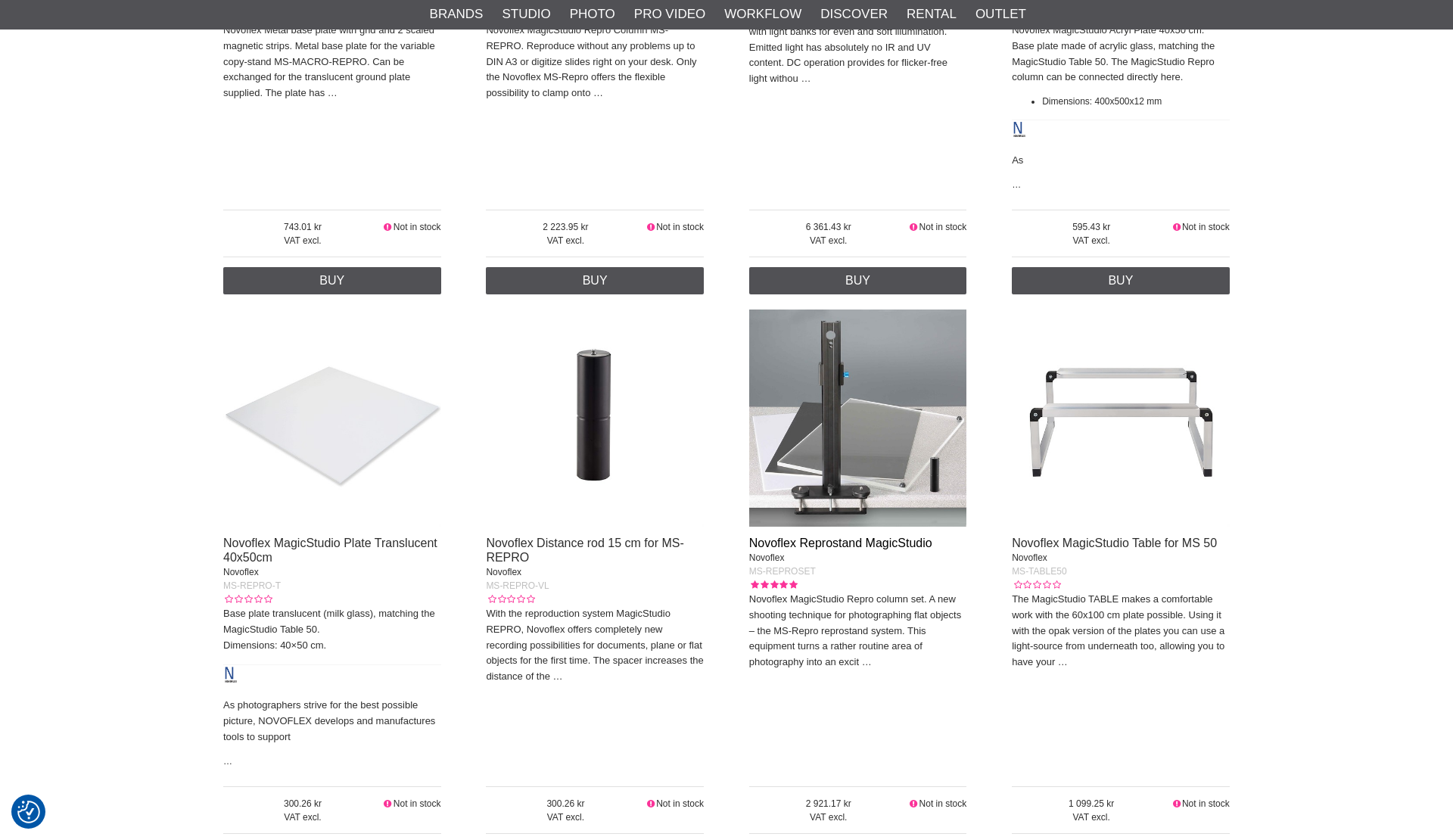
click at [845, 536] on link "Novoflex Reprostand MagicStudio" at bounding box center [841, 543] width 184 height 13
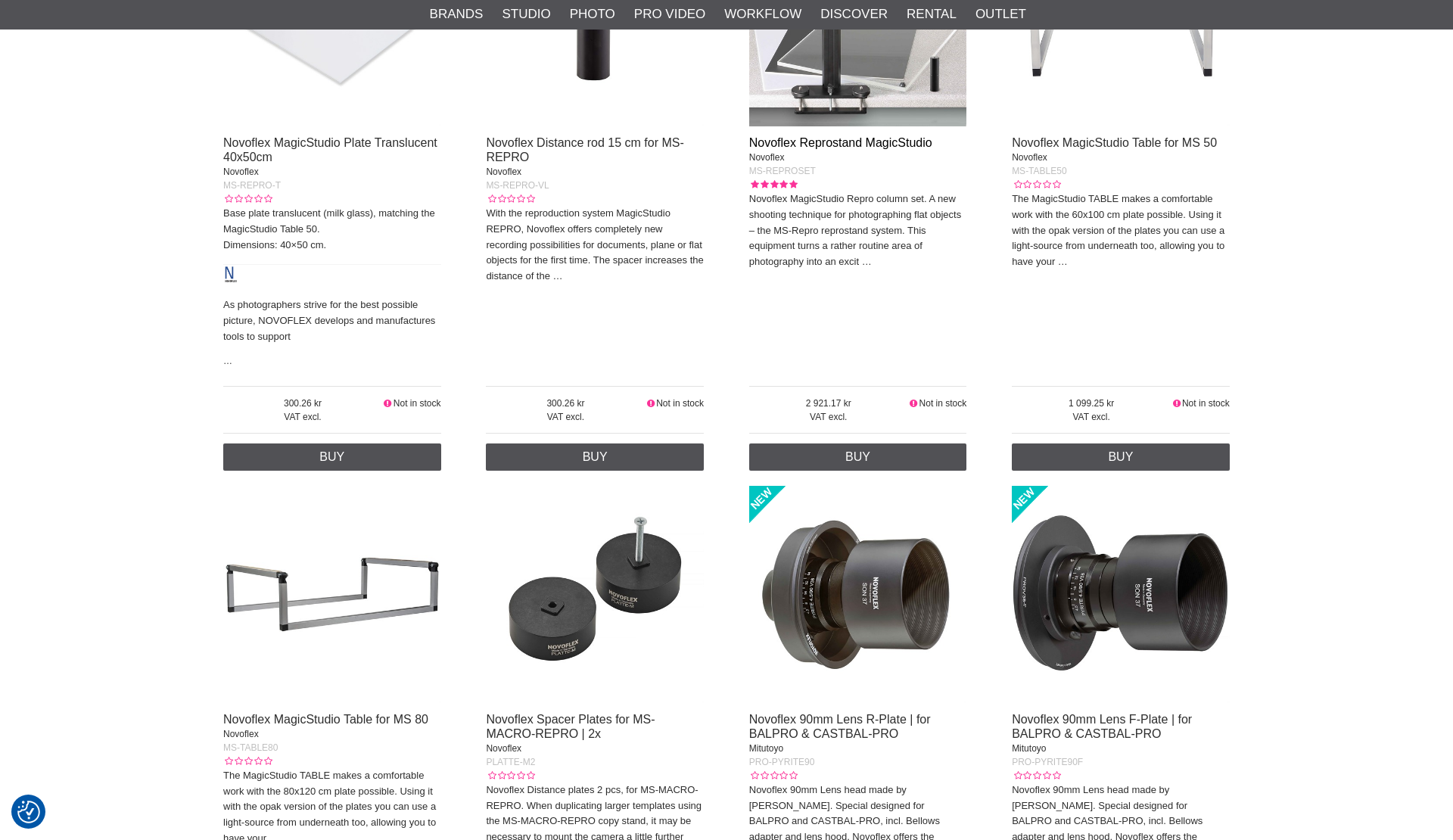
scroll to position [6361, 0]
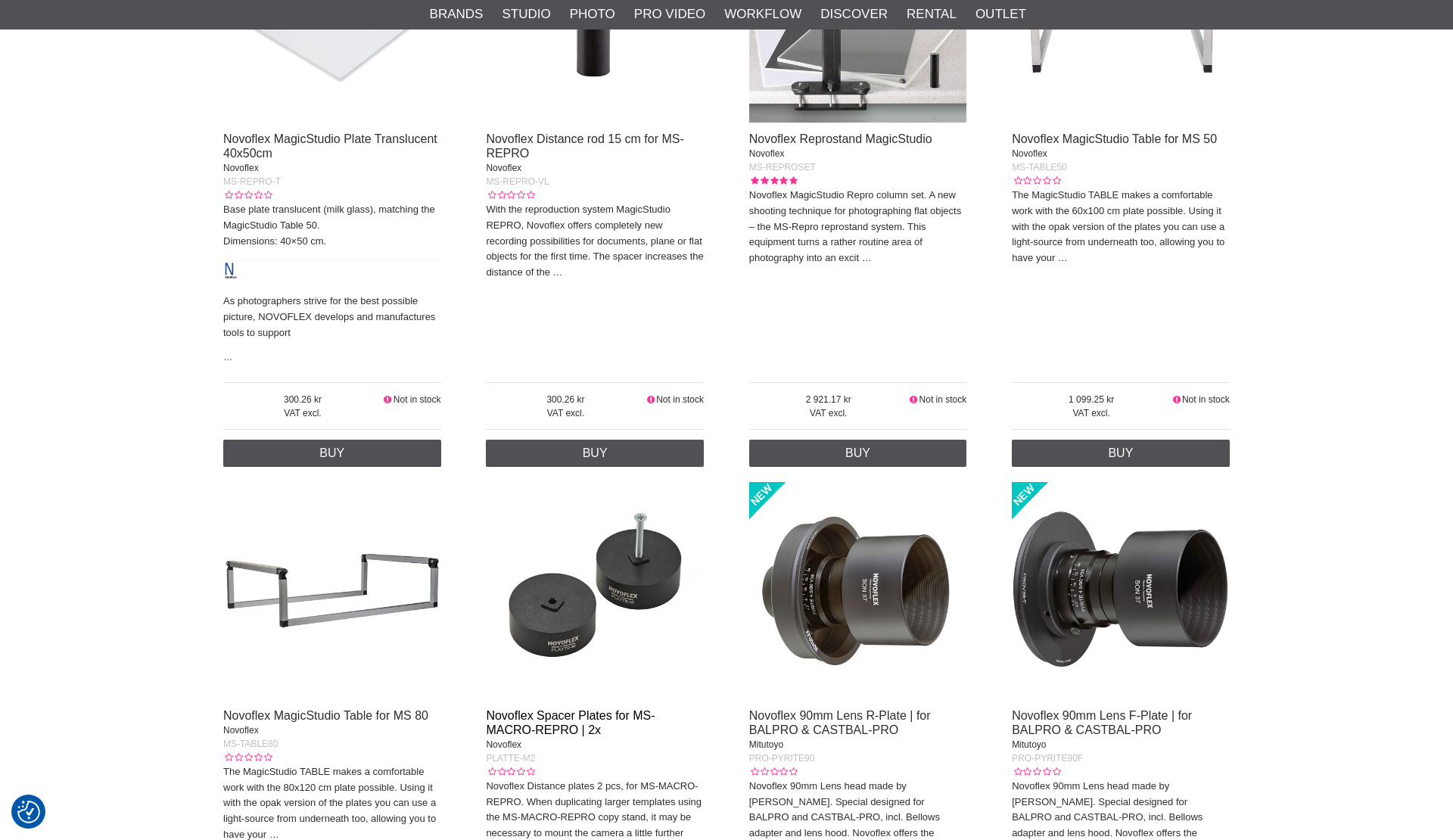
click at [559, 709] on link "Novoflex Spacer Plates for MS-MACRO-REPRO | 2x" at bounding box center [570, 722] width 169 height 27
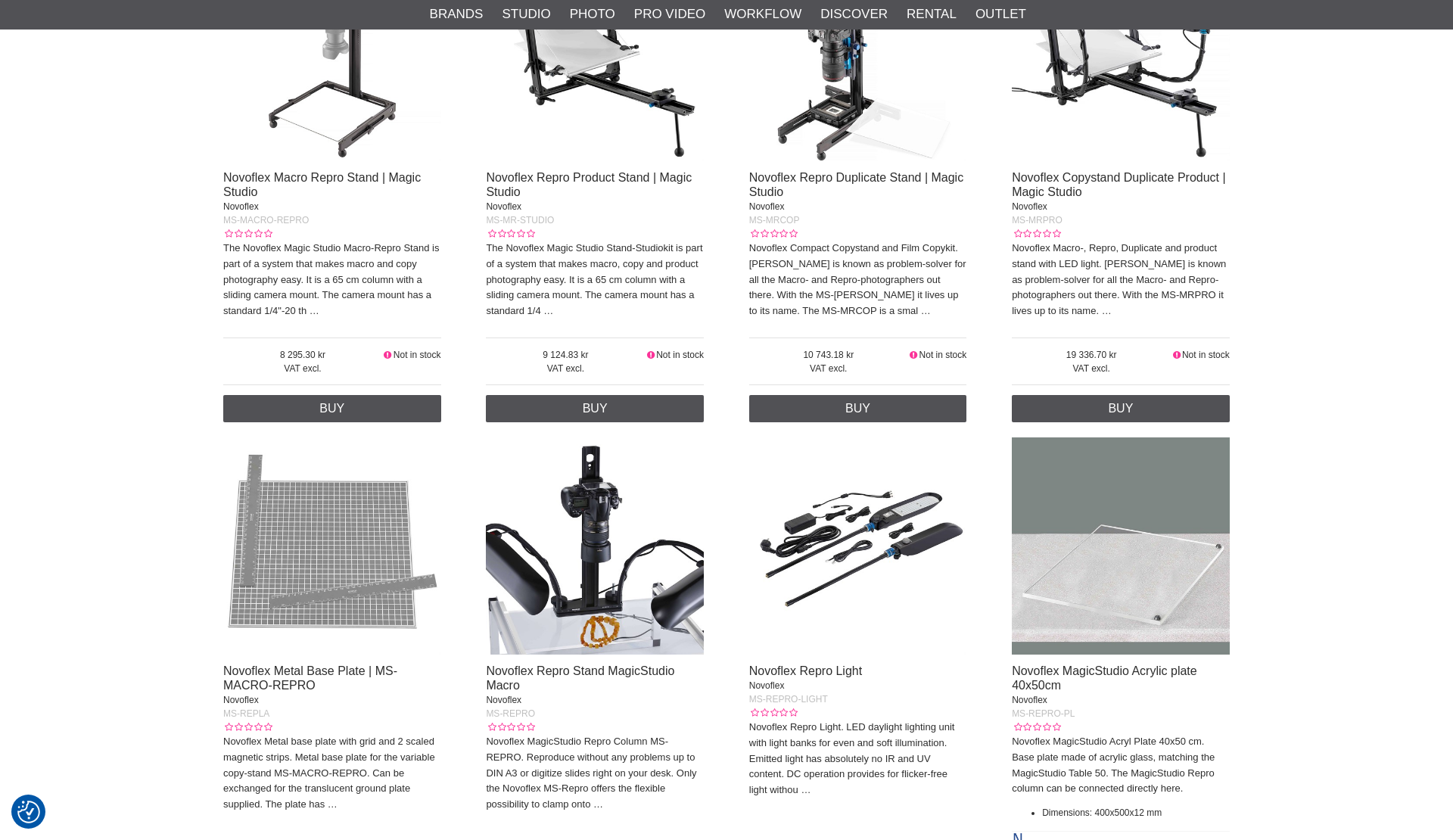
scroll to position [5246, 0]
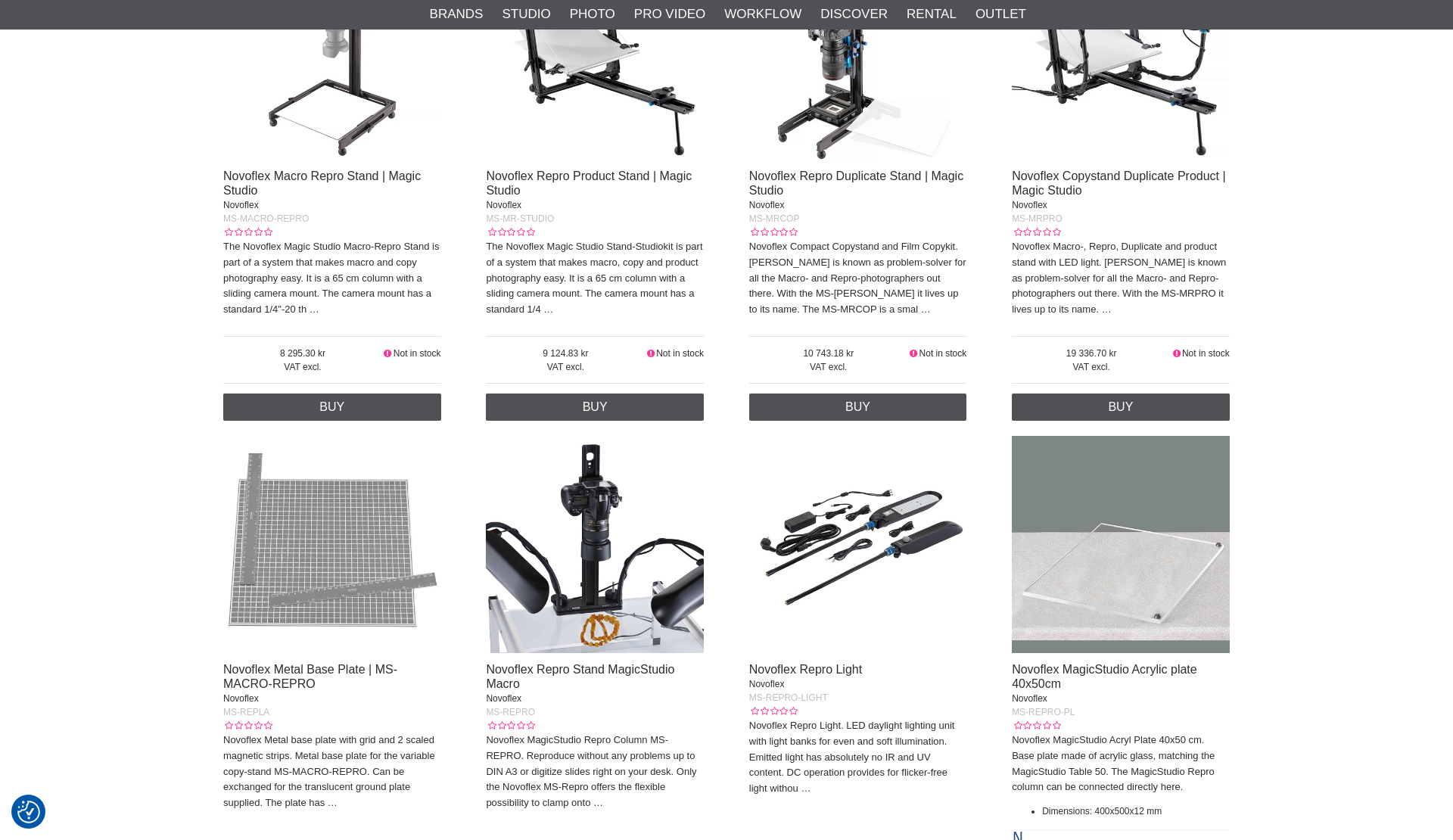
click at [586, 500] on img at bounding box center [594, 544] width 218 height 218
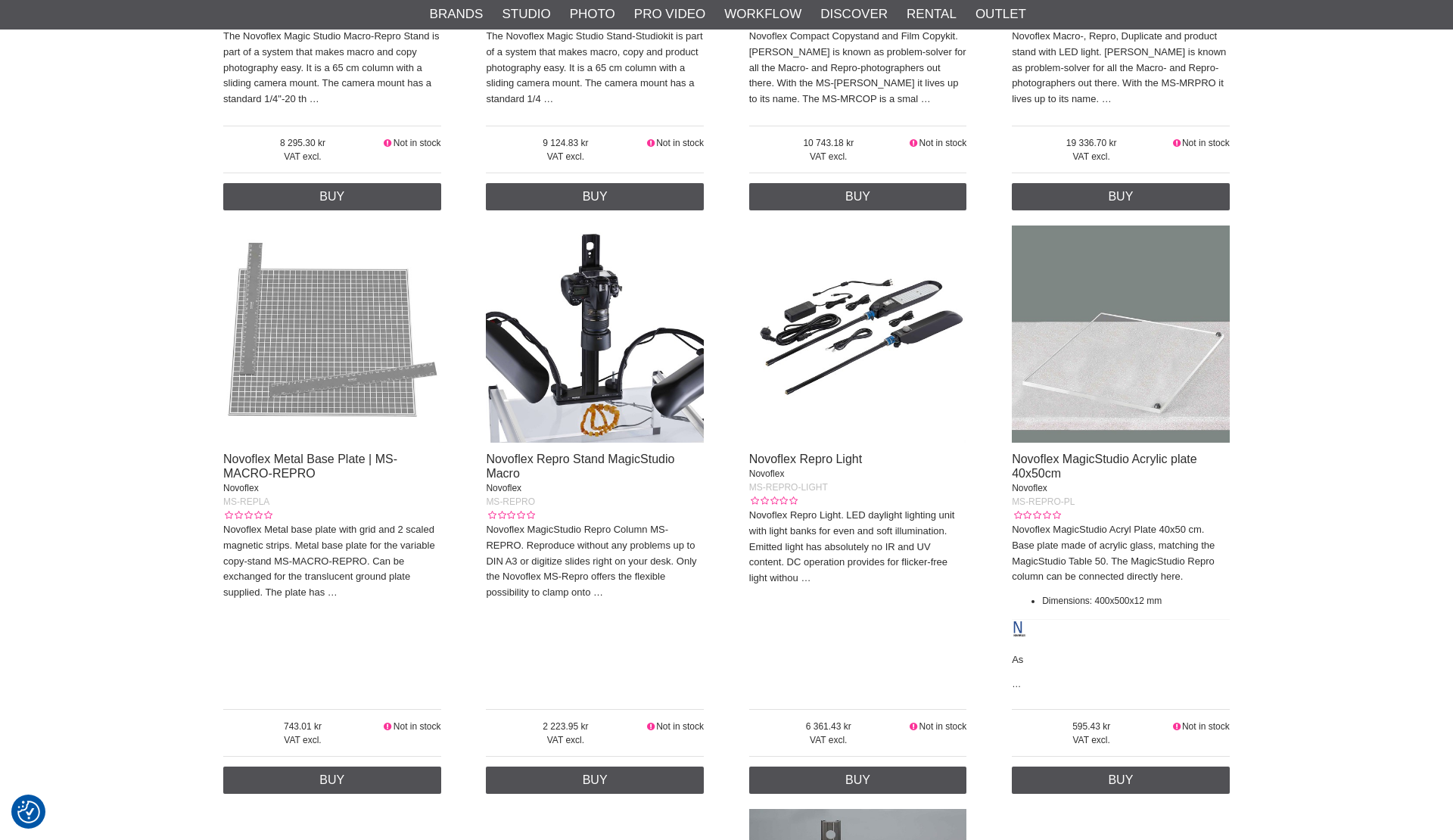
scroll to position [5459, 0]
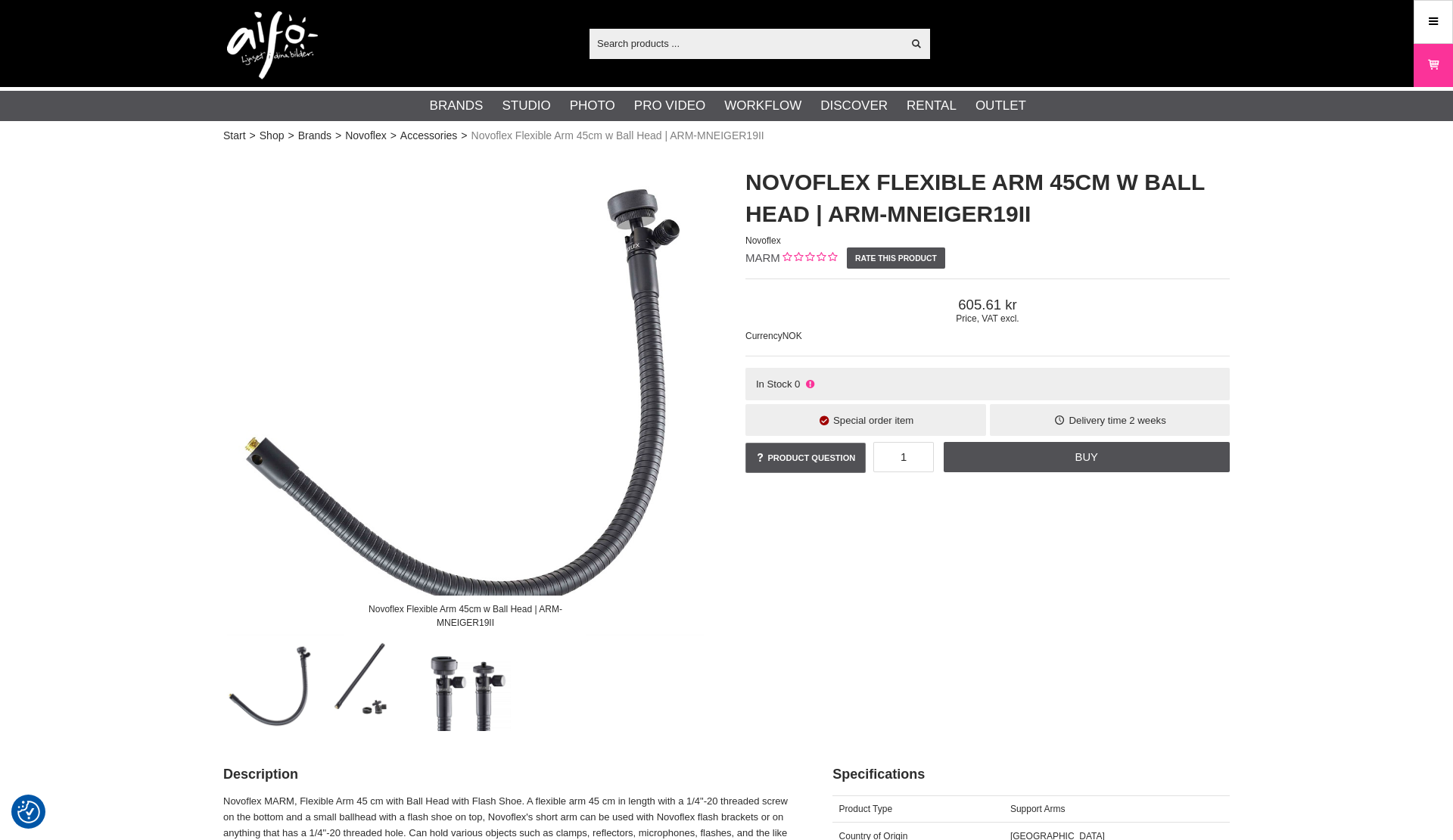
scroll to position [7, 0]
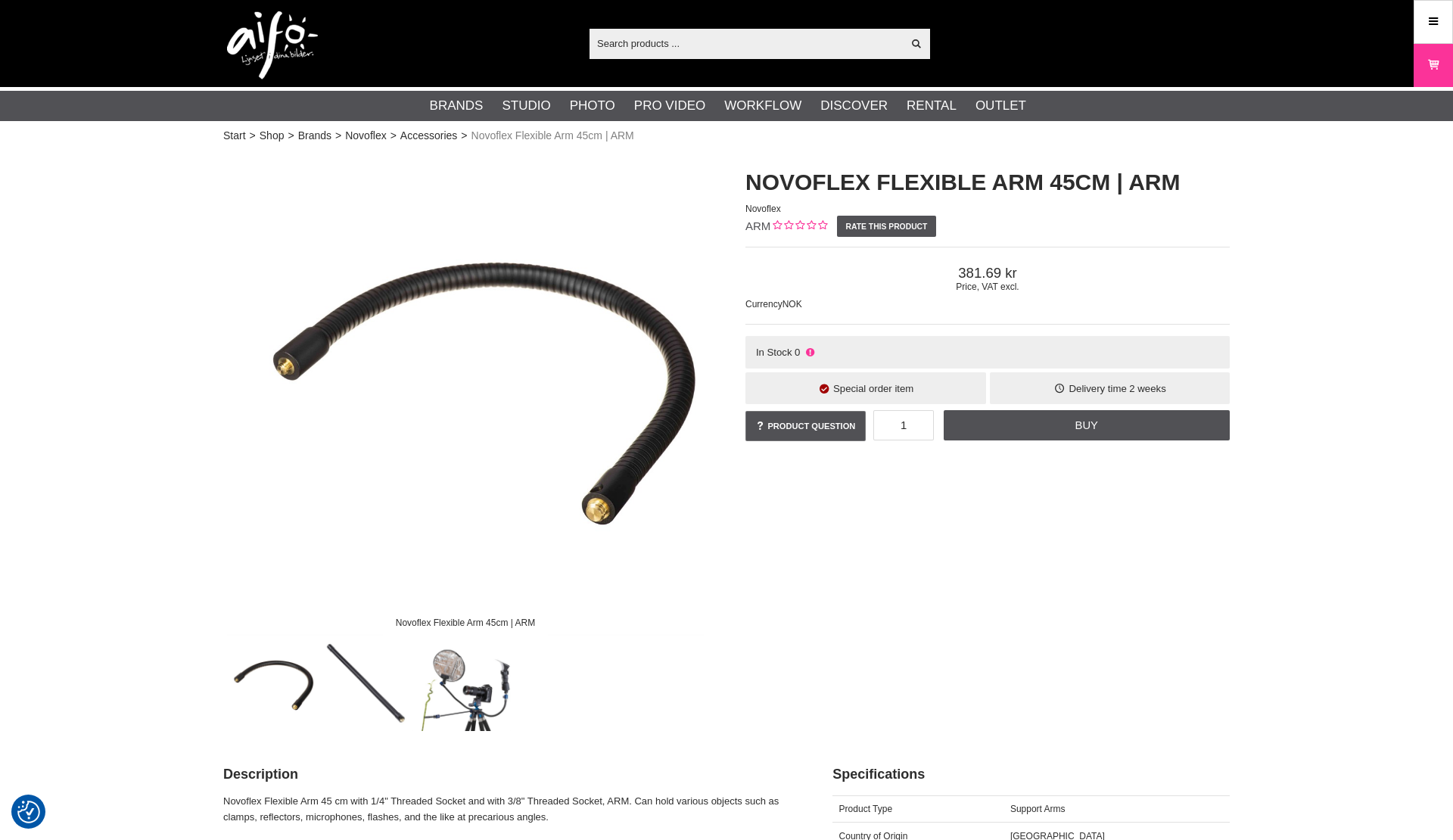
click at [492, 659] on img at bounding box center [466, 684] width 91 height 91
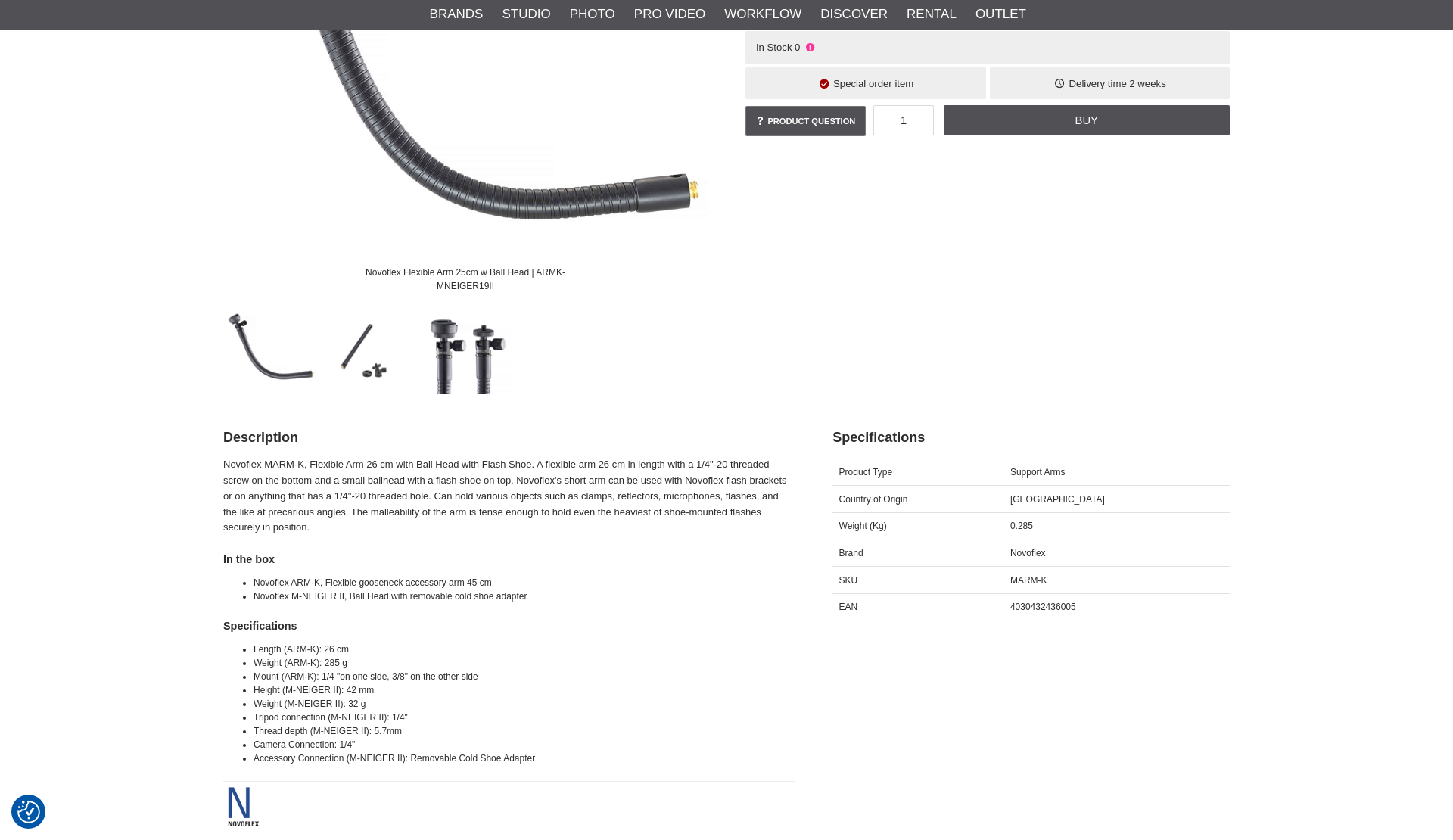
scroll to position [336, 0]
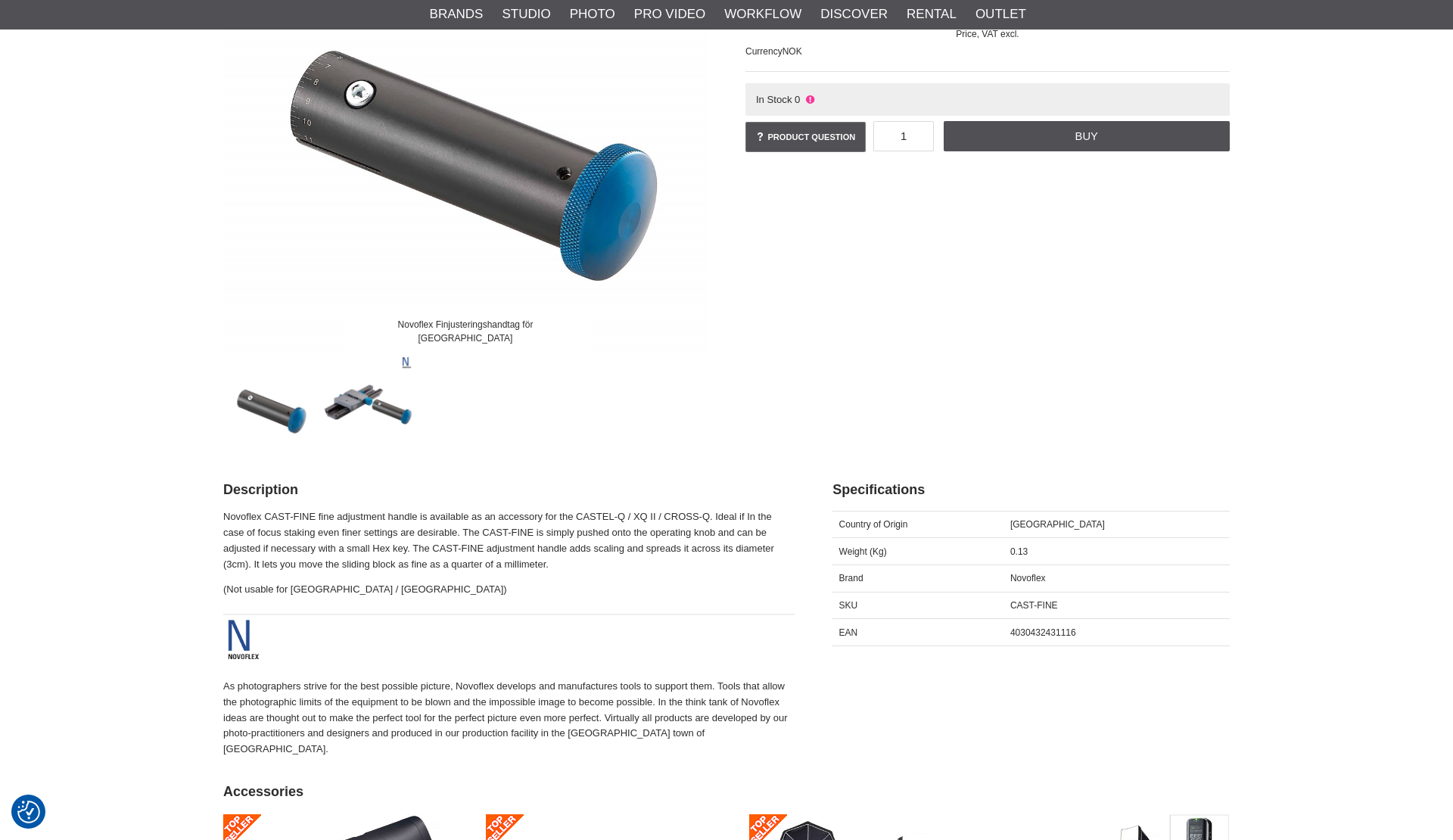
scroll to position [286, 0]
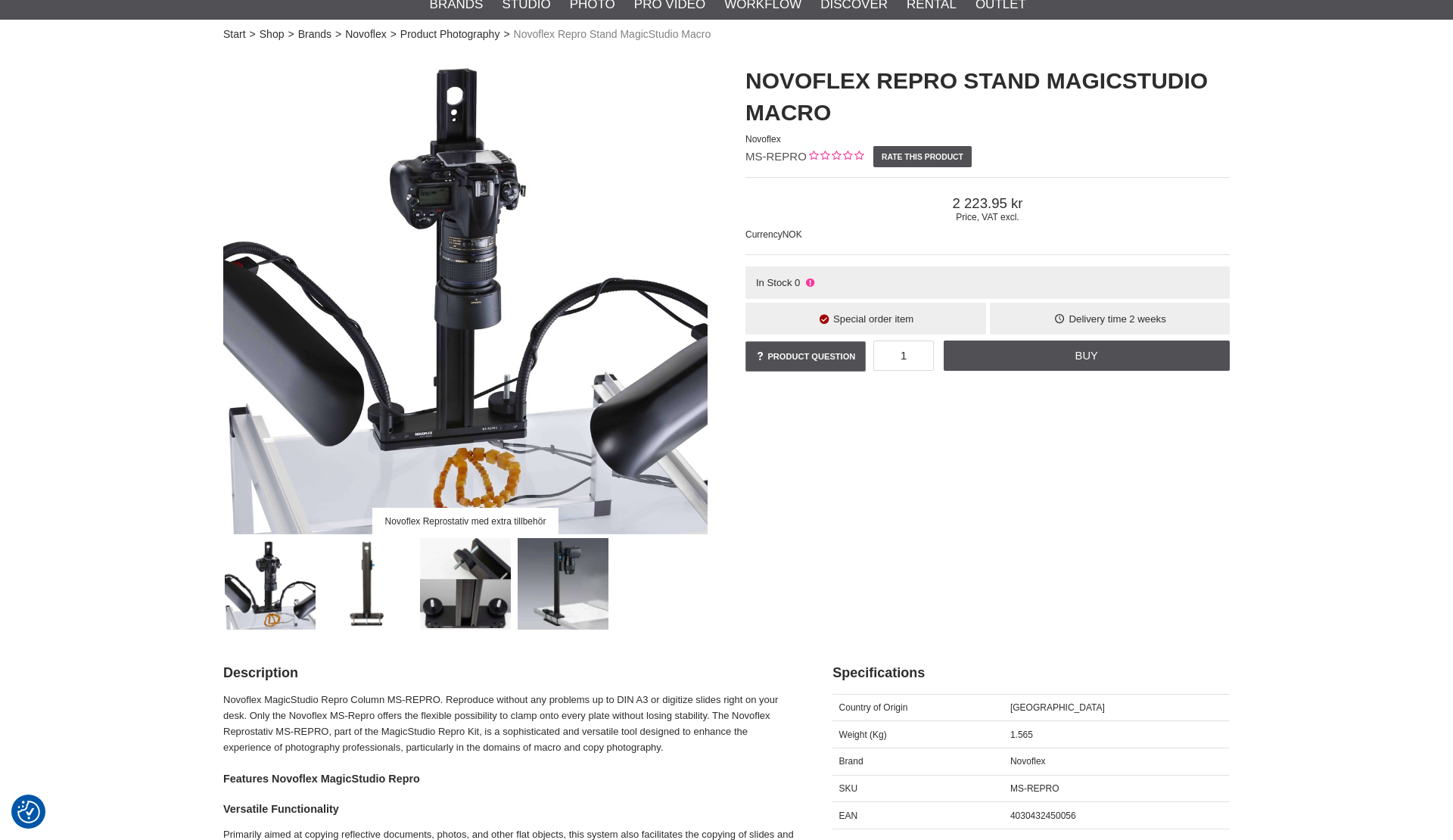
scroll to position [414, 0]
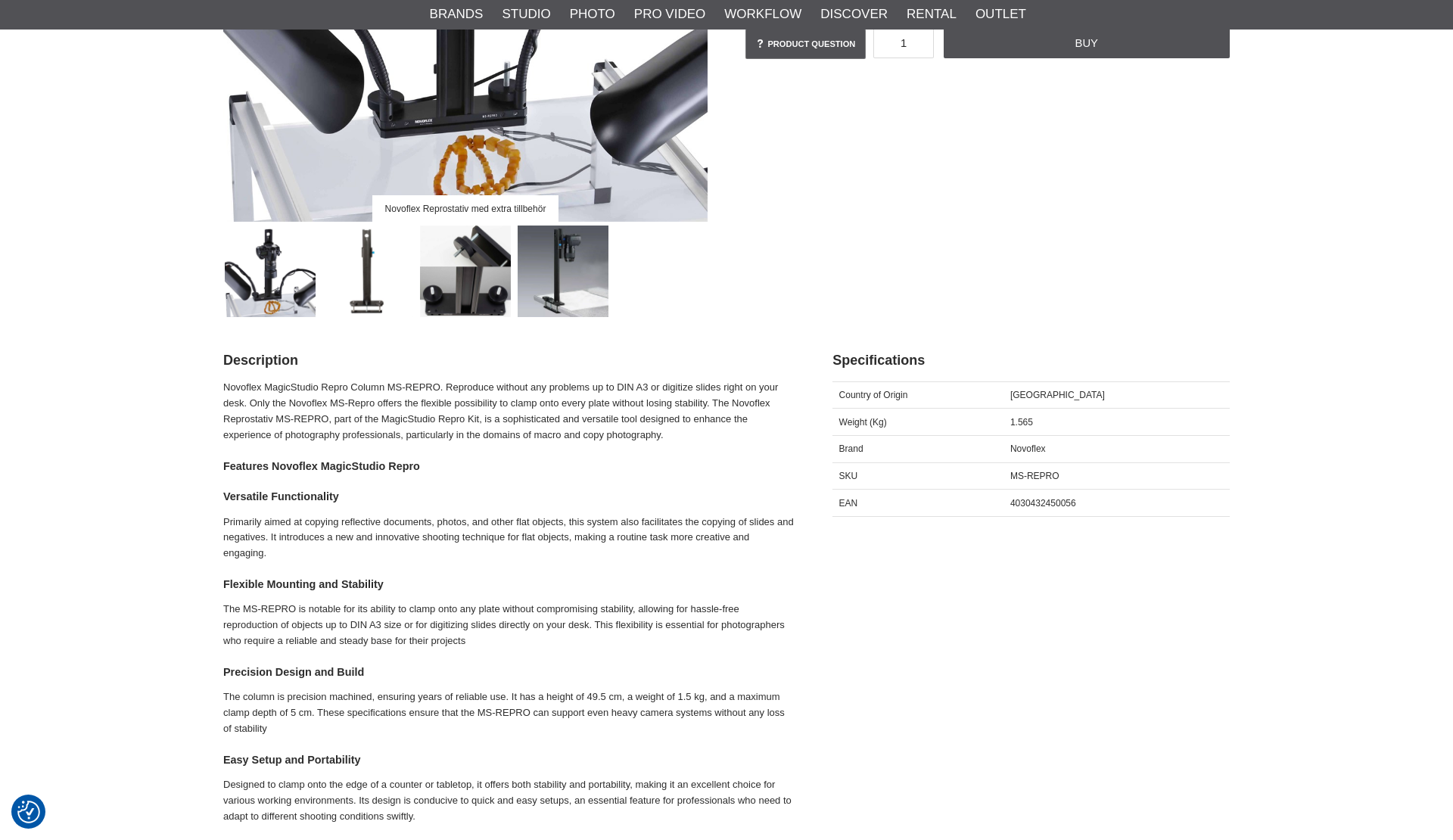
click at [463, 270] on img at bounding box center [466, 270] width 91 height 91
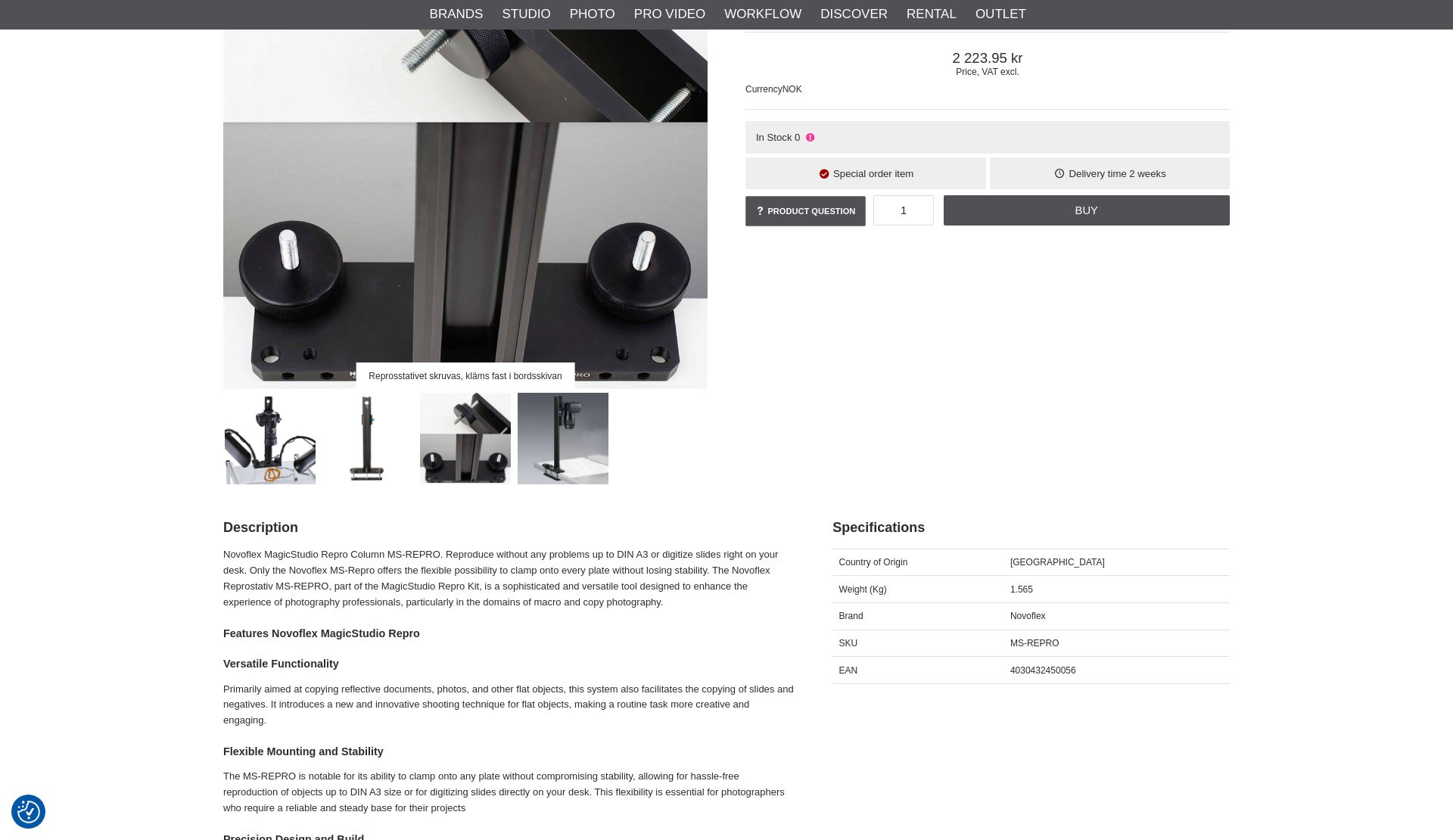
scroll to position [244, 0]
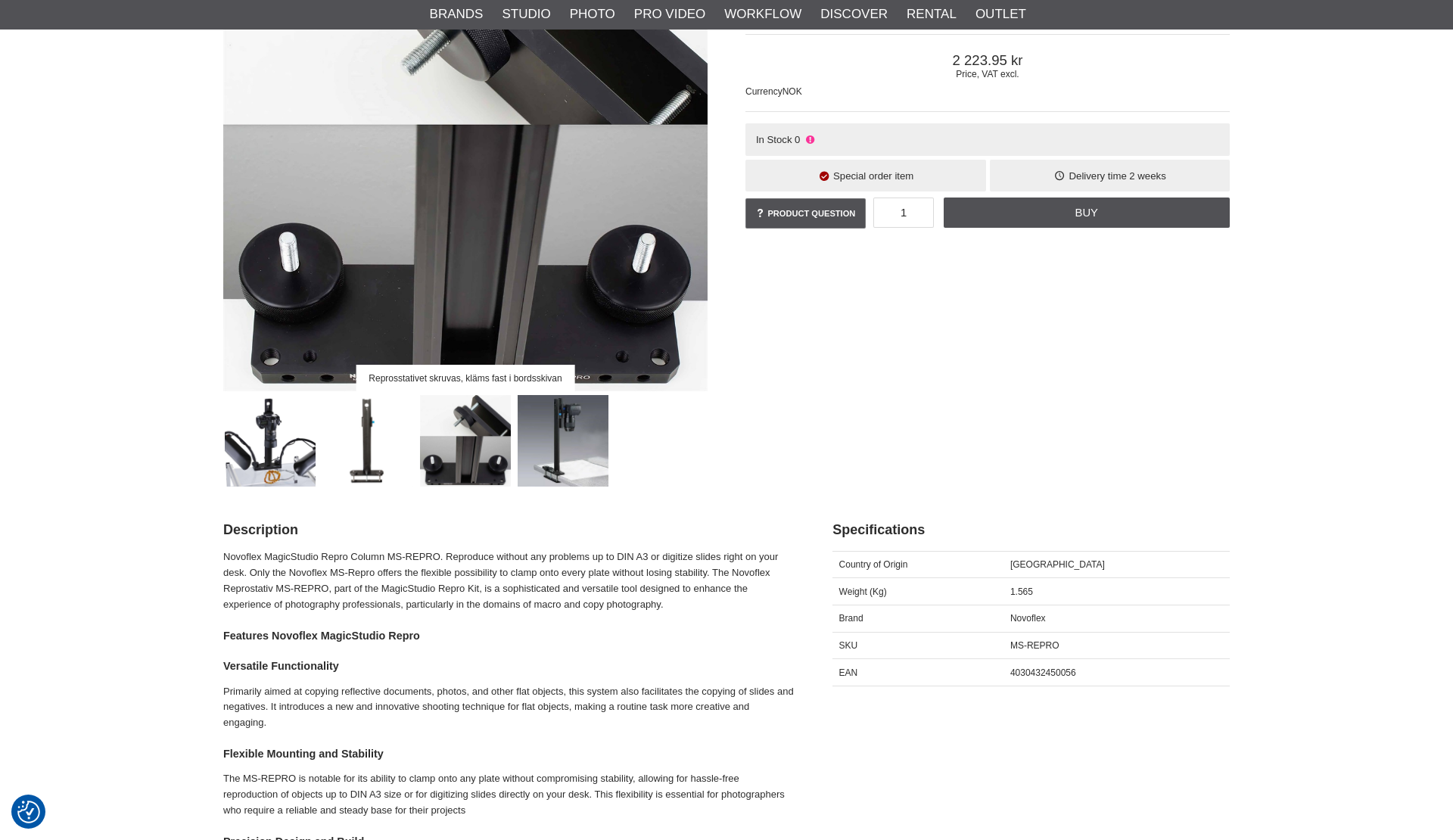
click at [327, 430] on img at bounding box center [368, 440] width 91 height 91
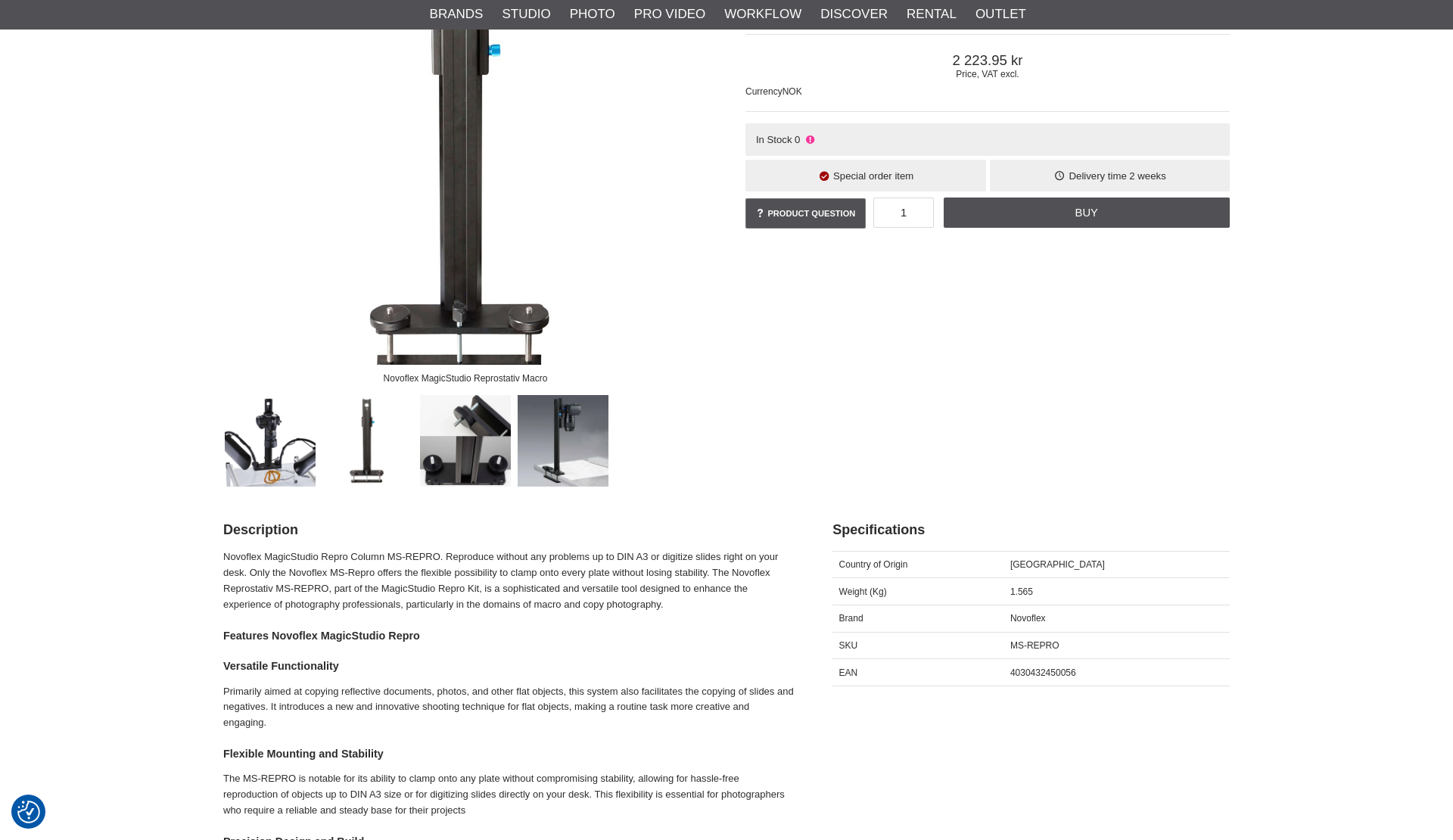
click at [265, 448] on img at bounding box center [270, 440] width 91 height 91
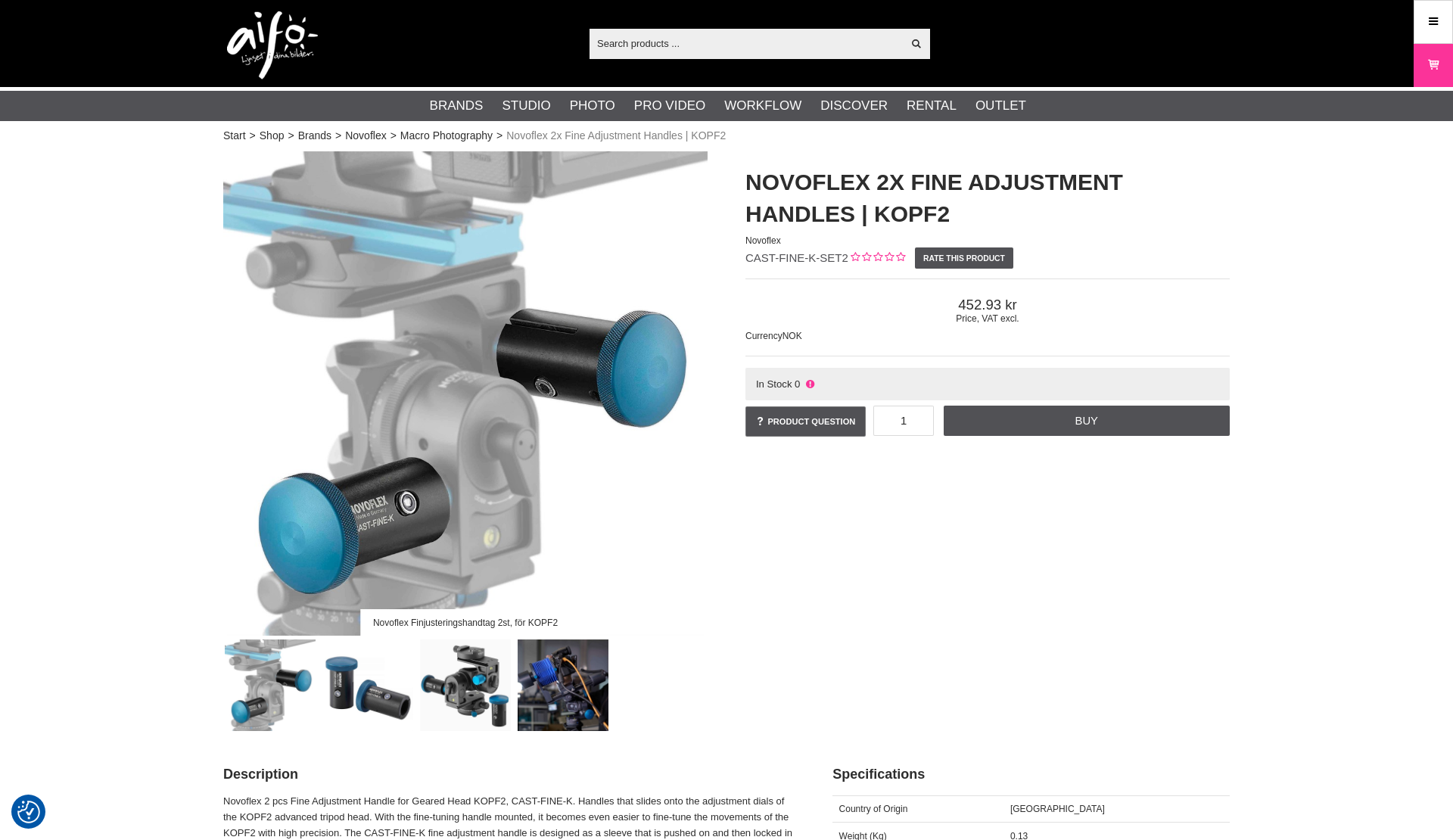
checkbox input "true"
